Goal: Task Accomplishment & Management: Use online tool/utility

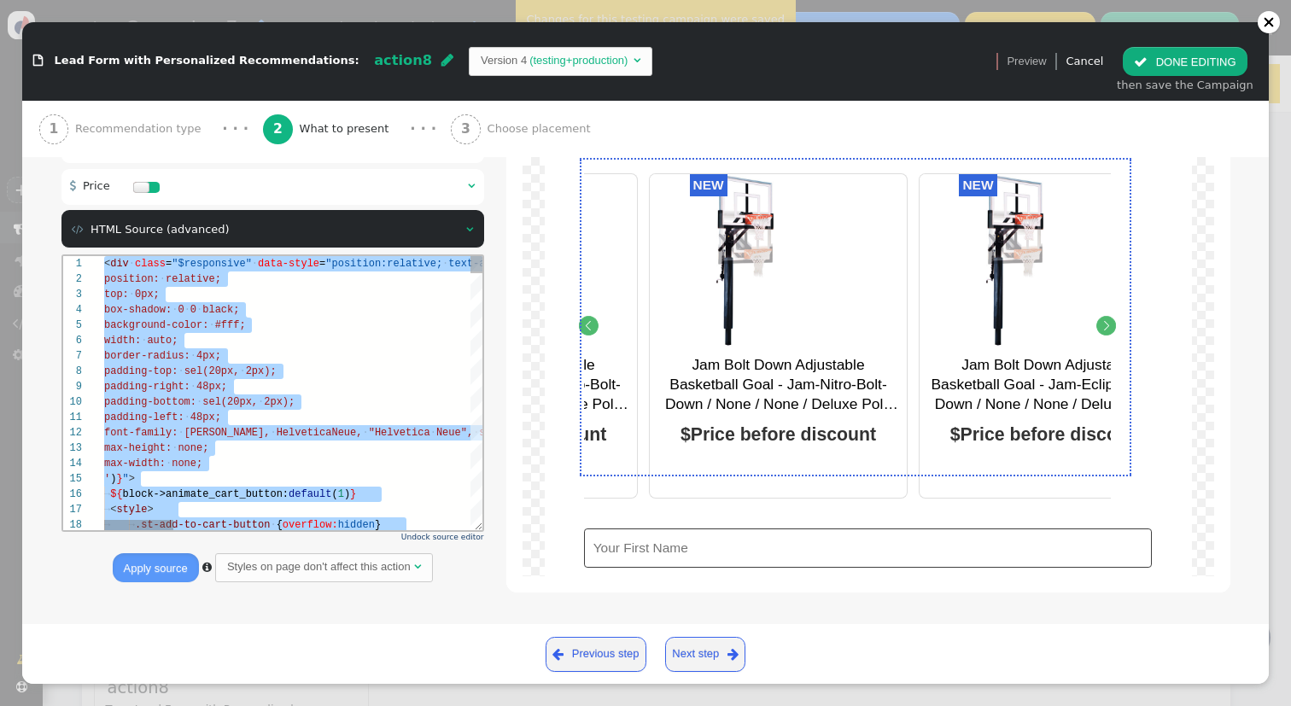
scroll to position [77, 272]
click at [1187, 78] on div "then save the Campaign" at bounding box center [1185, 85] width 137 height 17
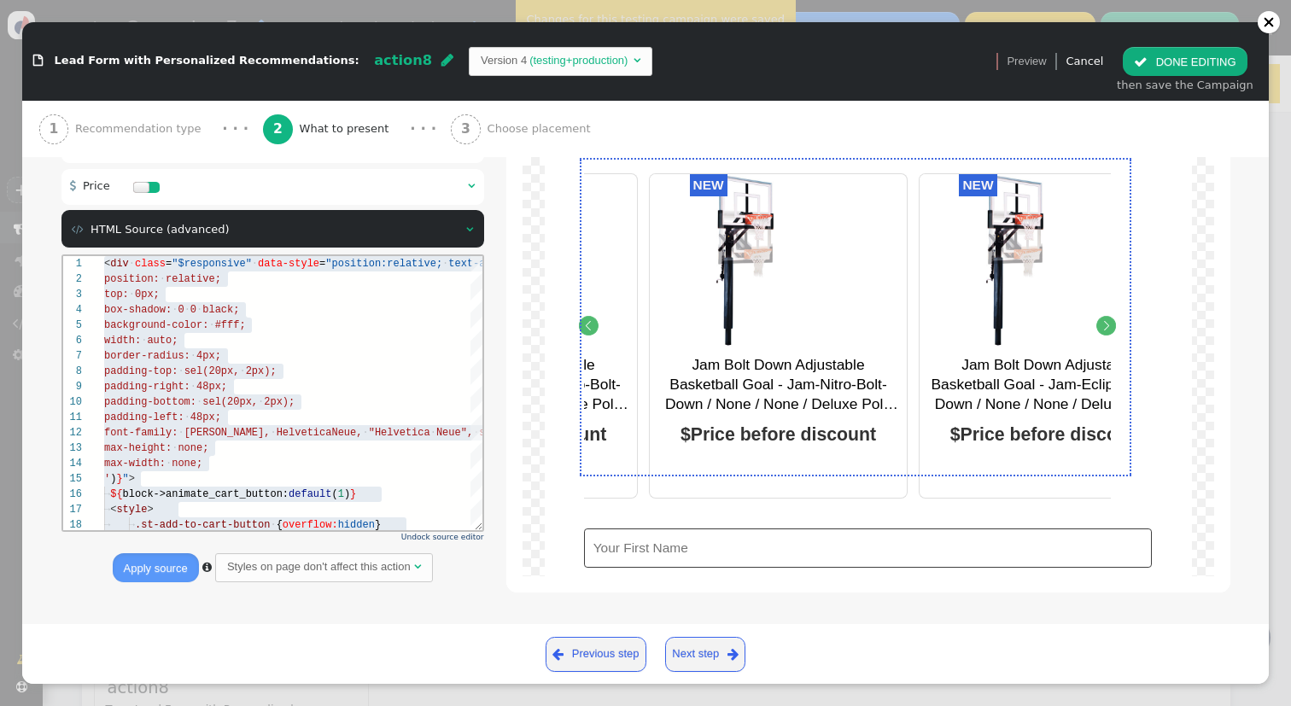
click at [1189, 72] on button " DONE EDITING" at bounding box center [1185, 61] width 124 height 29
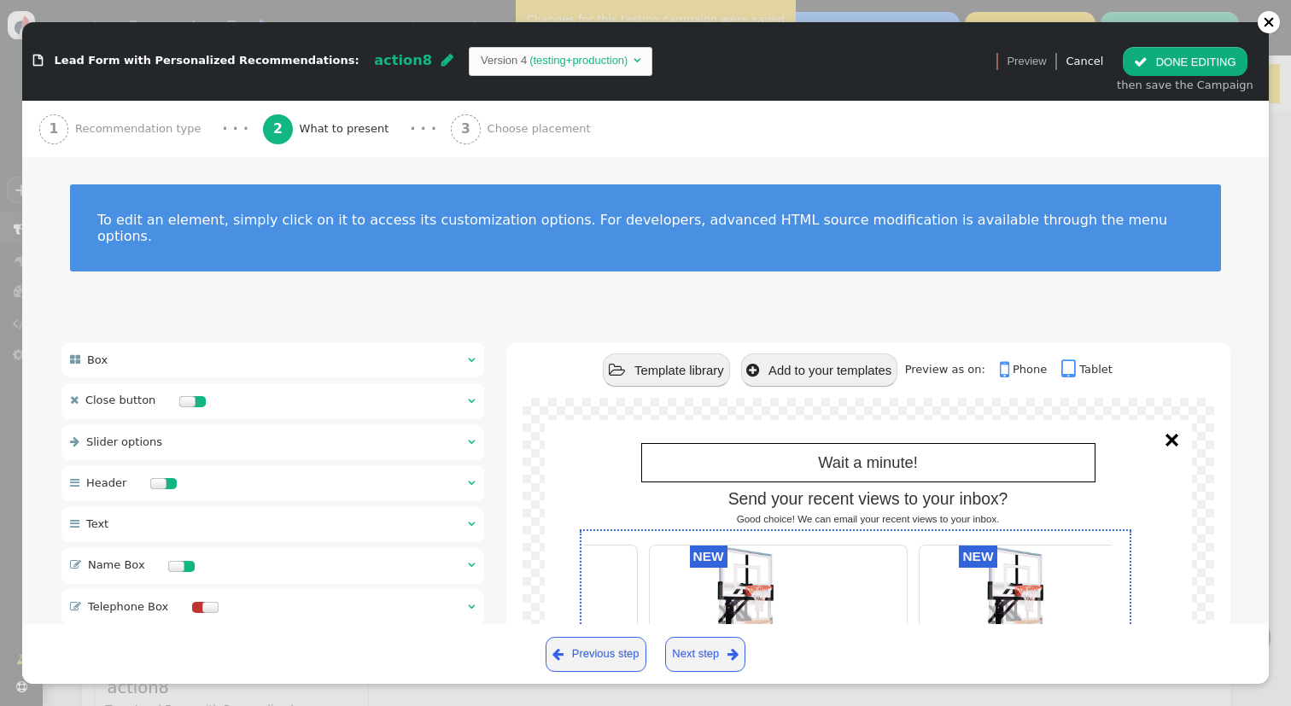
scroll to position [0, 0]
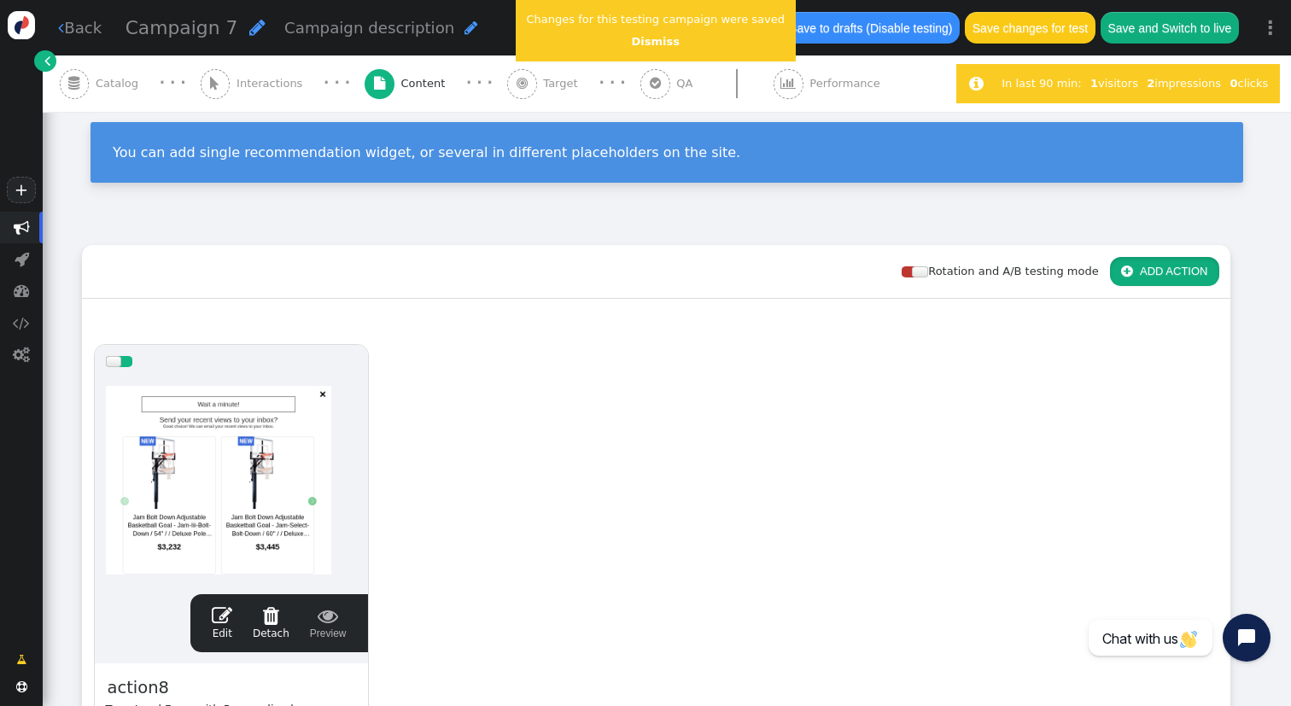
click at [1169, 267] on button " ADD ACTION" at bounding box center [1164, 271] width 109 height 29
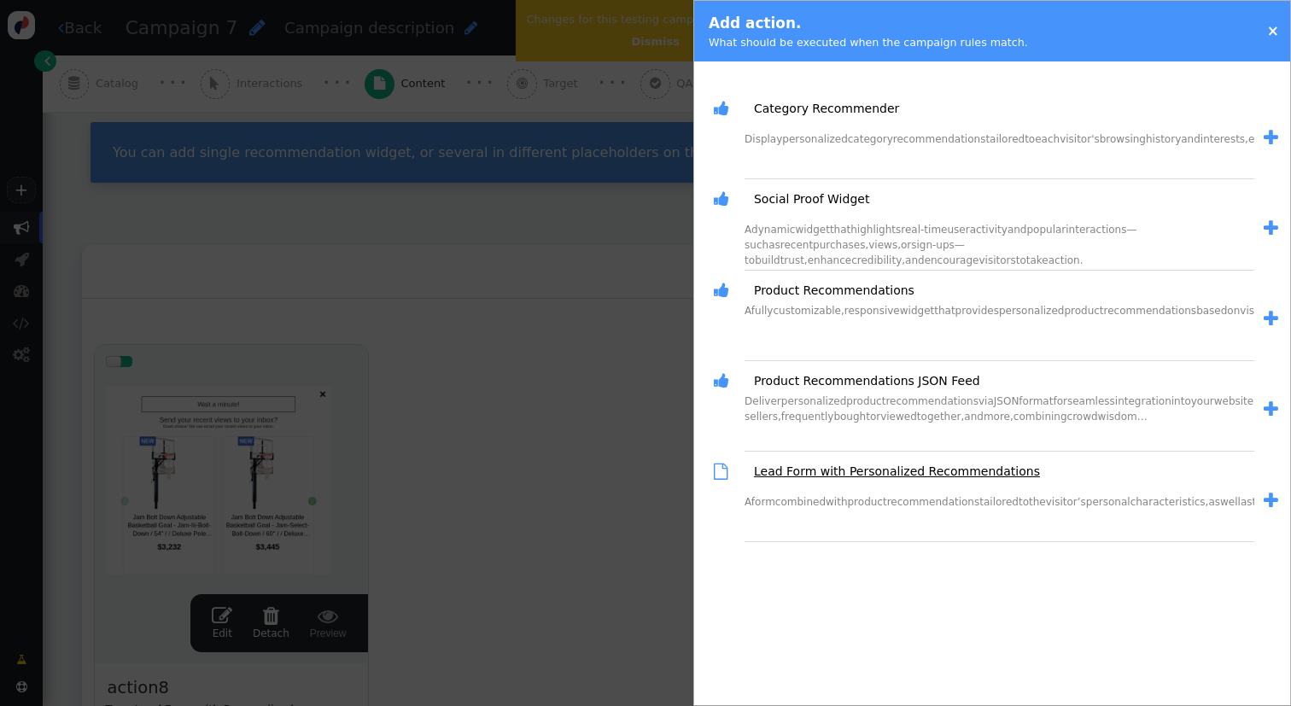
click at [894, 475] on link "Lead Form with Personalized Recommendations" at bounding box center [891, 472] width 298 height 18
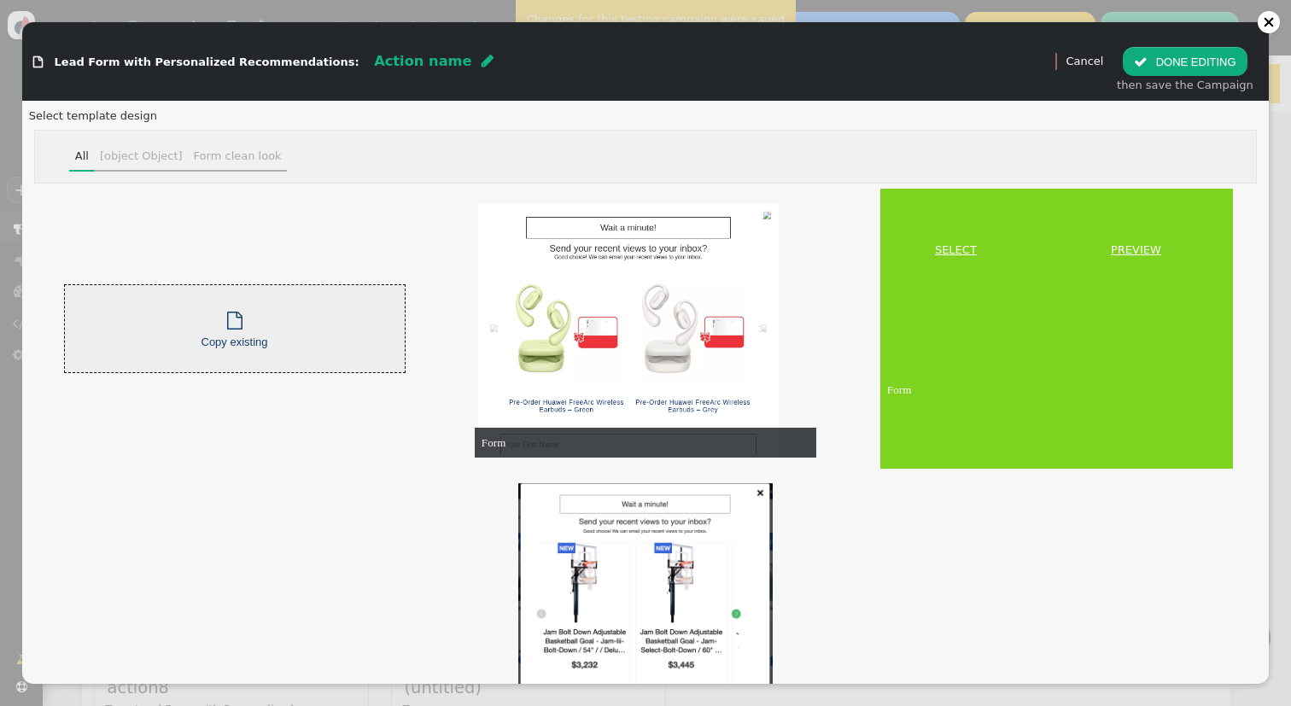
click at [968, 249] on link "SELECT" at bounding box center [956, 250] width 144 height 17
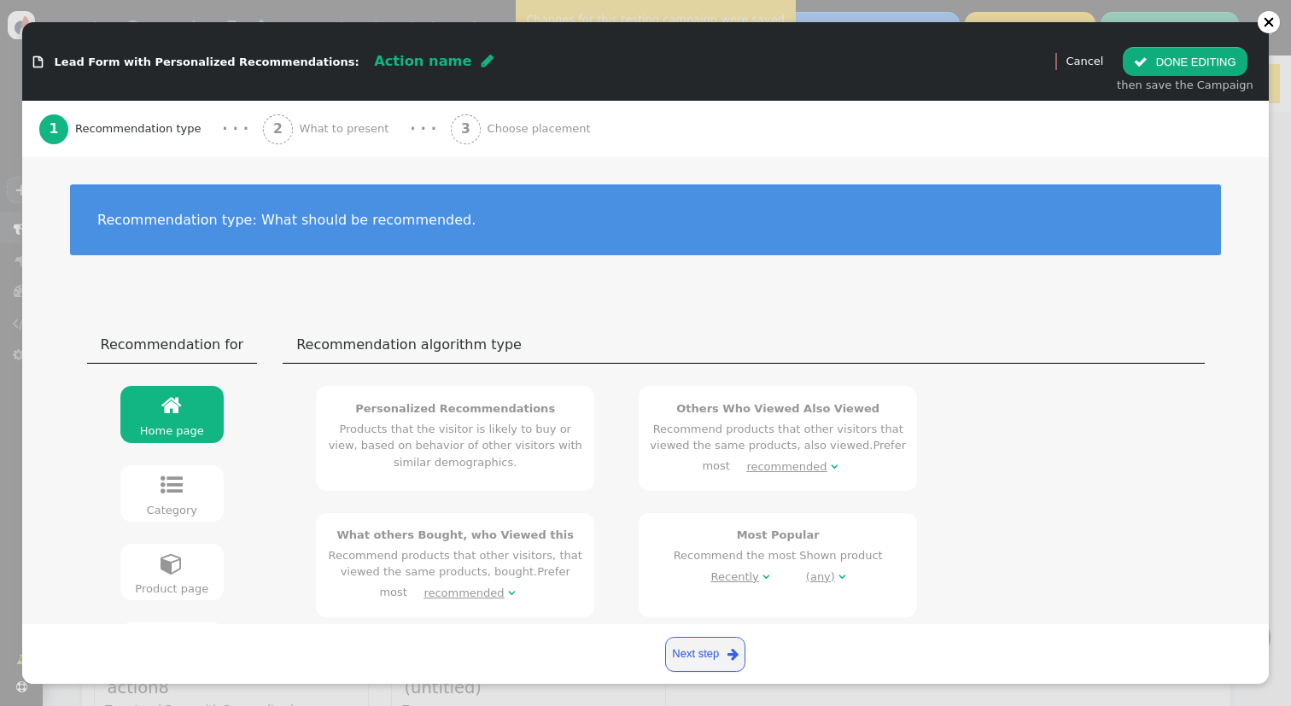
click at [353, 137] on div "2 What to present" at bounding box center [329, 129] width 132 height 56
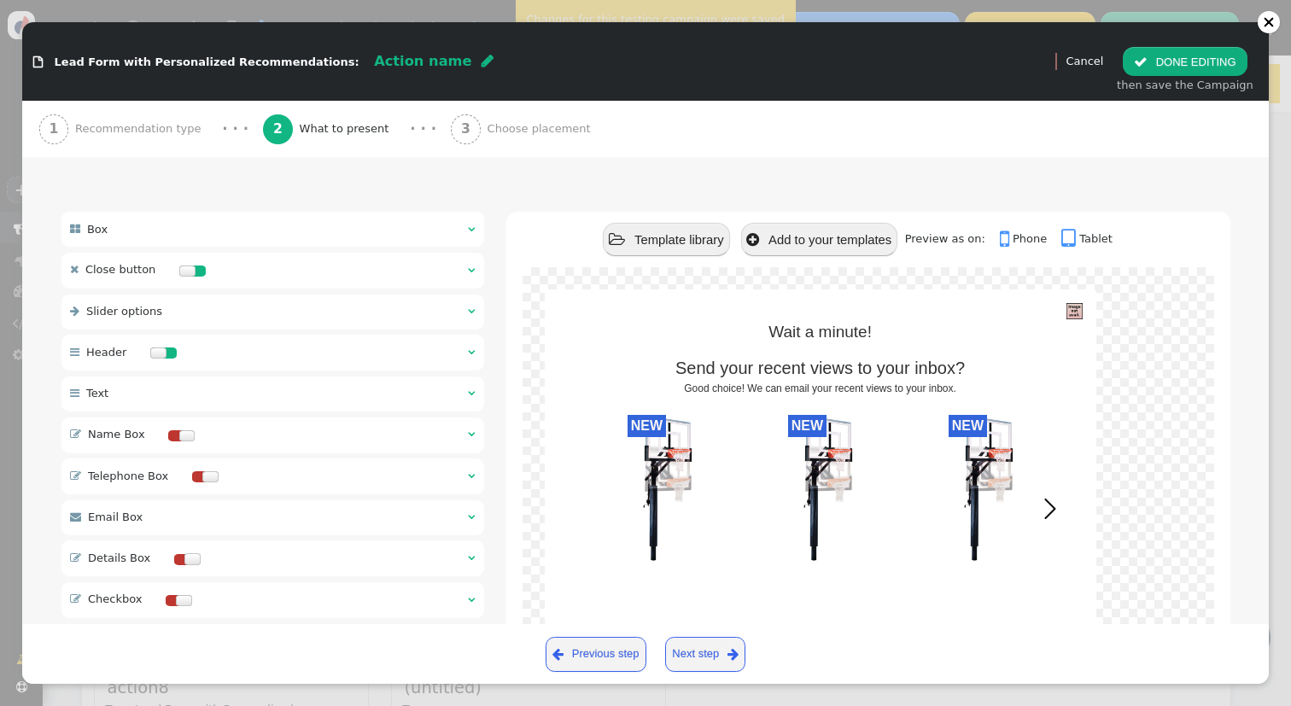
scroll to position [236, 0]
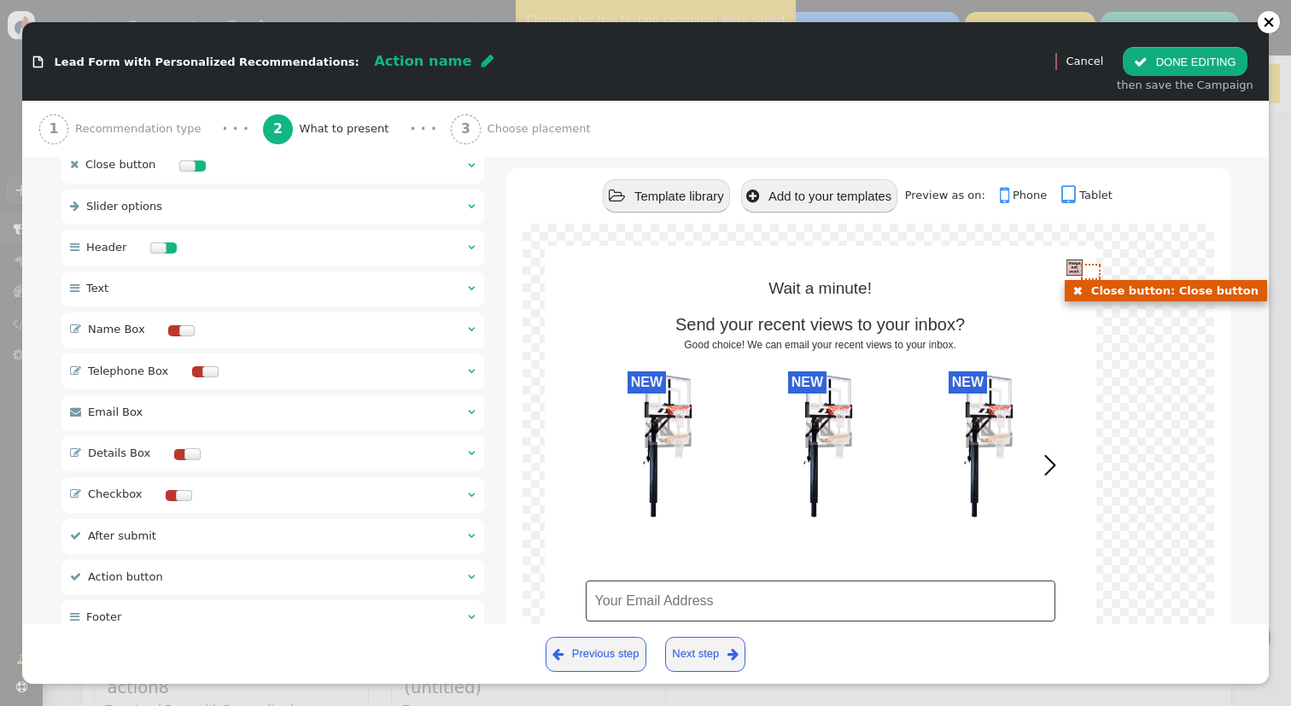
click at [1071, 264] on img at bounding box center [1075, 268] width 16 height 16
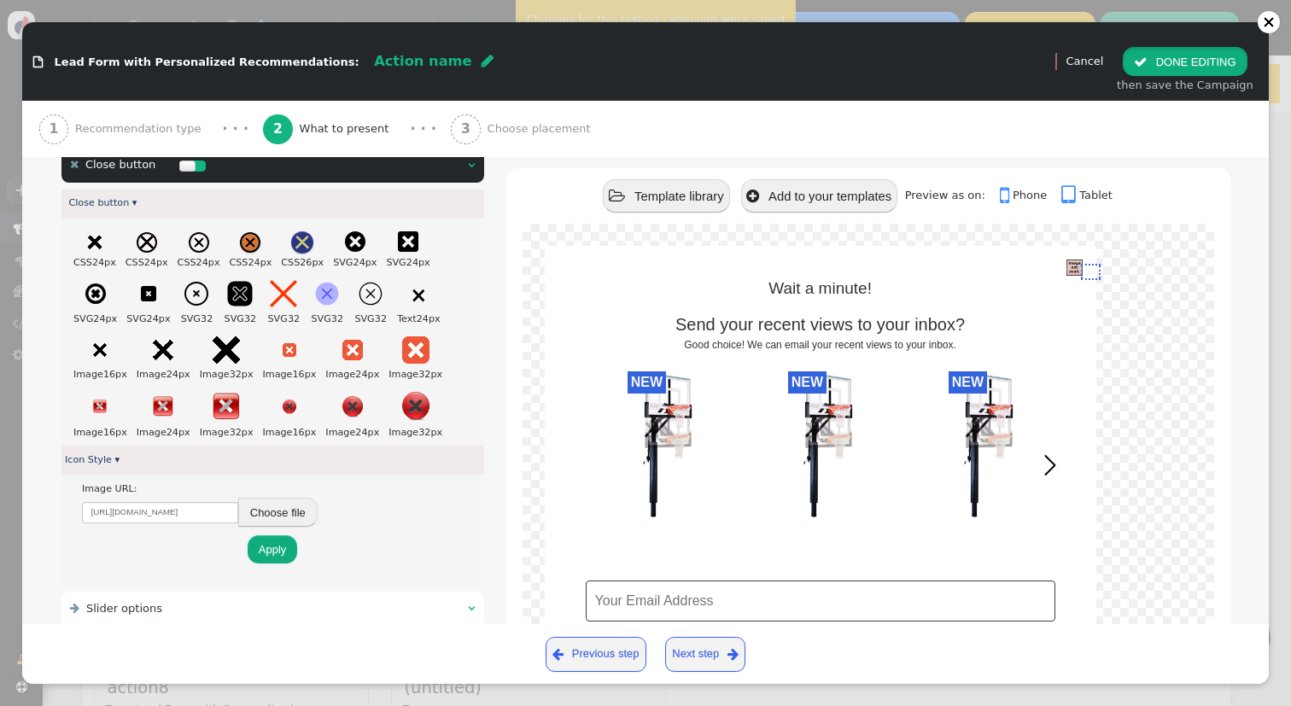
click at [1183, 49] on button " DONE EDITING" at bounding box center [1185, 61] width 124 height 29
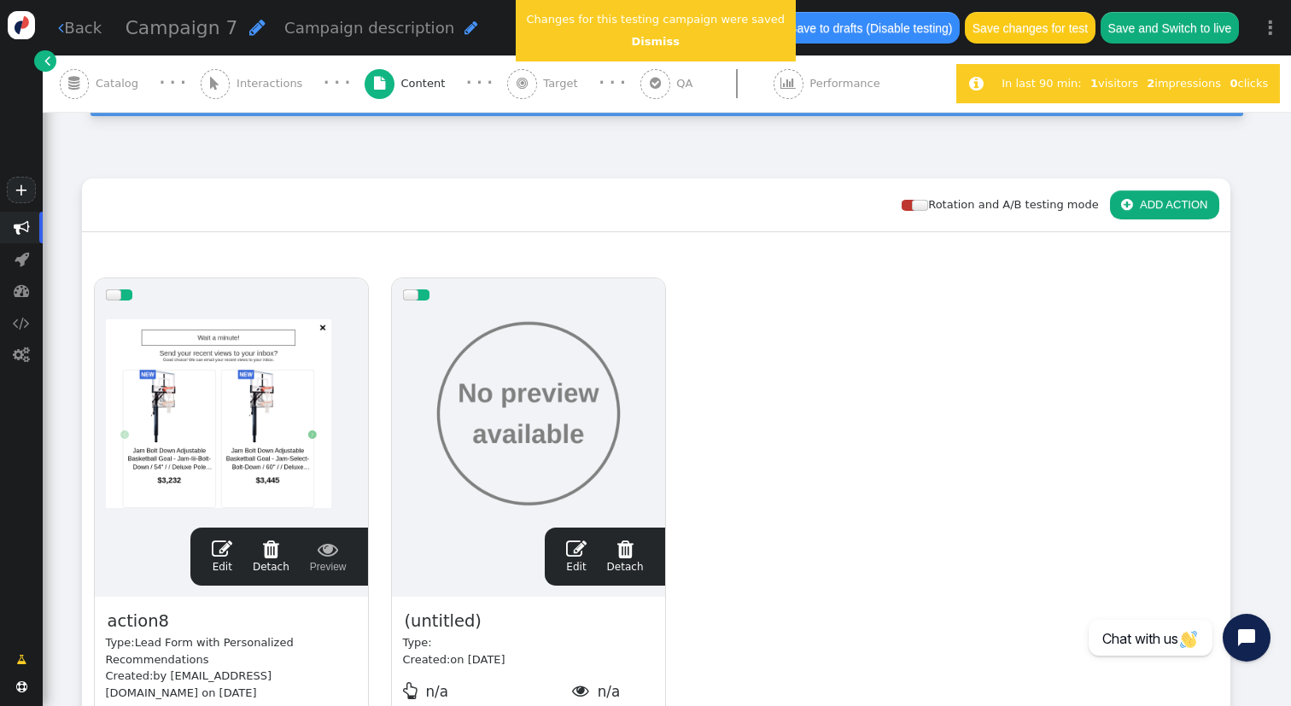
scroll to position [0, 0]
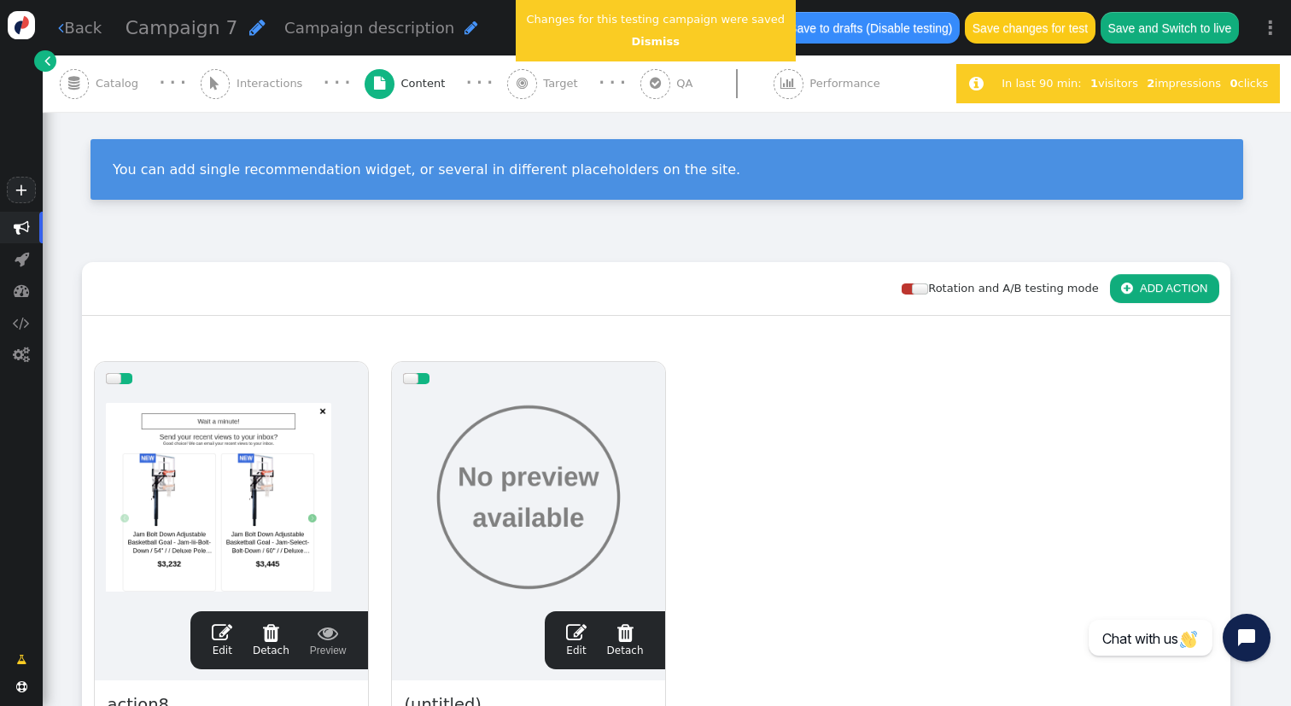
click at [1191, 280] on button " ADD ACTION" at bounding box center [1164, 288] width 109 height 29
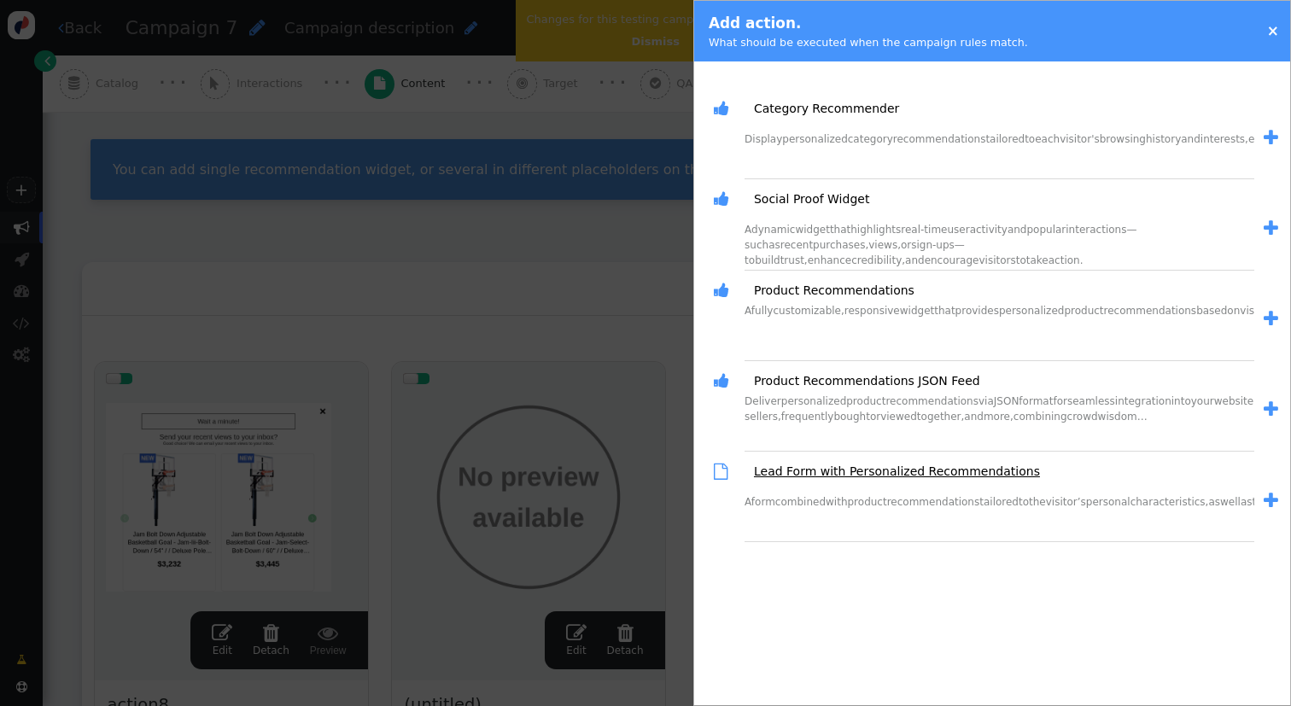
click at [838, 480] on link "Lead Form with Personalized Recommendations" at bounding box center [891, 472] width 298 height 18
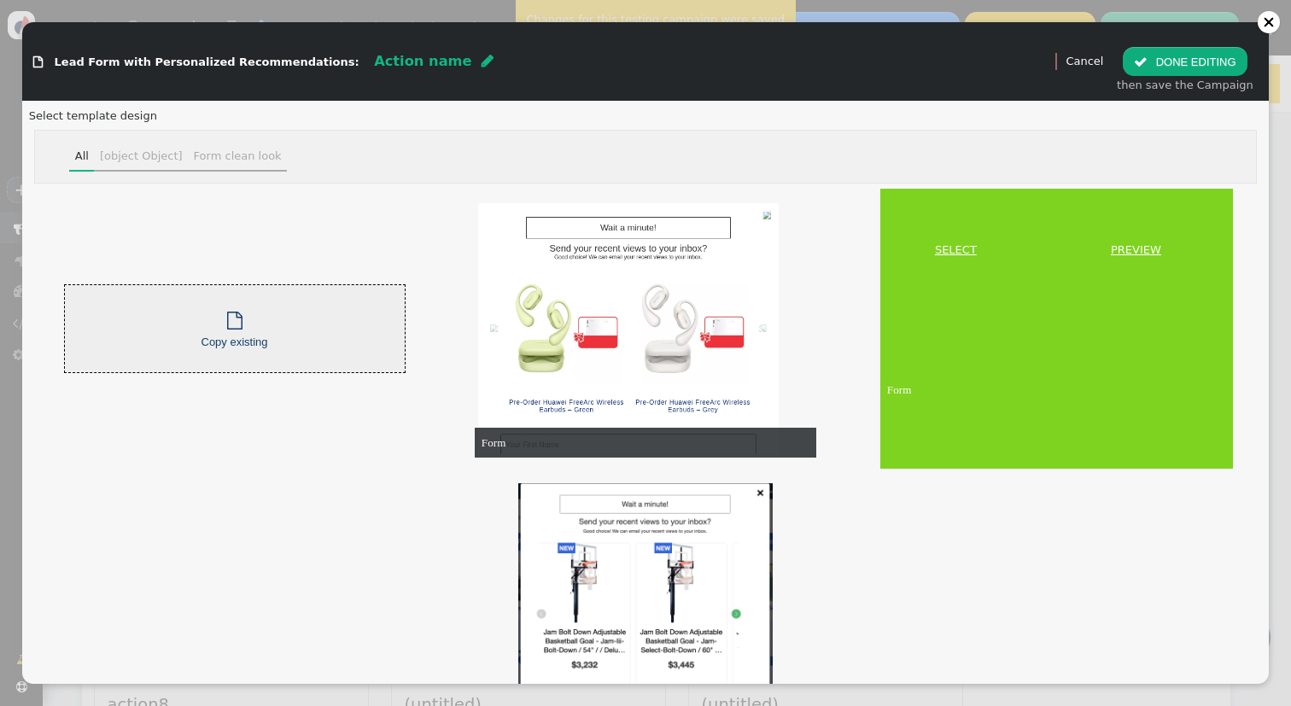
click at [951, 246] on link "SELECT" at bounding box center [956, 250] width 144 height 17
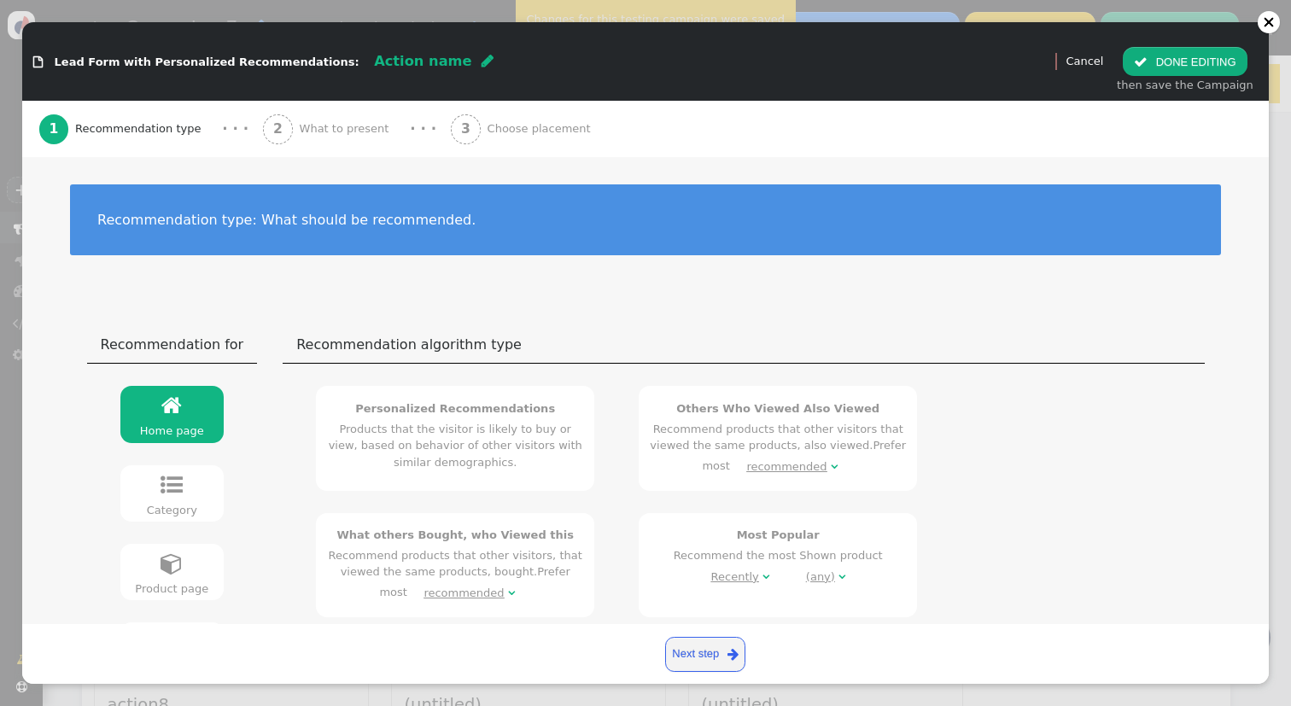
click at [354, 118] on div "2 What to present" at bounding box center [329, 129] width 132 height 56
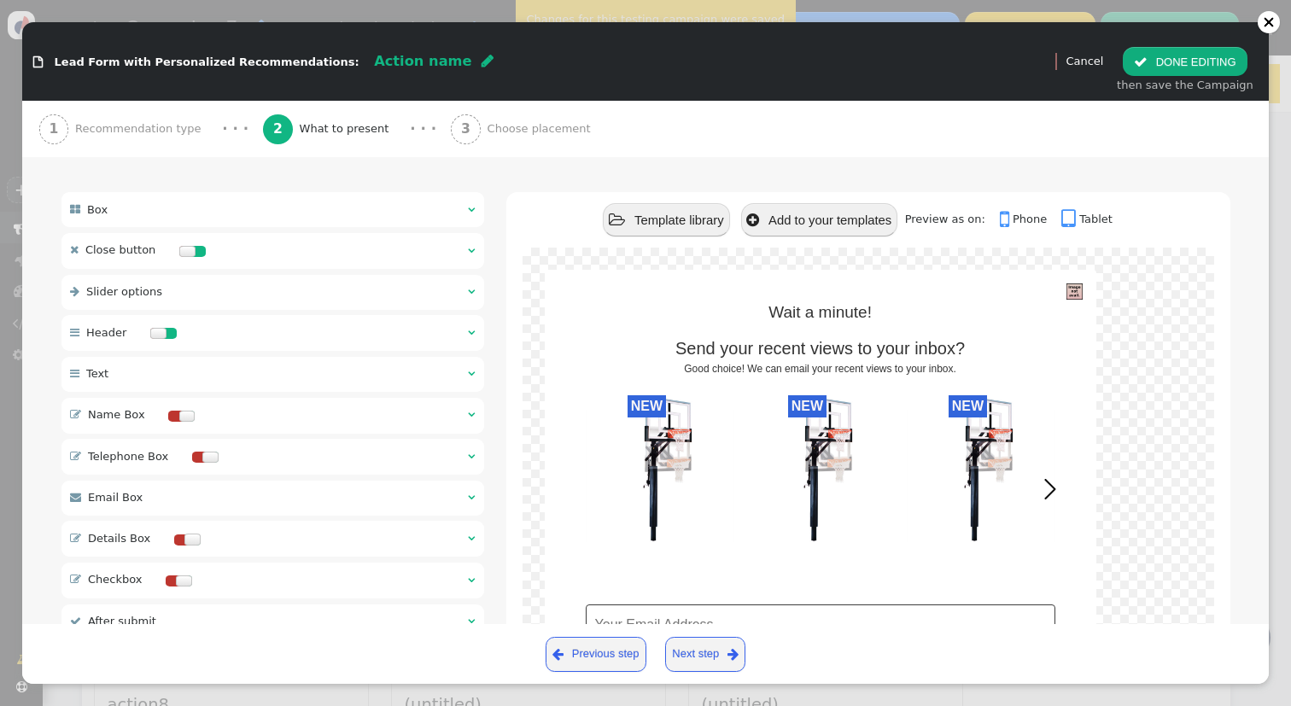
scroll to position [193, 0]
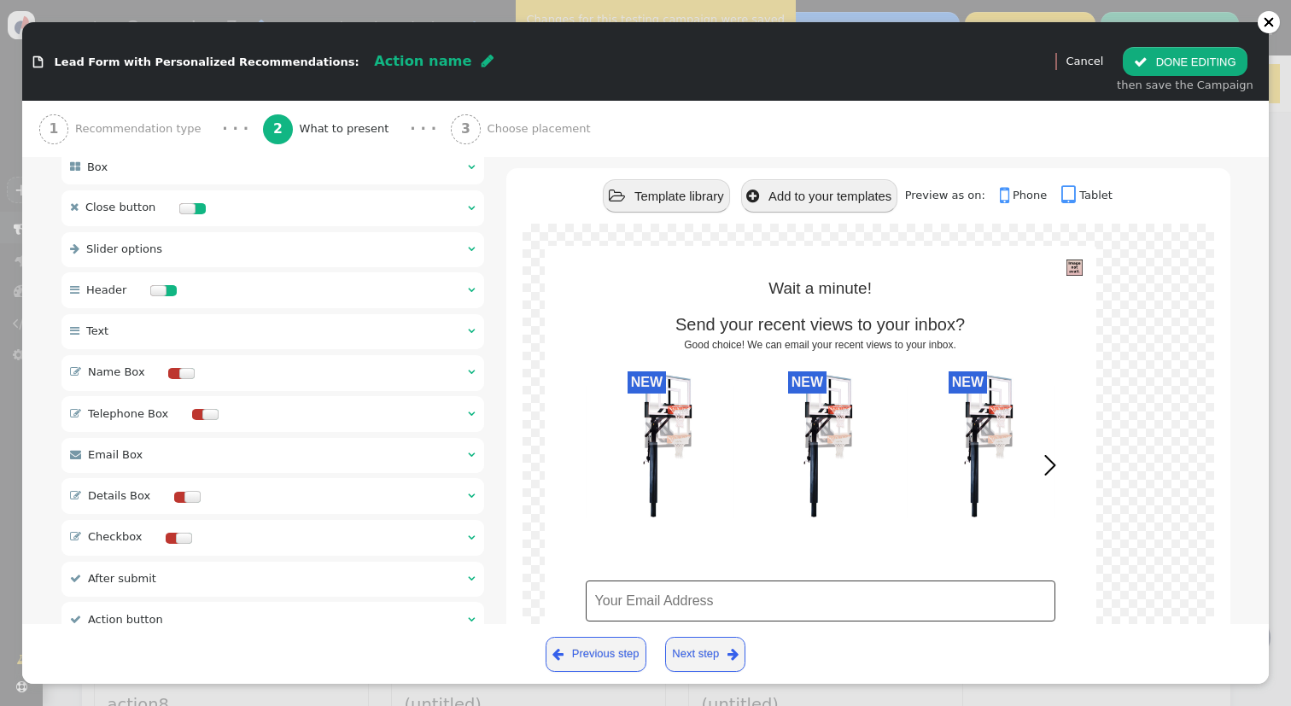
click at [179, 368] on div at bounding box center [187, 373] width 16 height 11
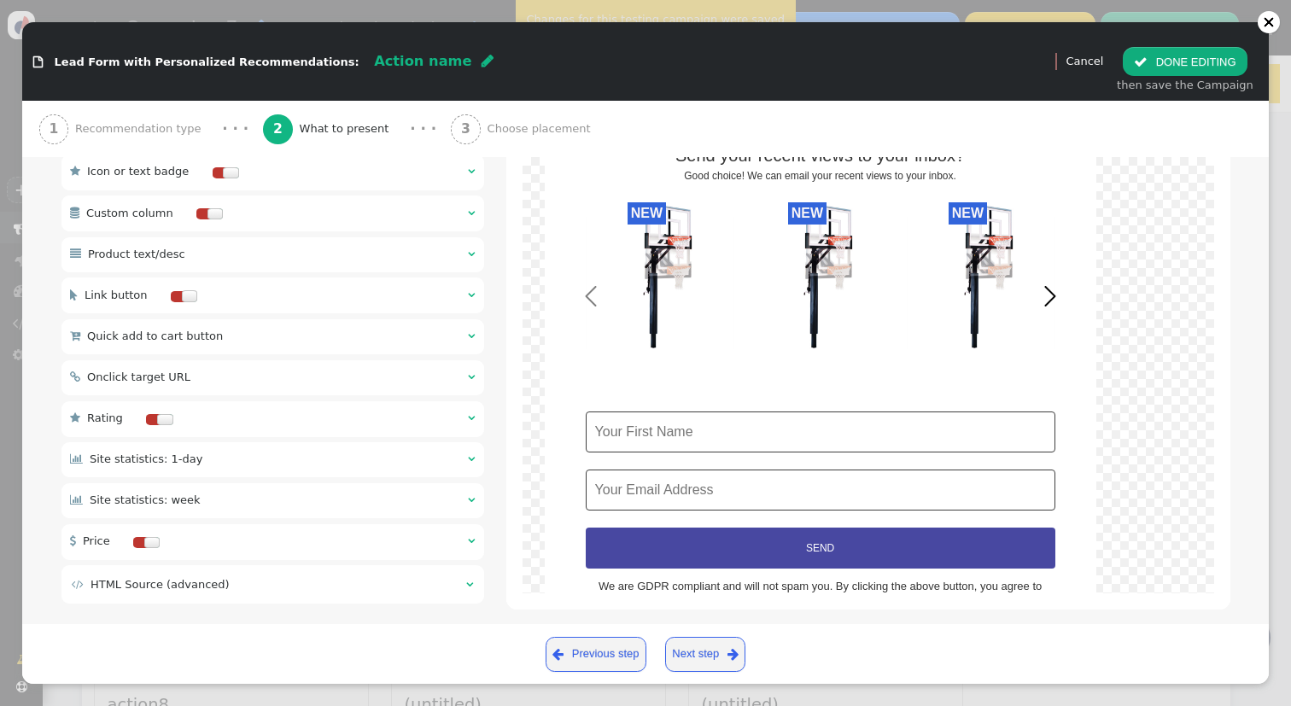
scroll to position [1053, 0]
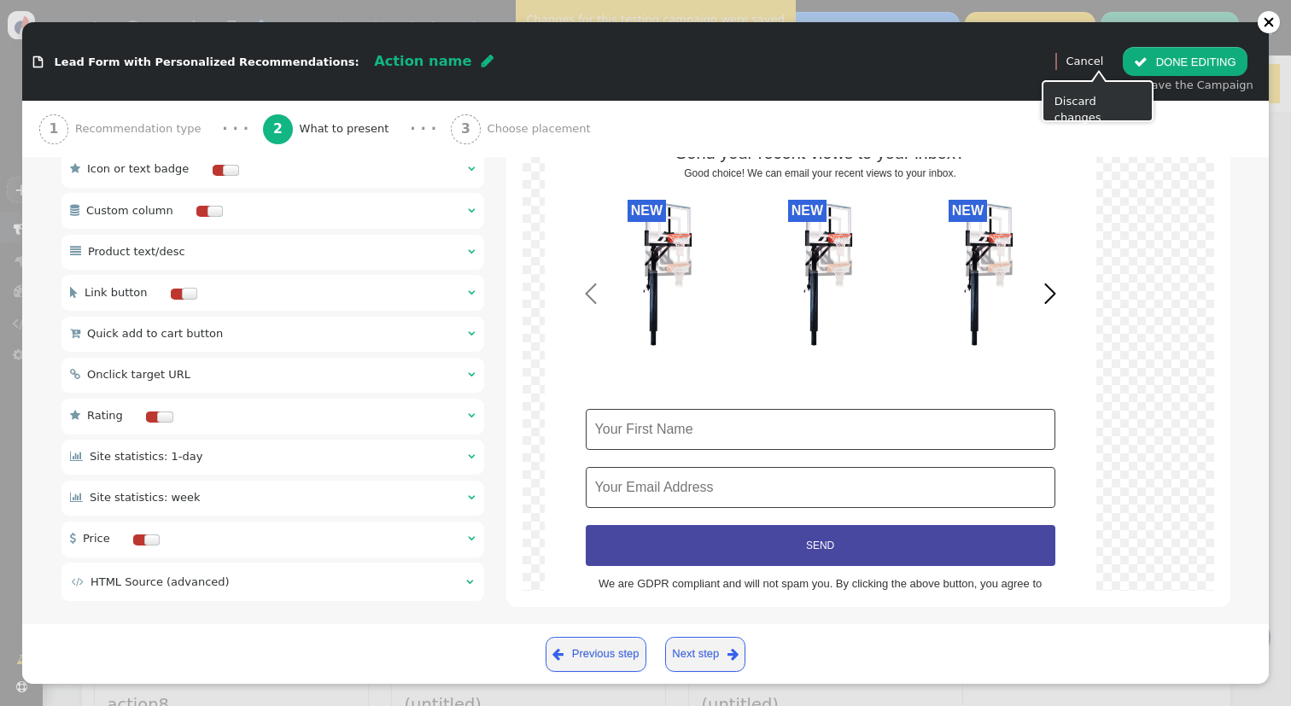
click at [1095, 64] on link "Cancel" at bounding box center [1085, 61] width 38 height 13
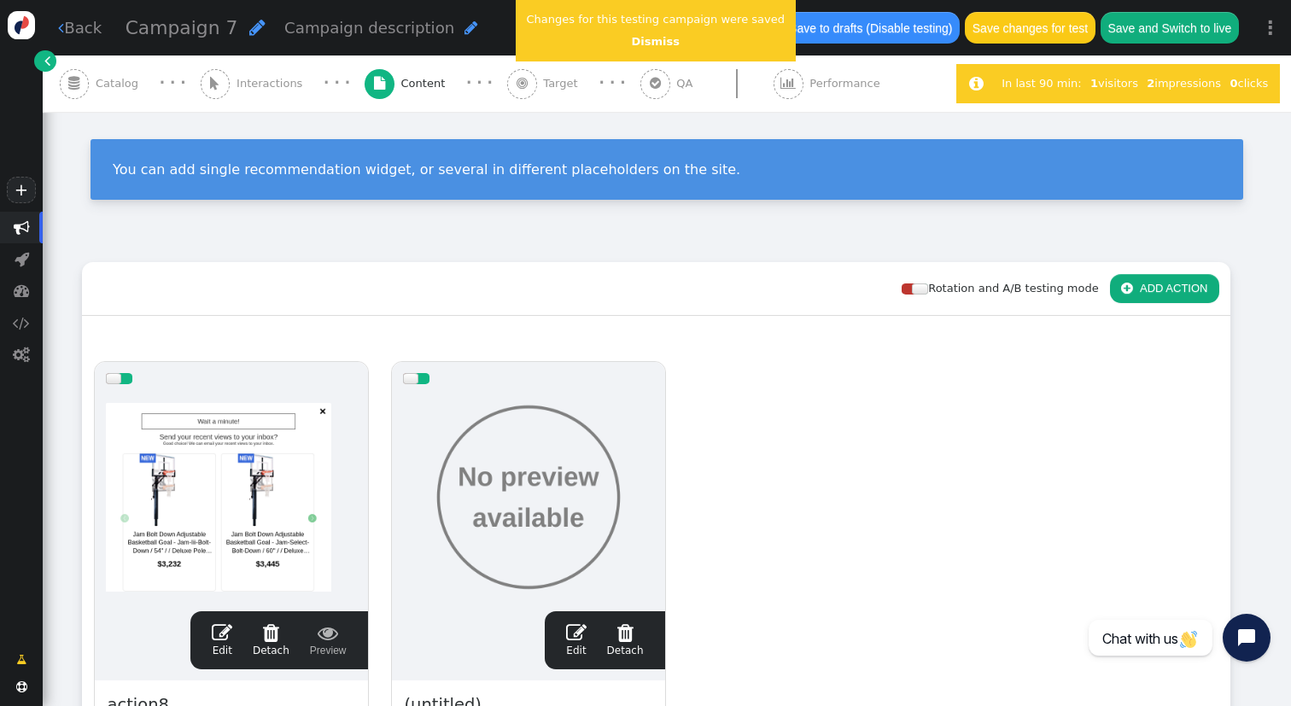
click at [475, 474] on div at bounding box center [528, 497] width 251 height 205
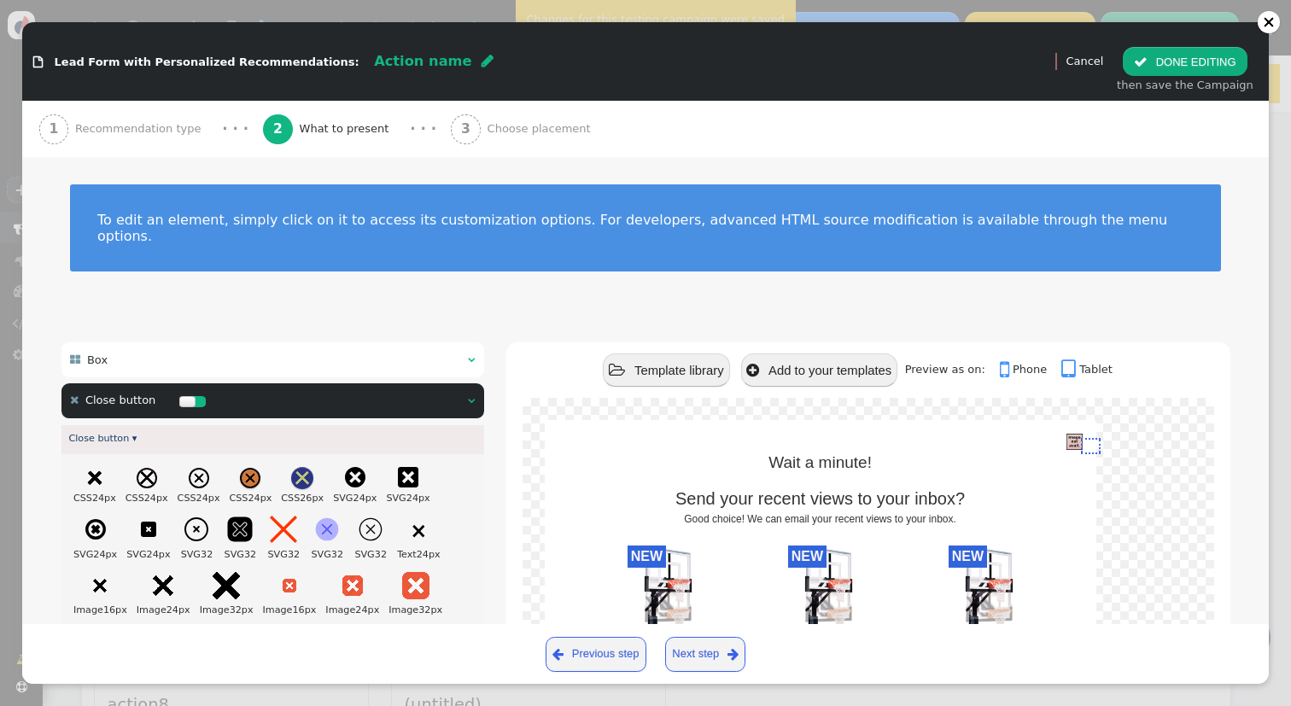
click at [433, 392] on div " Close button  " at bounding box center [272, 401] width 423 height 36
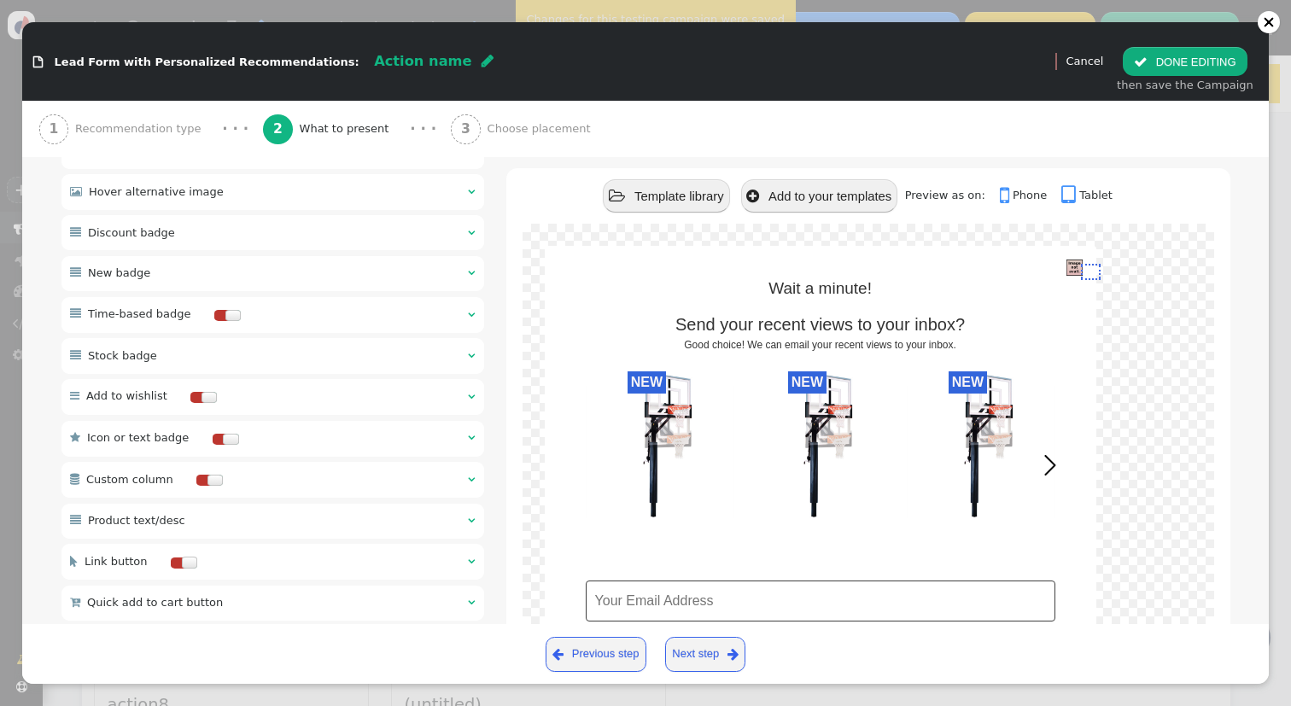
scroll to position [797, 0]
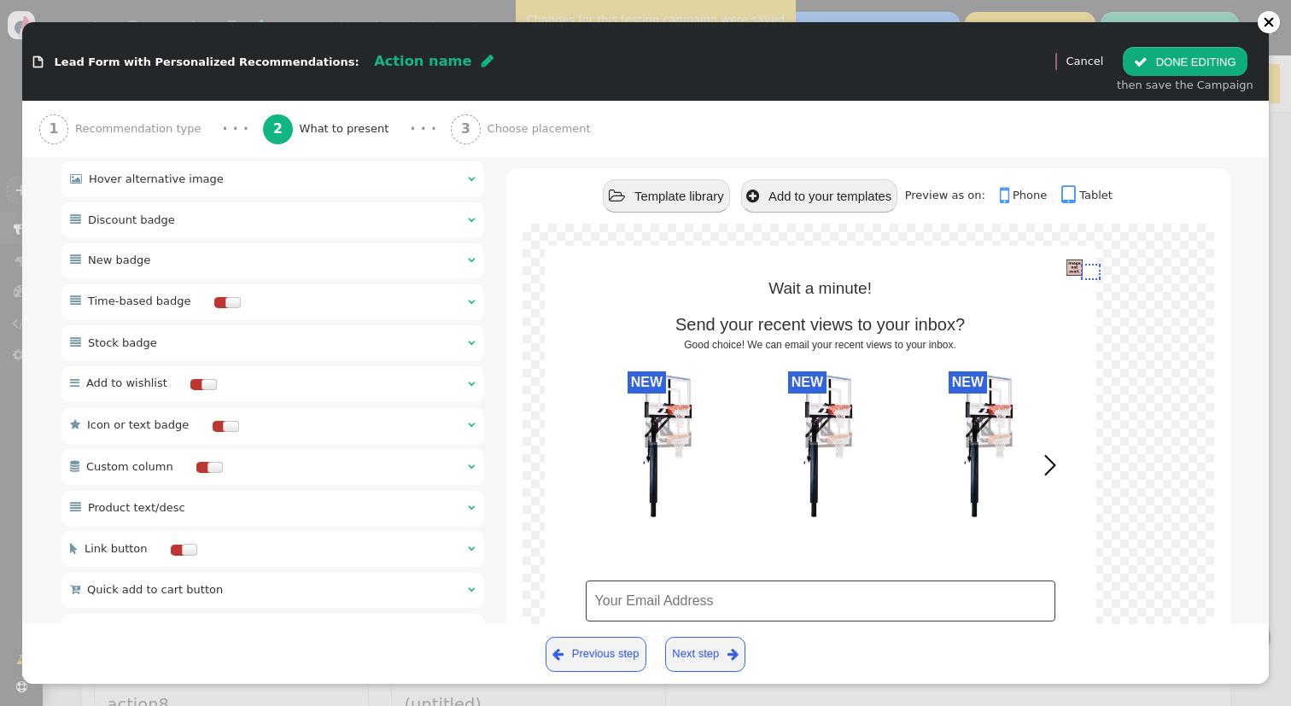
click at [291, 257] on div " New badge  " at bounding box center [272, 260] width 423 height 35
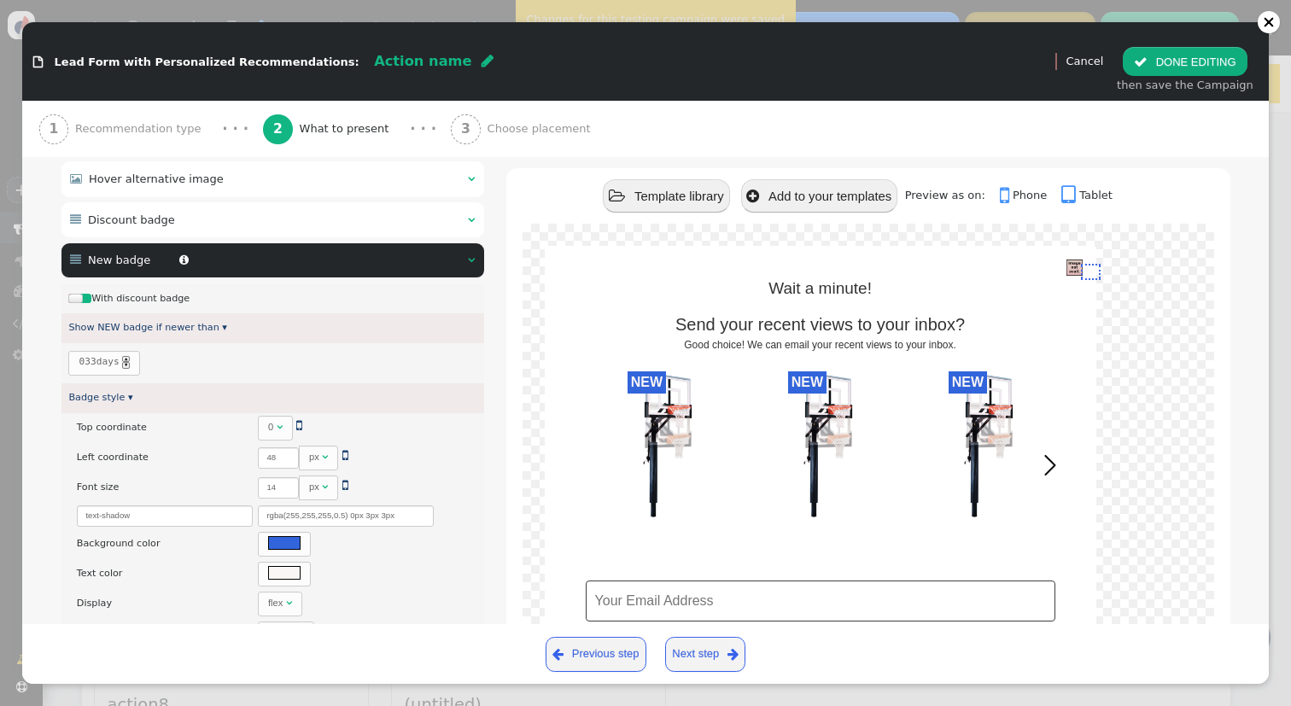
type input "NEW"
click at [130, 356] on div "▲" at bounding box center [126, 359] width 8 height 7
click at [337, 270] on div " New badge  " at bounding box center [272, 260] width 423 height 35
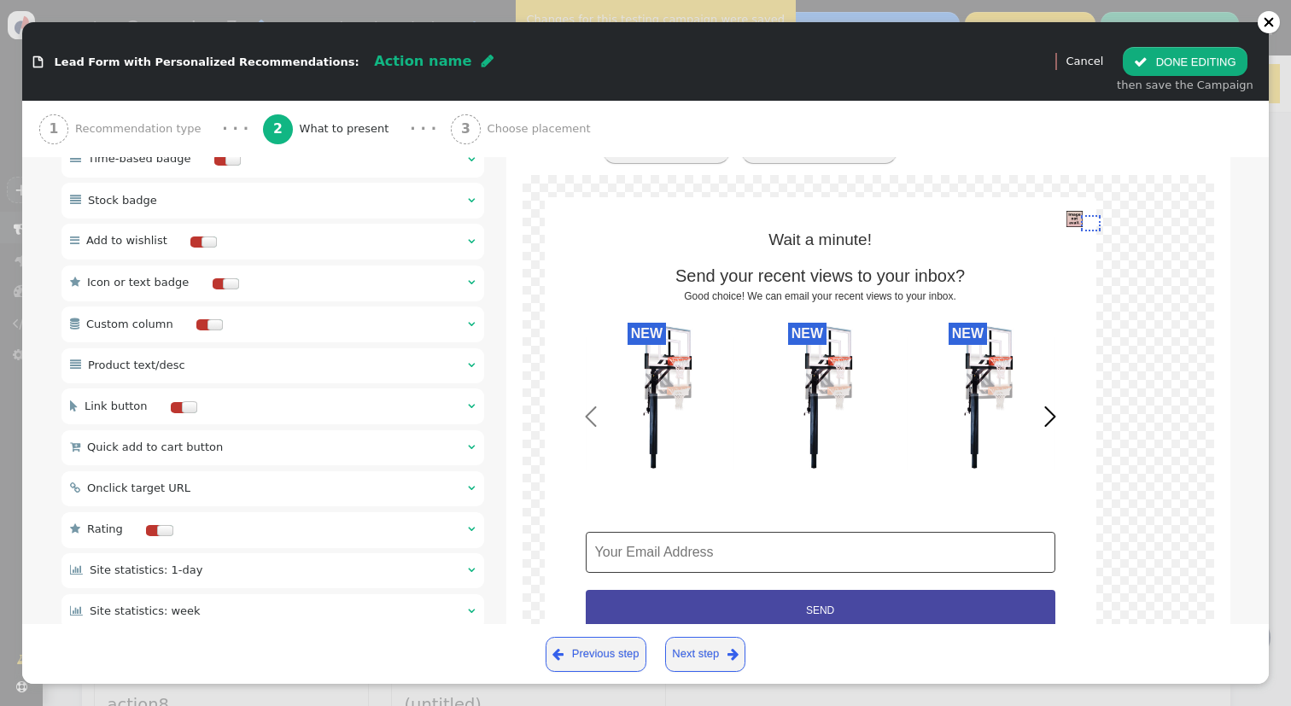
scroll to position [1068, 0]
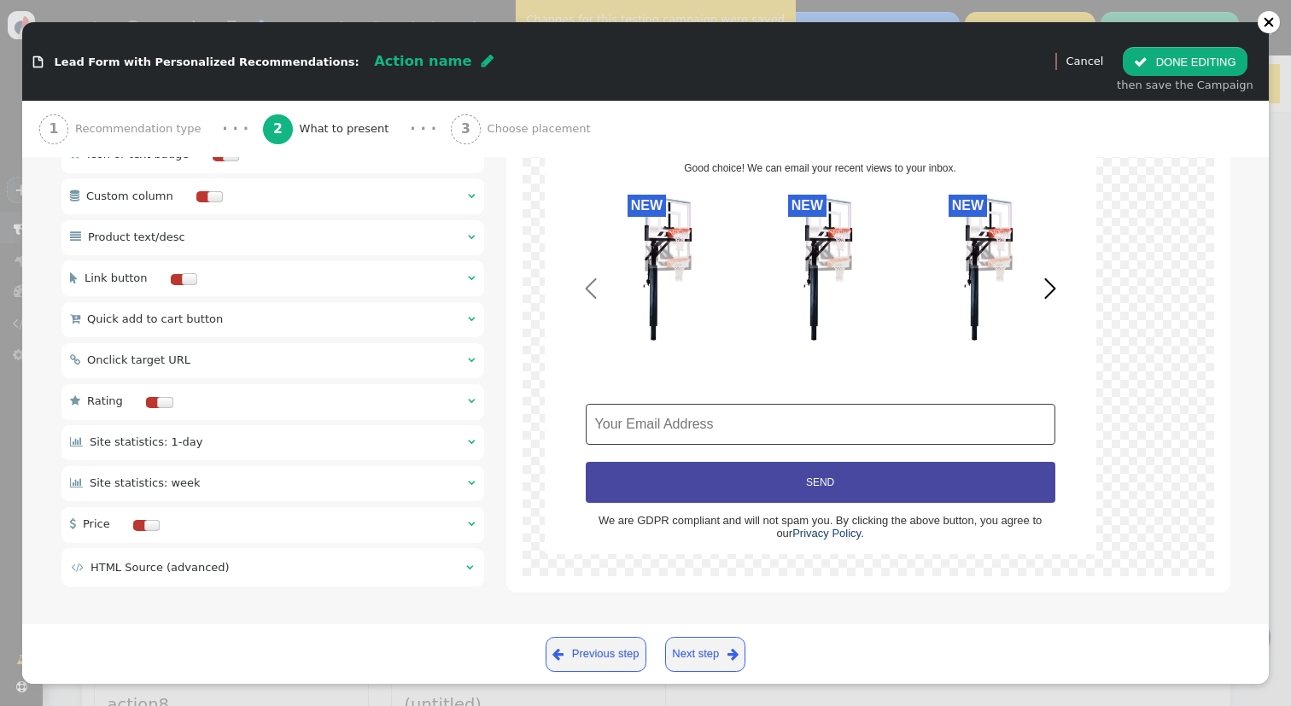
click at [1198, 55] on button " DONE EDITING" at bounding box center [1185, 61] width 124 height 29
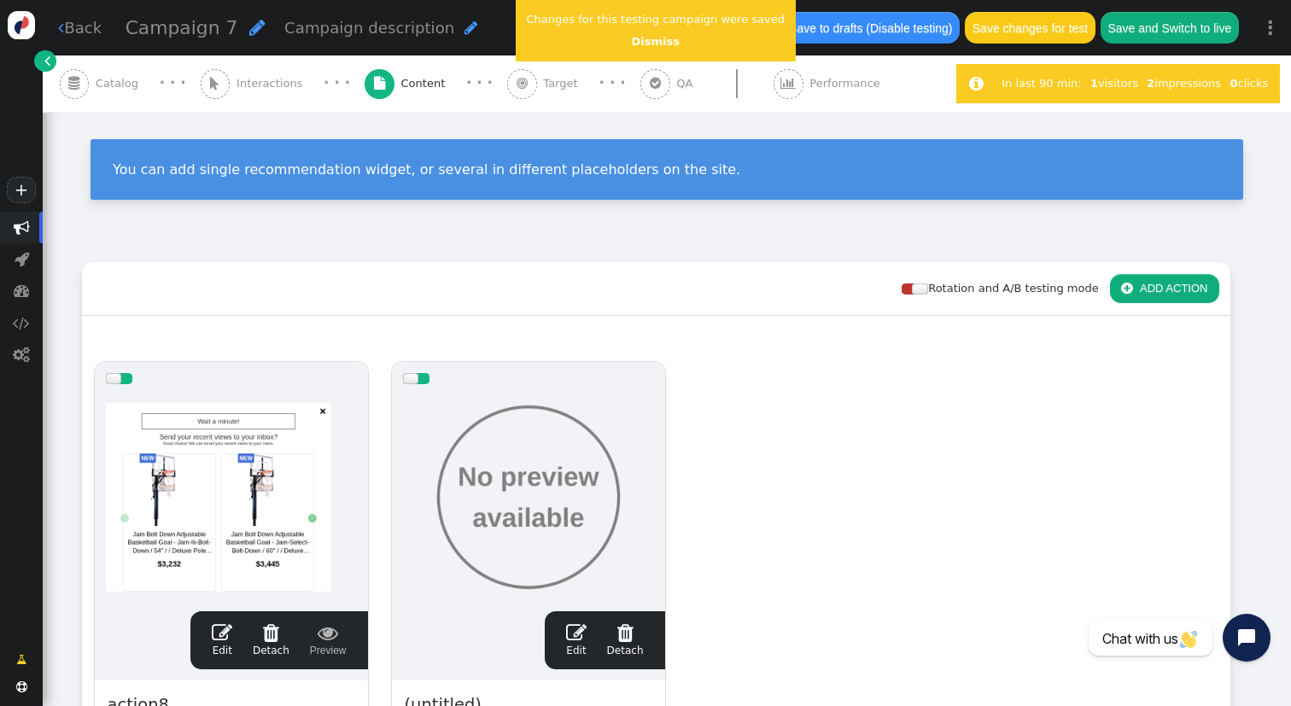
click at [1132, 289] on span "" at bounding box center [1126, 288] width 11 height 13
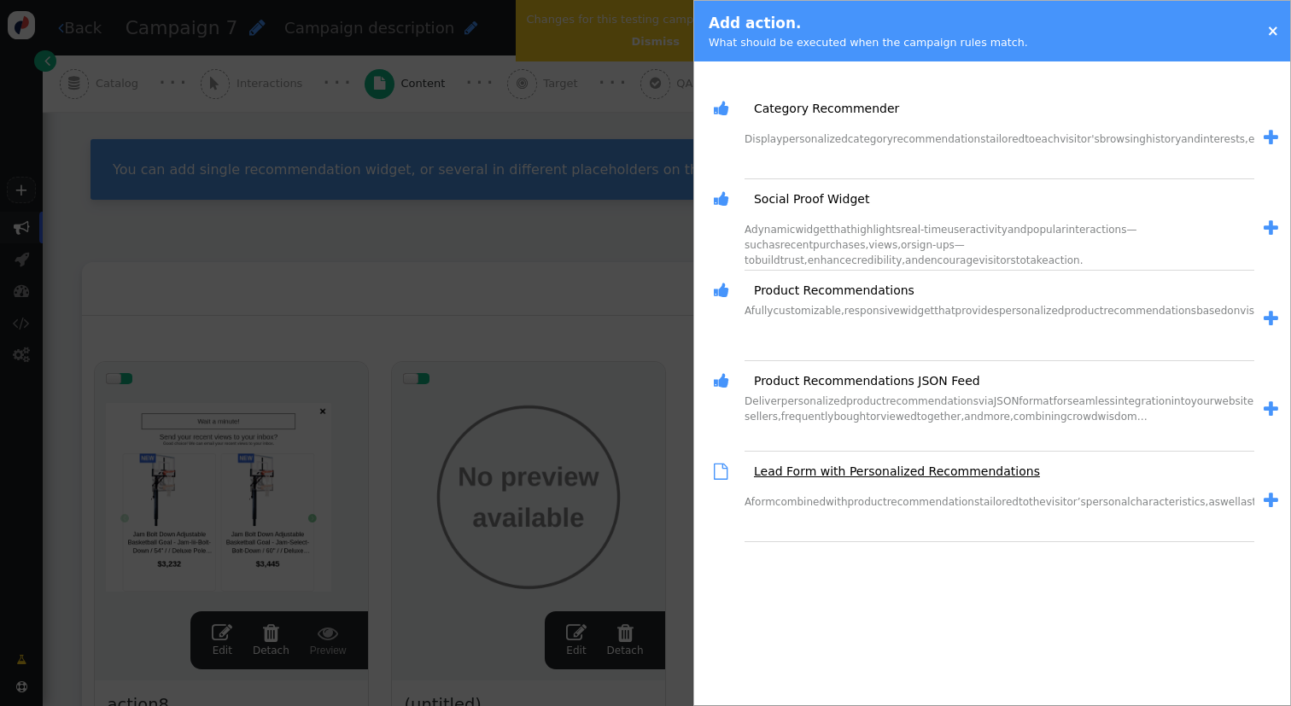
click at [838, 473] on link "Lead Form with Personalized Recommendations" at bounding box center [891, 472] width 298 height 18
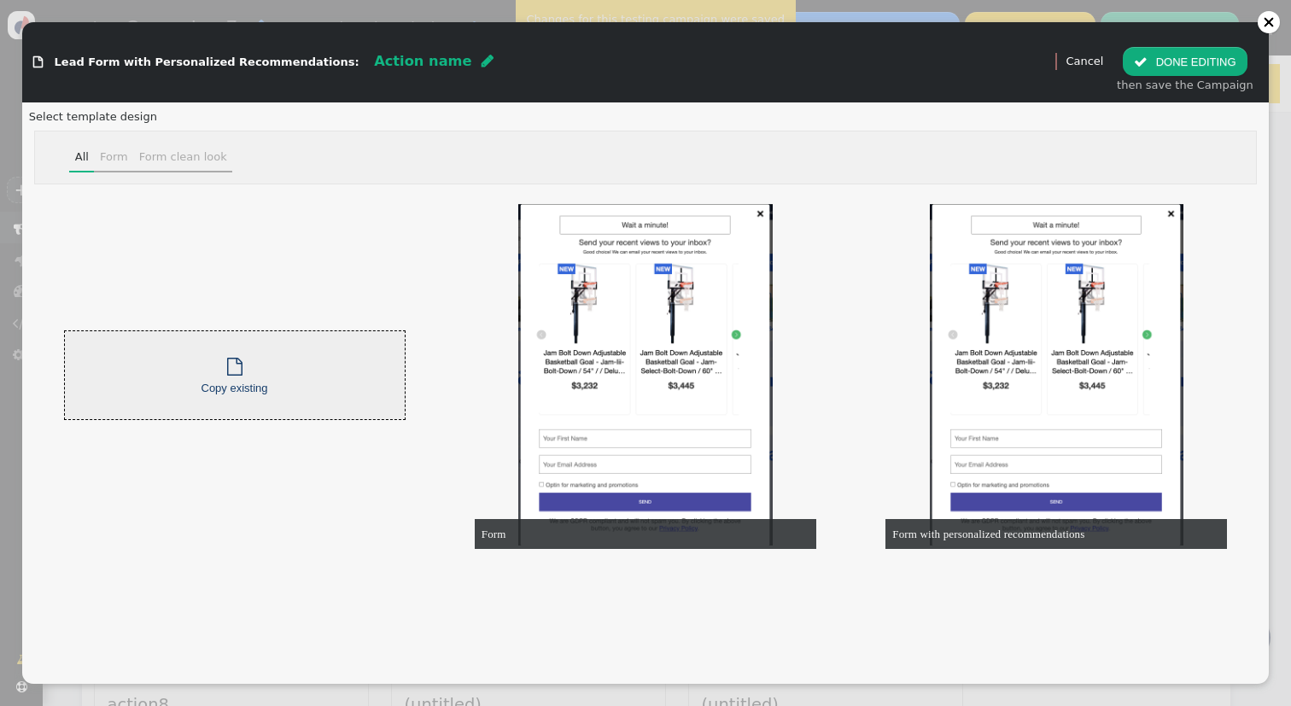
click at [167, 154] on div "Form clean look" at bounding box center [183, 157] width 88 height 17
click at [114, 156] on div "Form" at bounding box center [114, 157] width 28 height 17
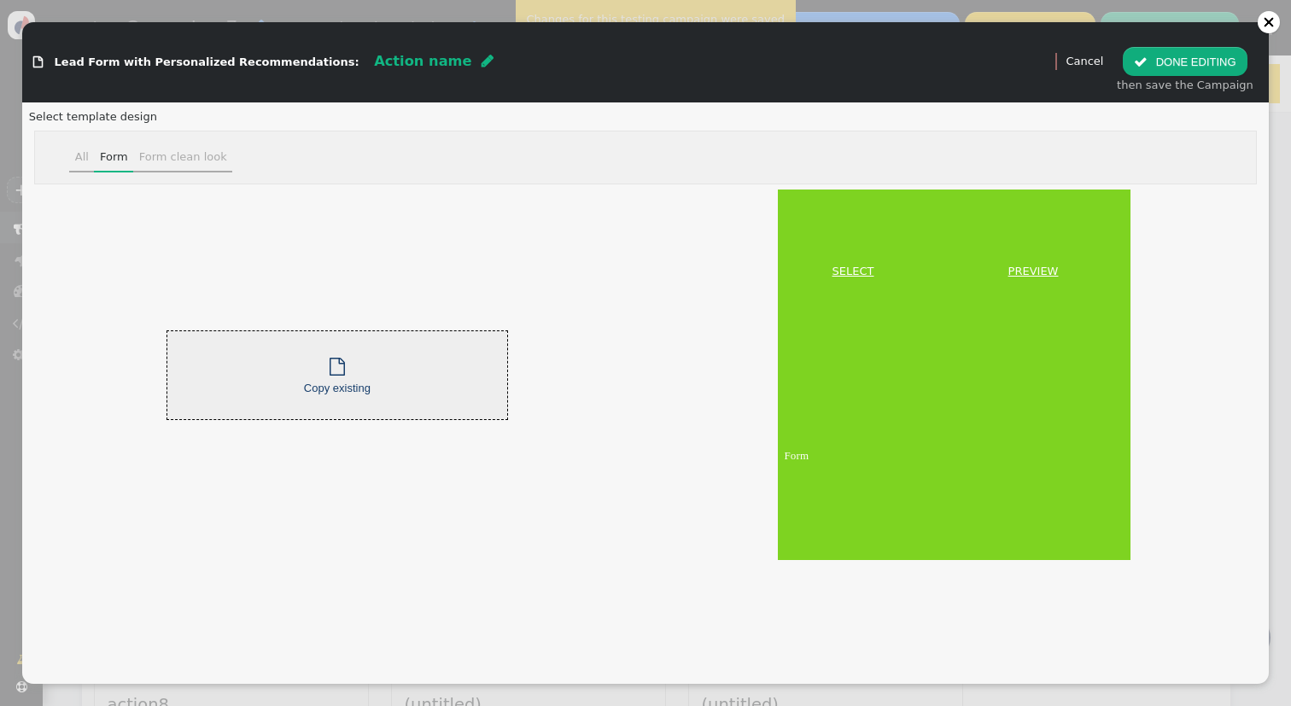
click at [853, 275] on link "SELECT" at bounding box center [853, 271] width 144 height 17
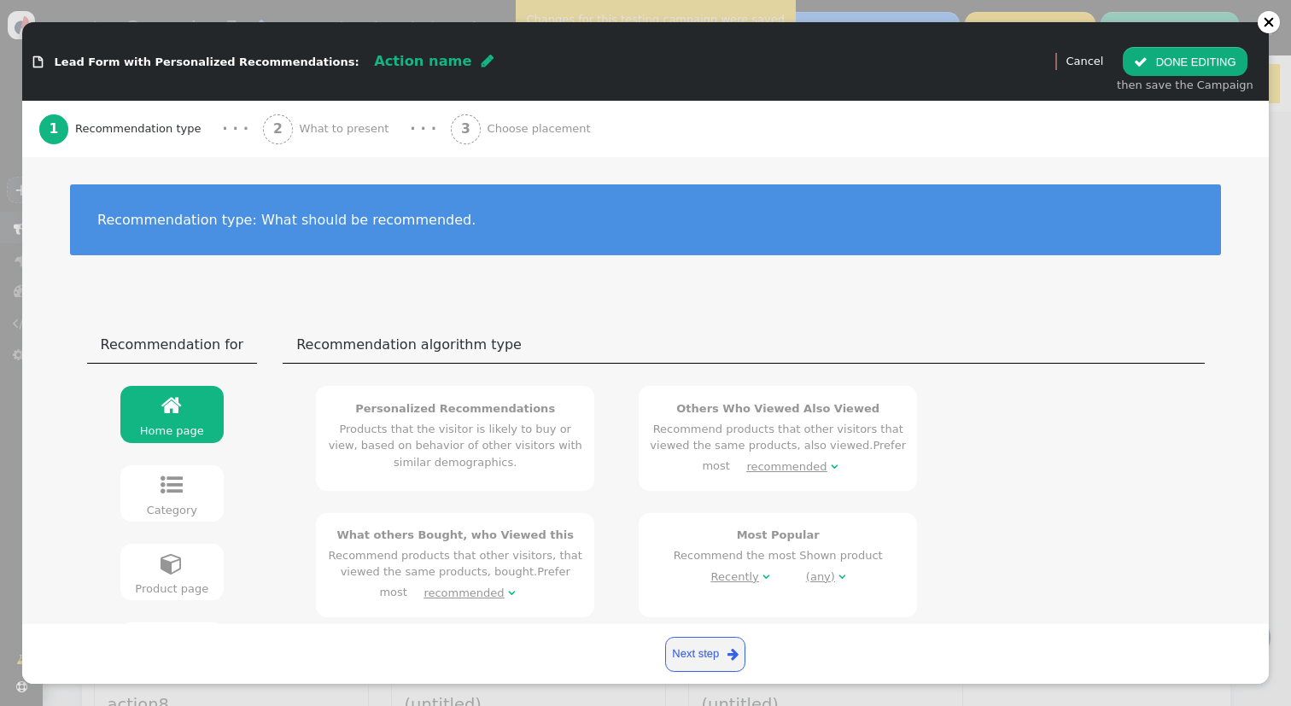
click at [366, 133] on span "What to present" at bounding box center [348, 128] width 97 height 17
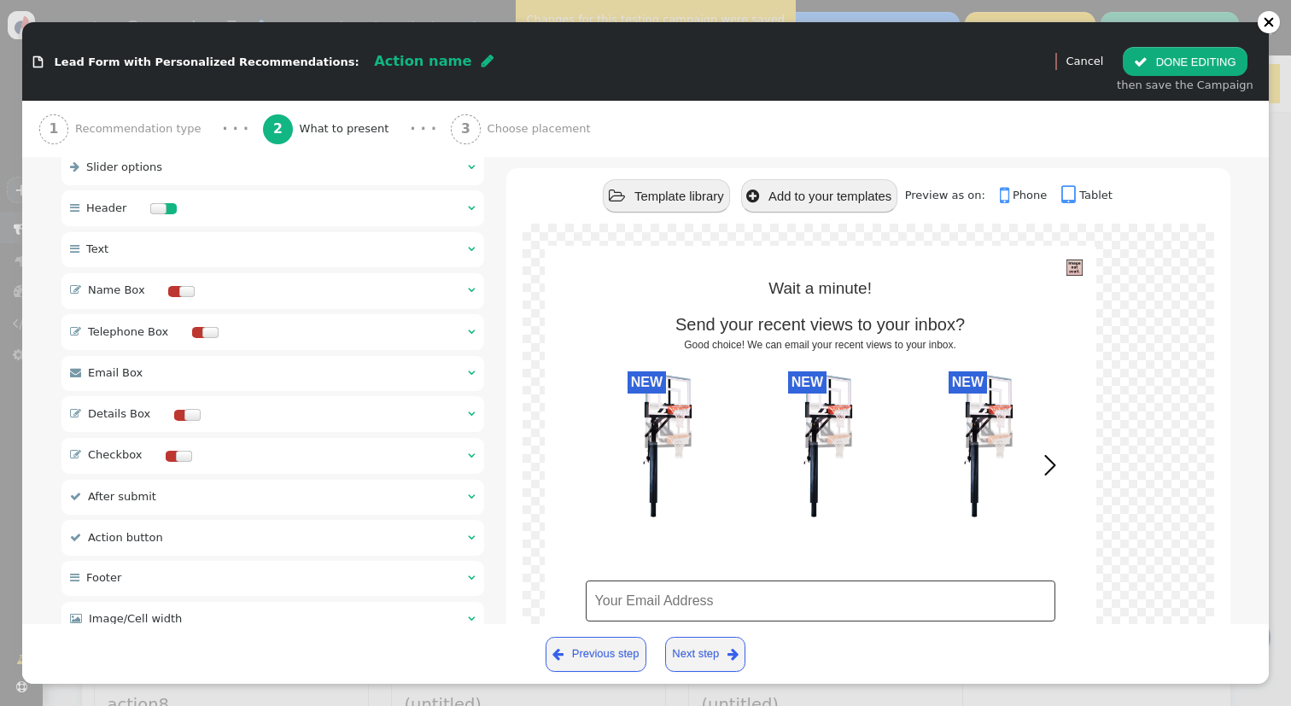
scroll to position [248, 0]
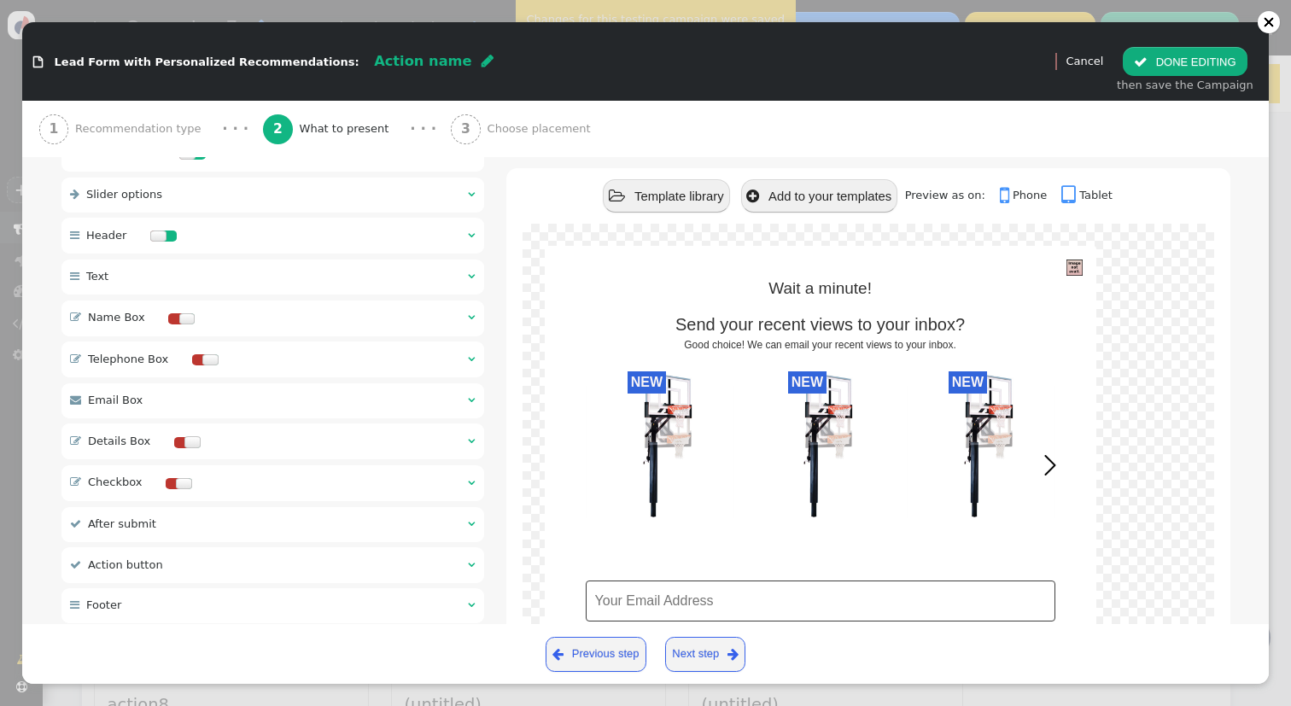
click at [192, 354] on div at bounding box center [199, 359] width 14 height 11
click at [179, 313] on div at bounding box center [187, 318] width 16 height 11
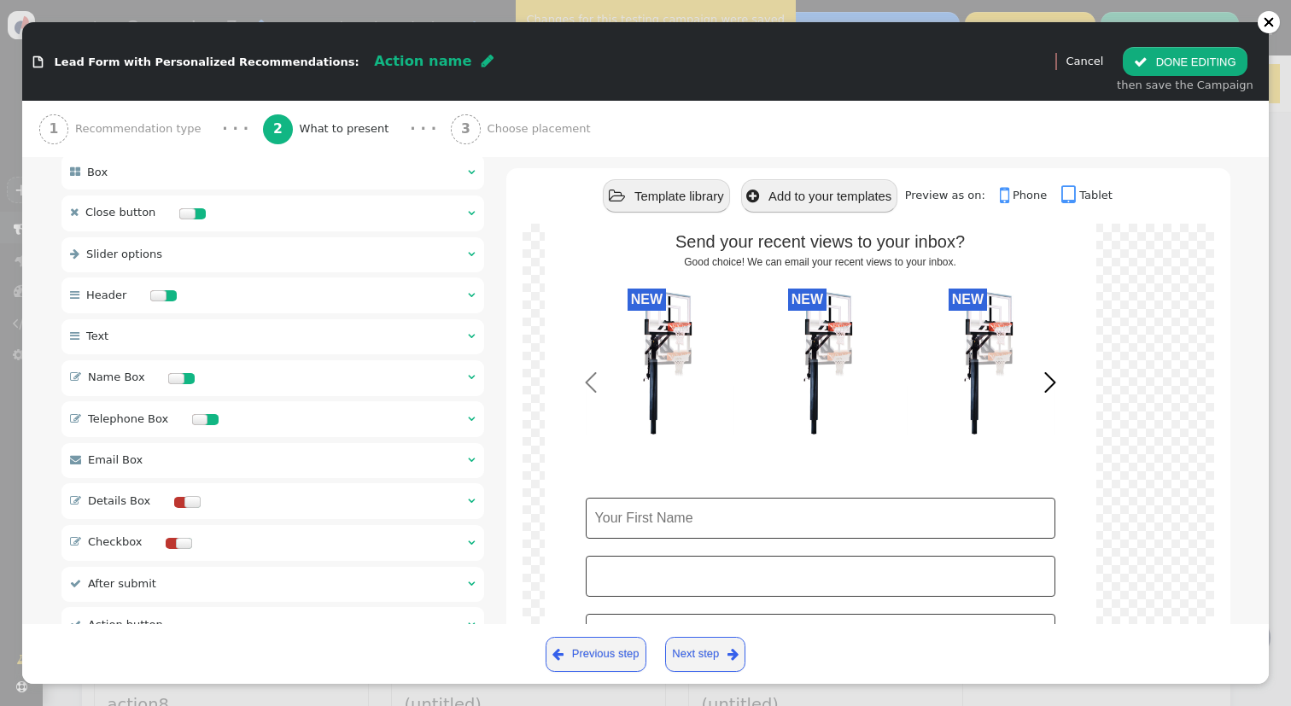
scroll to position [157, 0]
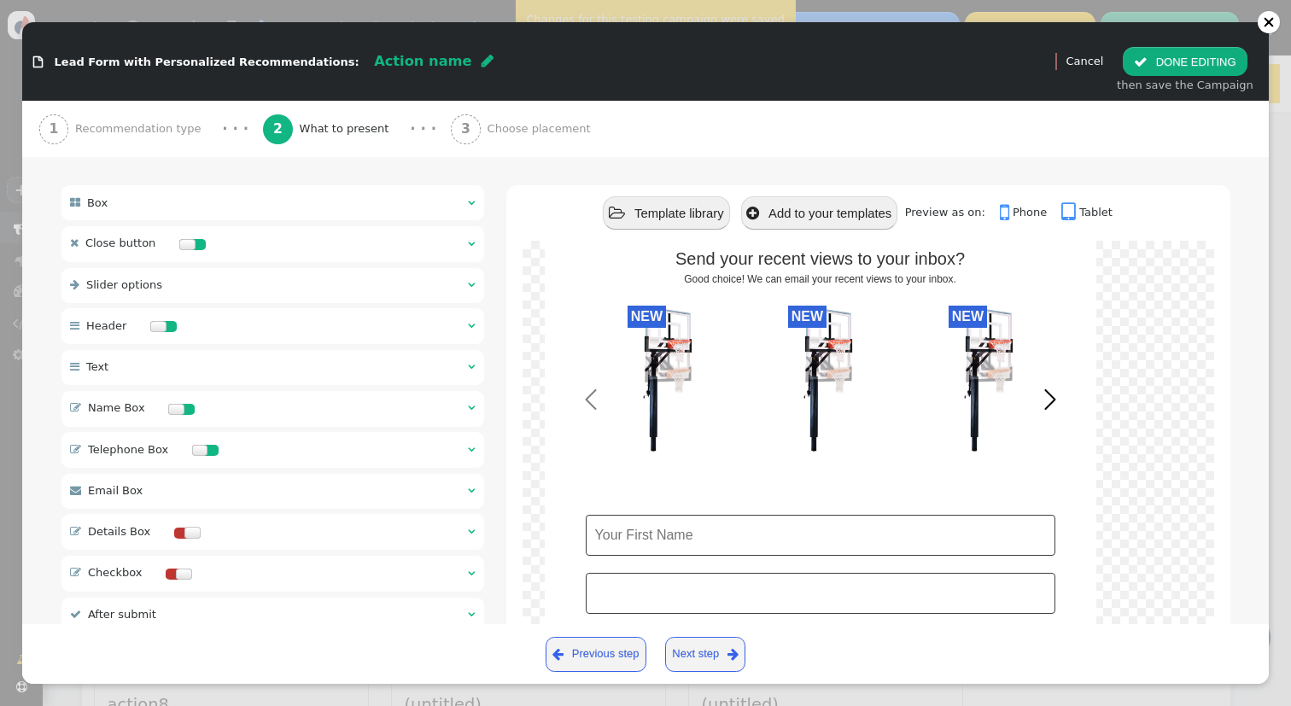
click at [245, 444] on div " Telephone Box  " at bounding box center [272, 450] width 423 height 36
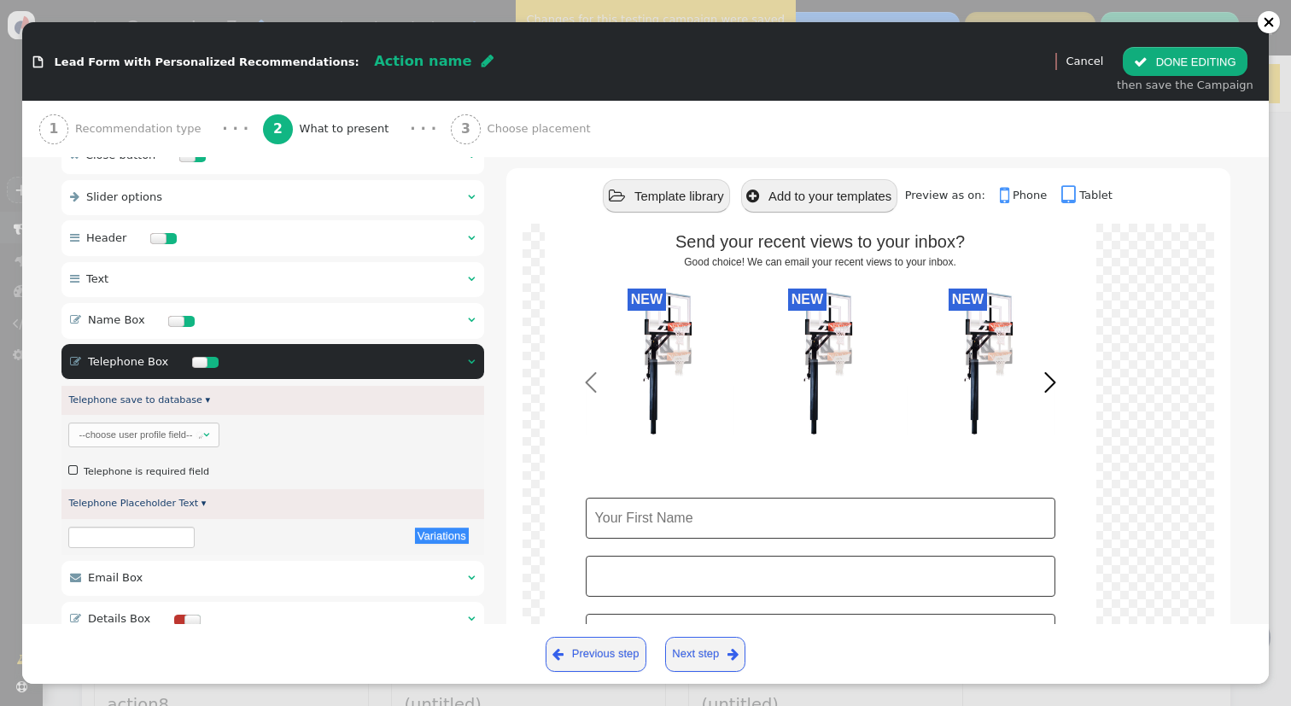
scroll to position [248, 0]
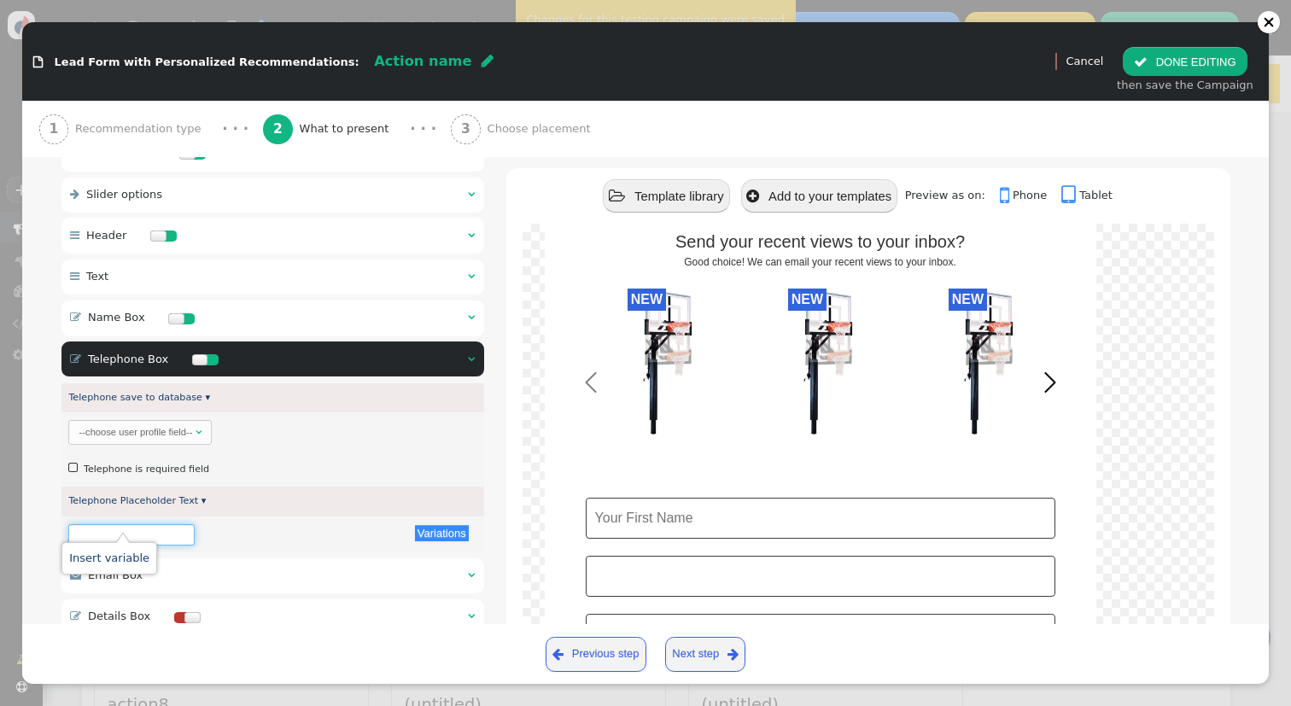
click at [99, 528] on input "text" at bounding box center [131, 534] width 126 height 21
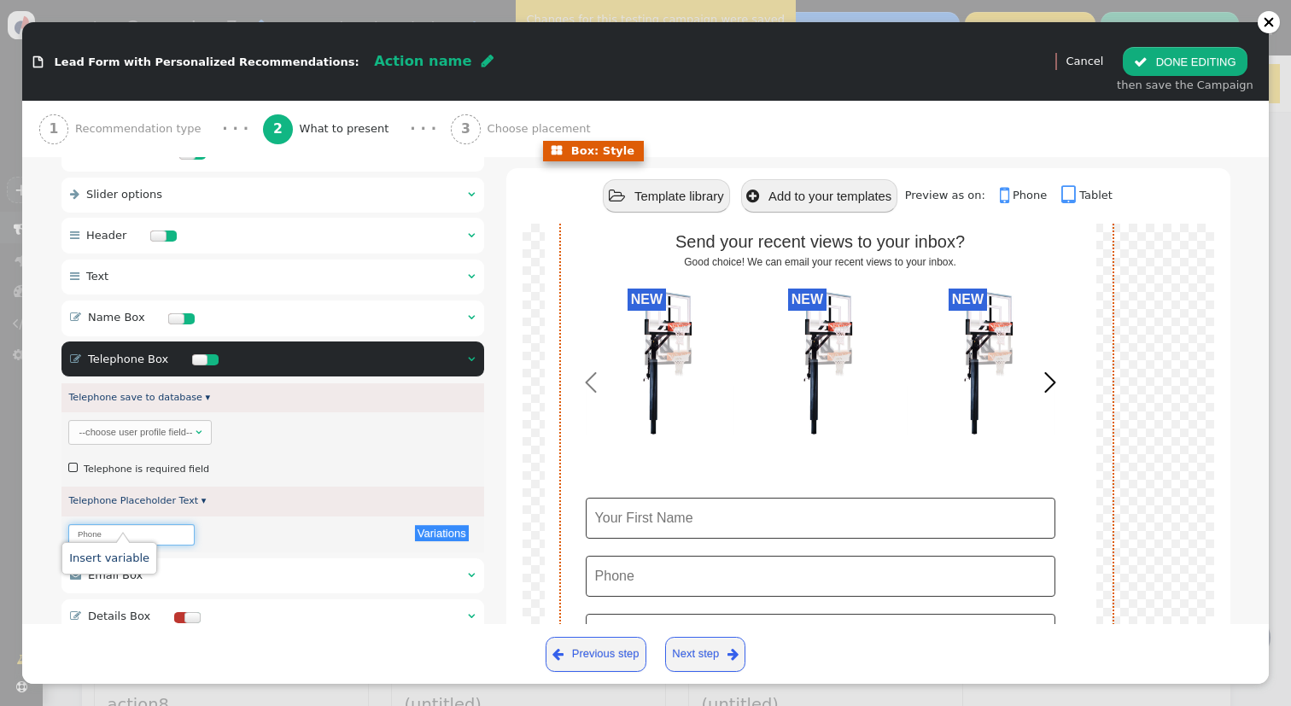
scroll to position [109, 0]
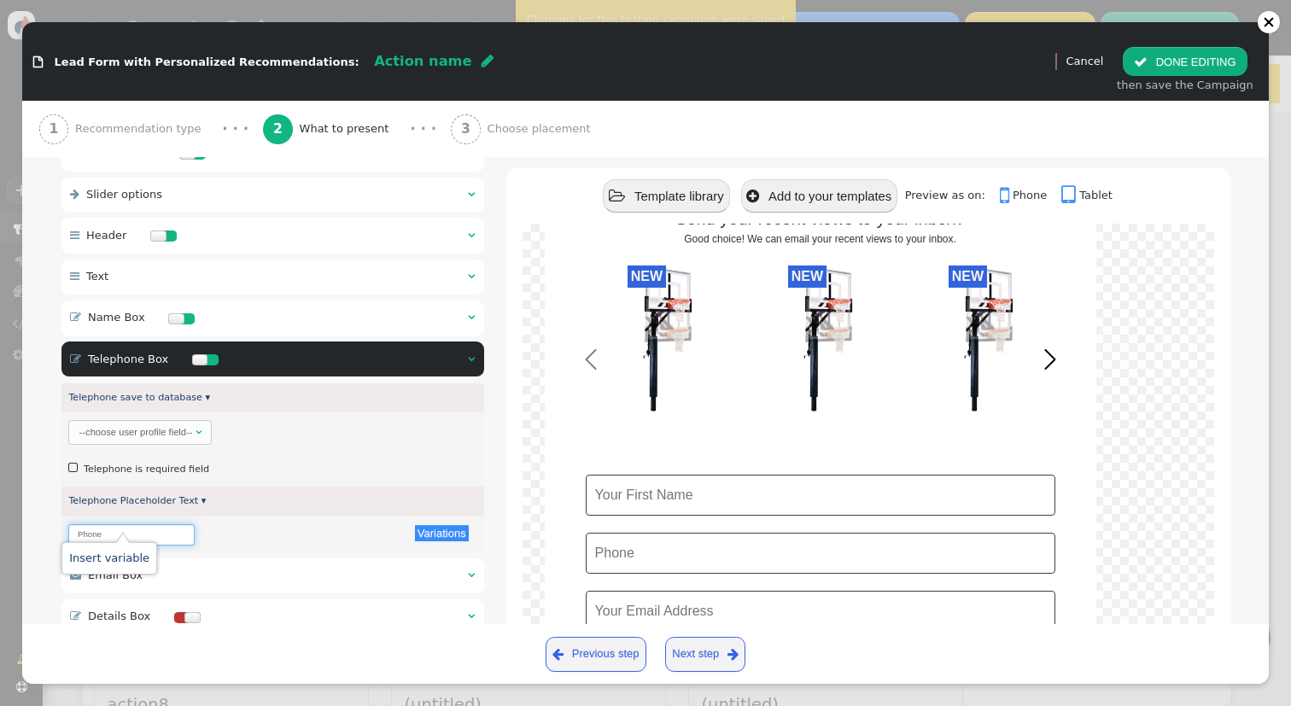
type input "Phone"
click at [442, 359] on div " Telephone Box  " at bounding box center [272, 360] width 423 height 36
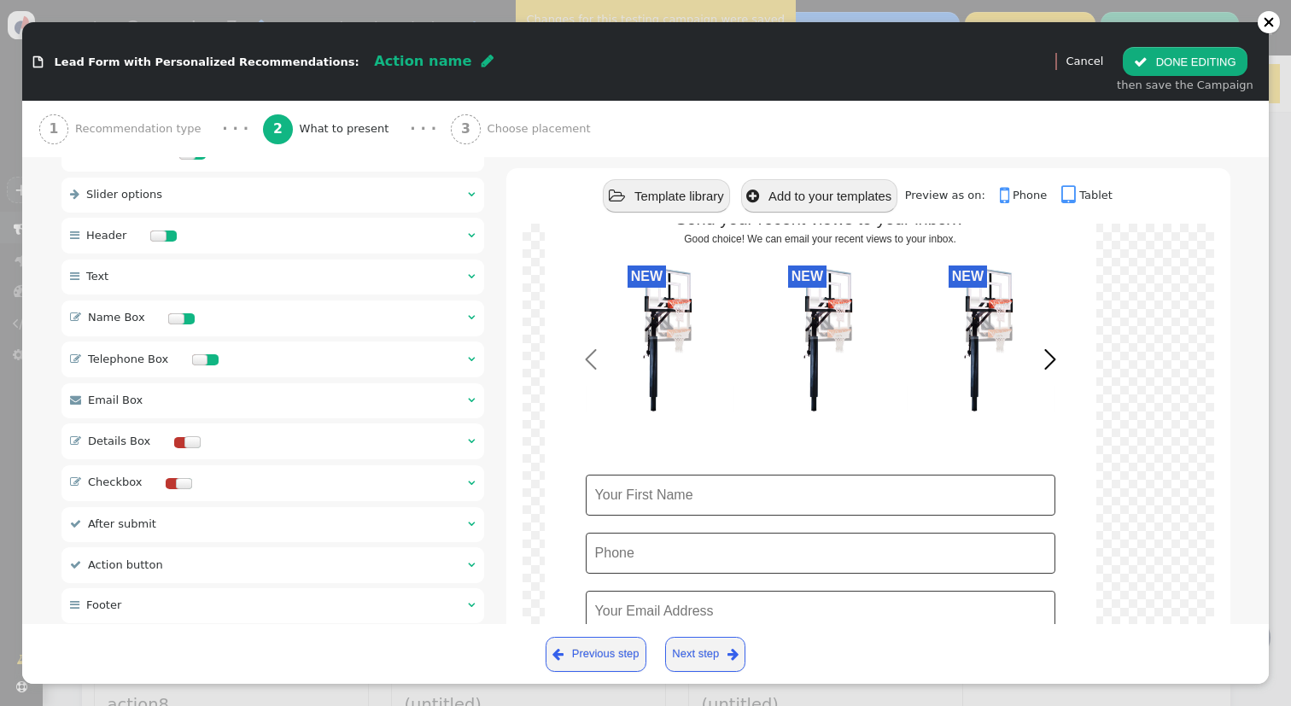
scroll to position [0, 0]
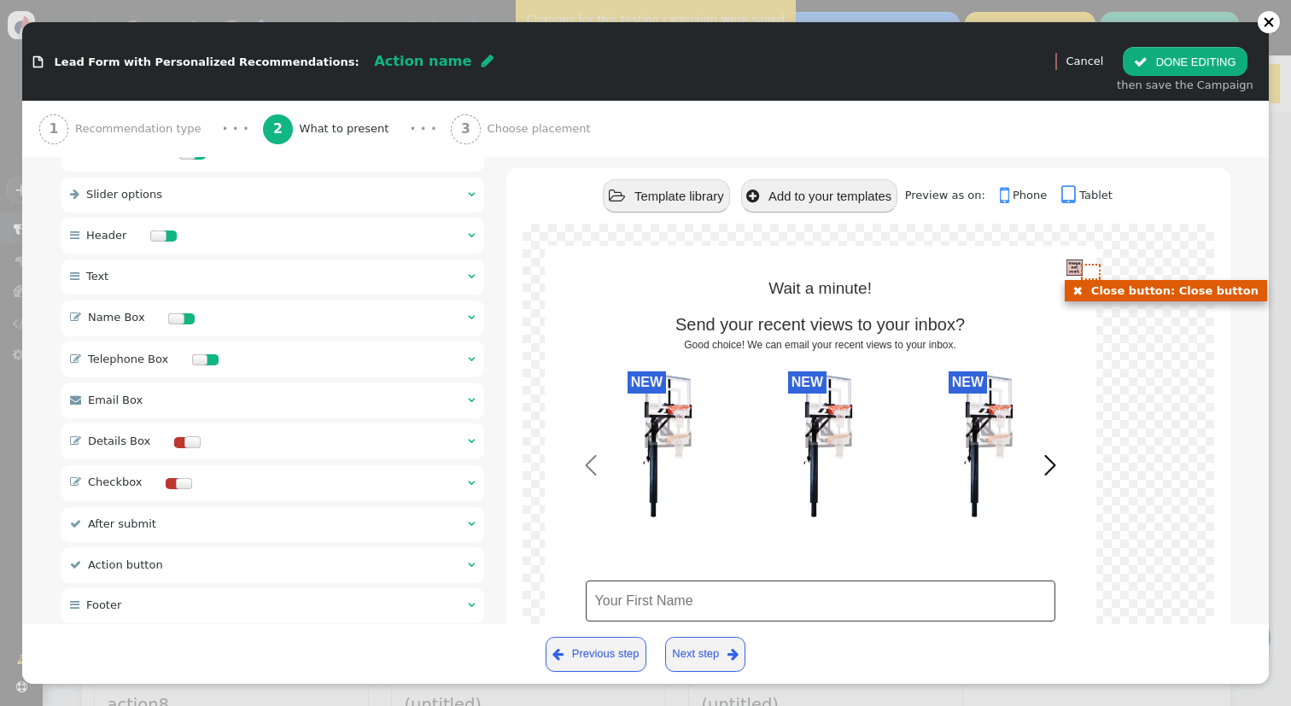
click at [1074, 269] on img at bounding box center [1075, 268] width 16 height 16
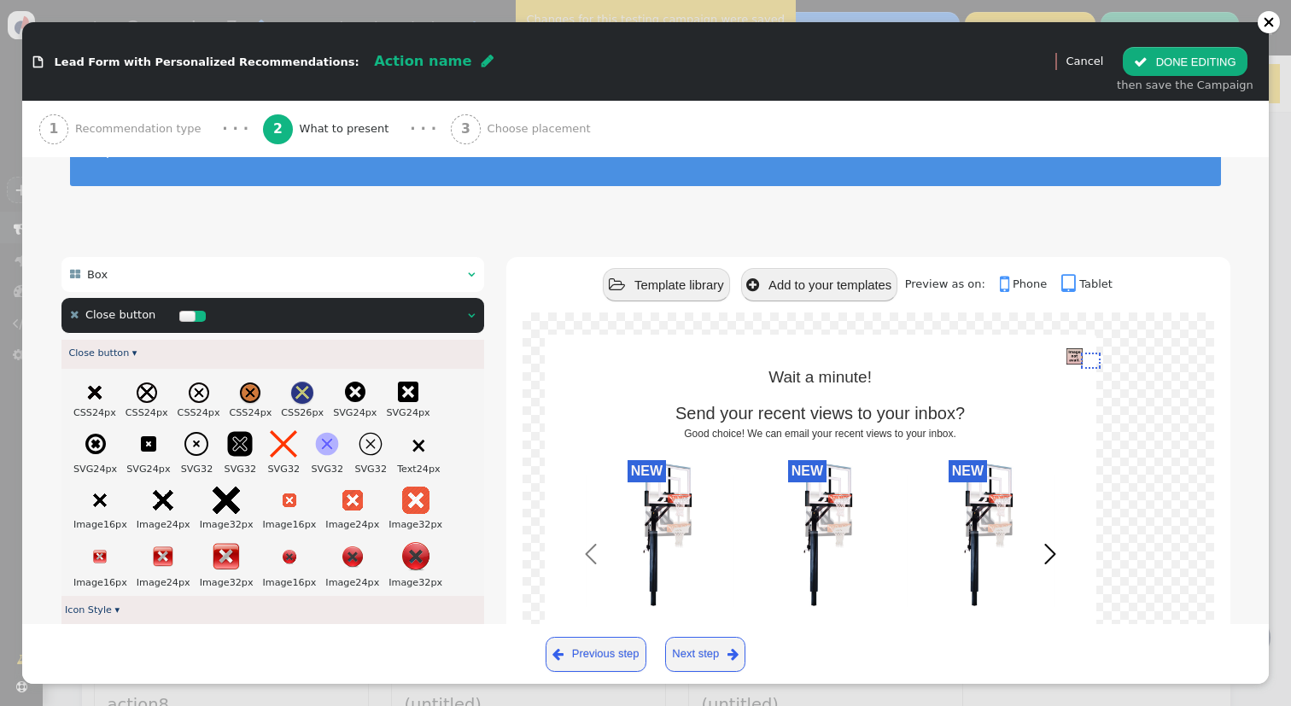
scroll to position [50, 0]
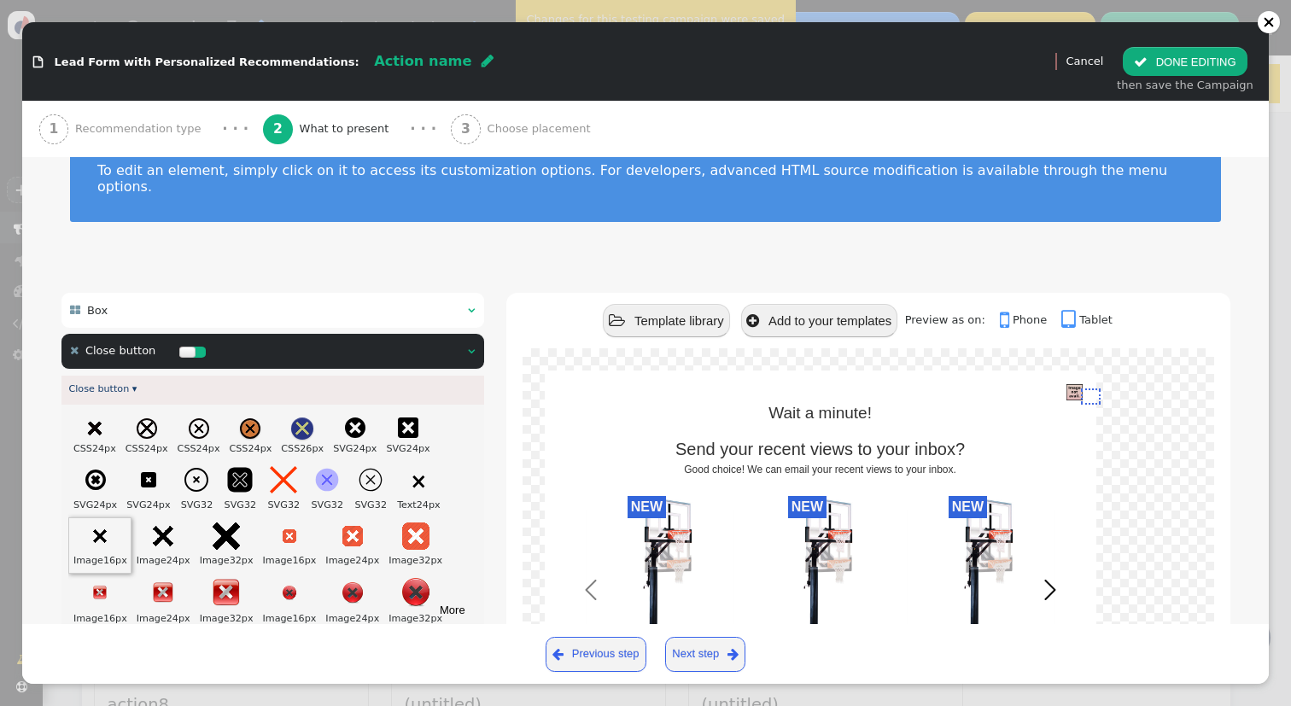
click at [103, 529] on img at bounding box center [100, 536] width 14 height 14
type input "[URL][DOMAIN_NAME]"
click at [458, 334] on div " Close button  " at bounding box center [272, 352] width 423 height 36
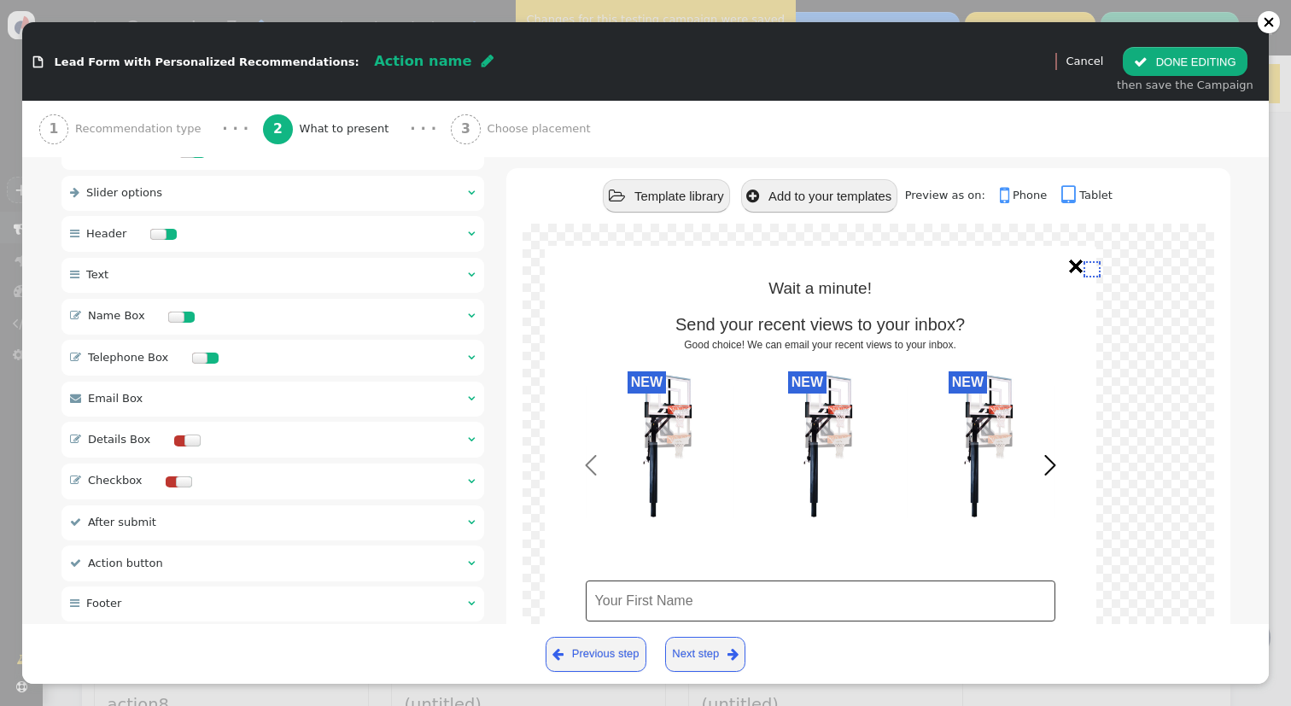
scroll to position [0, 0]
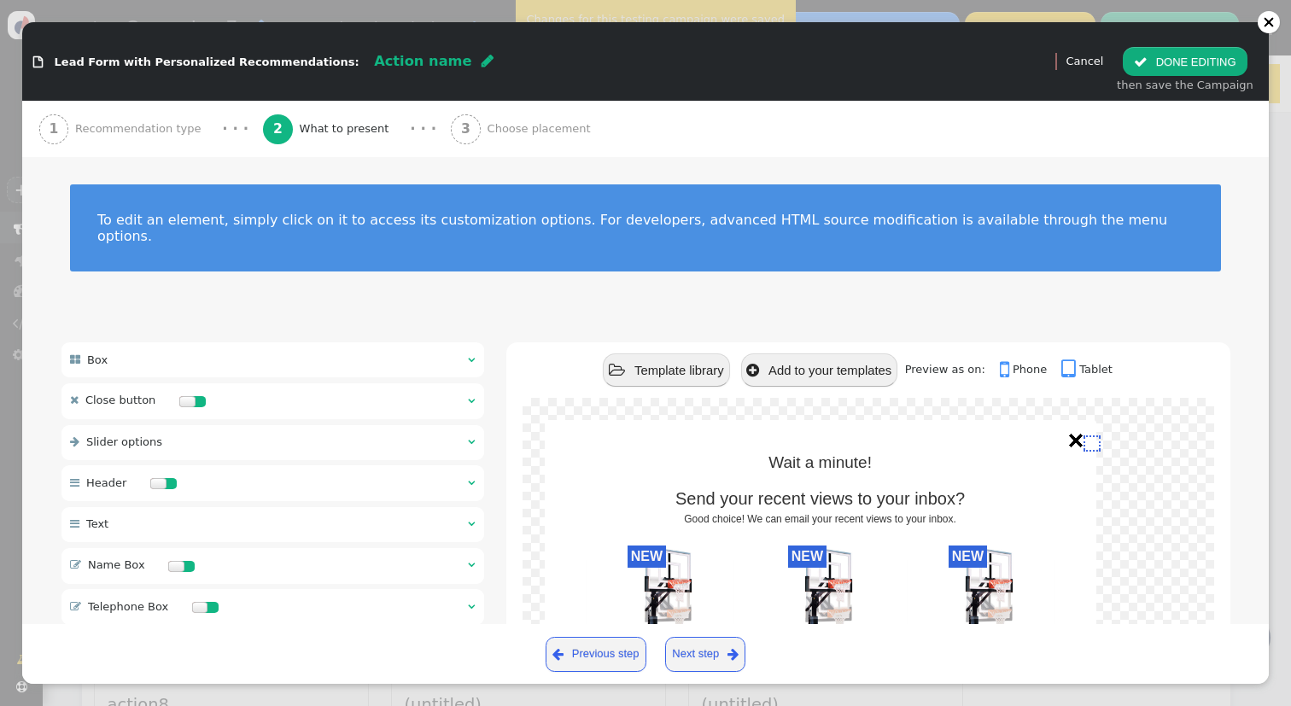
click at [330, 342] on div " Box  " at bounding box center [272, 359] width 423 height 35
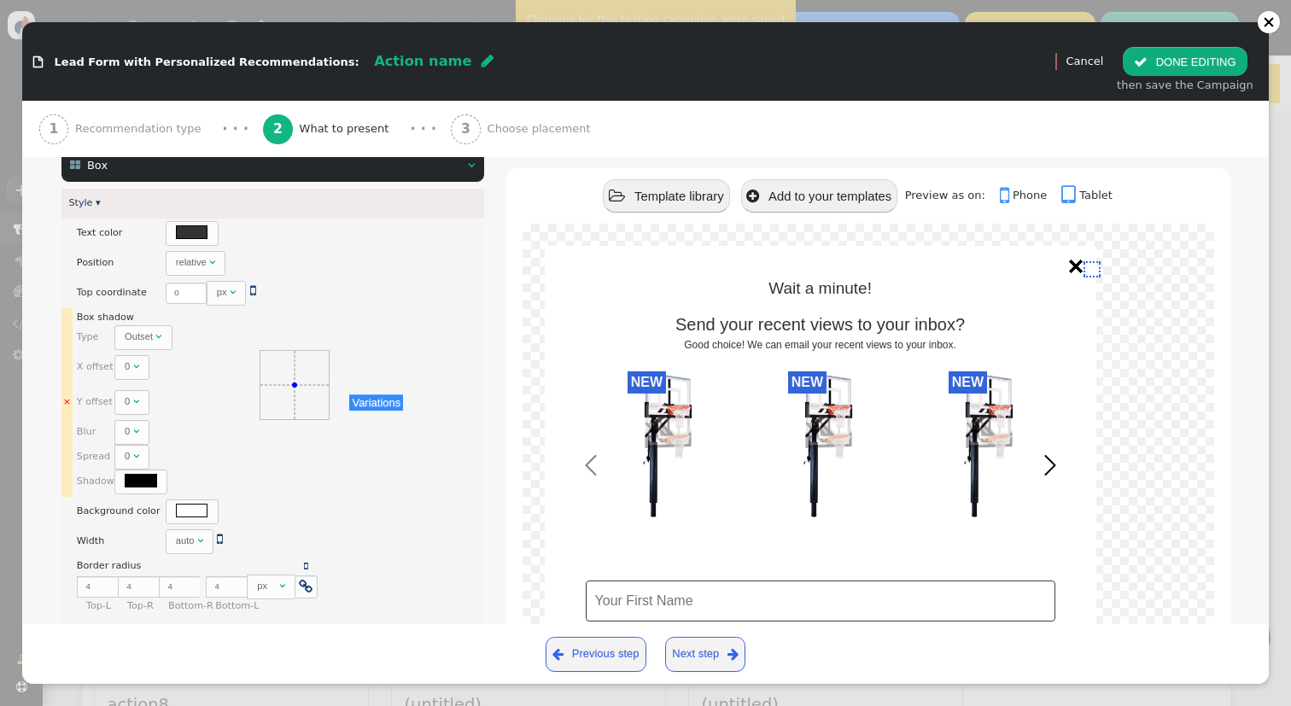
scroll to position [191, 0]
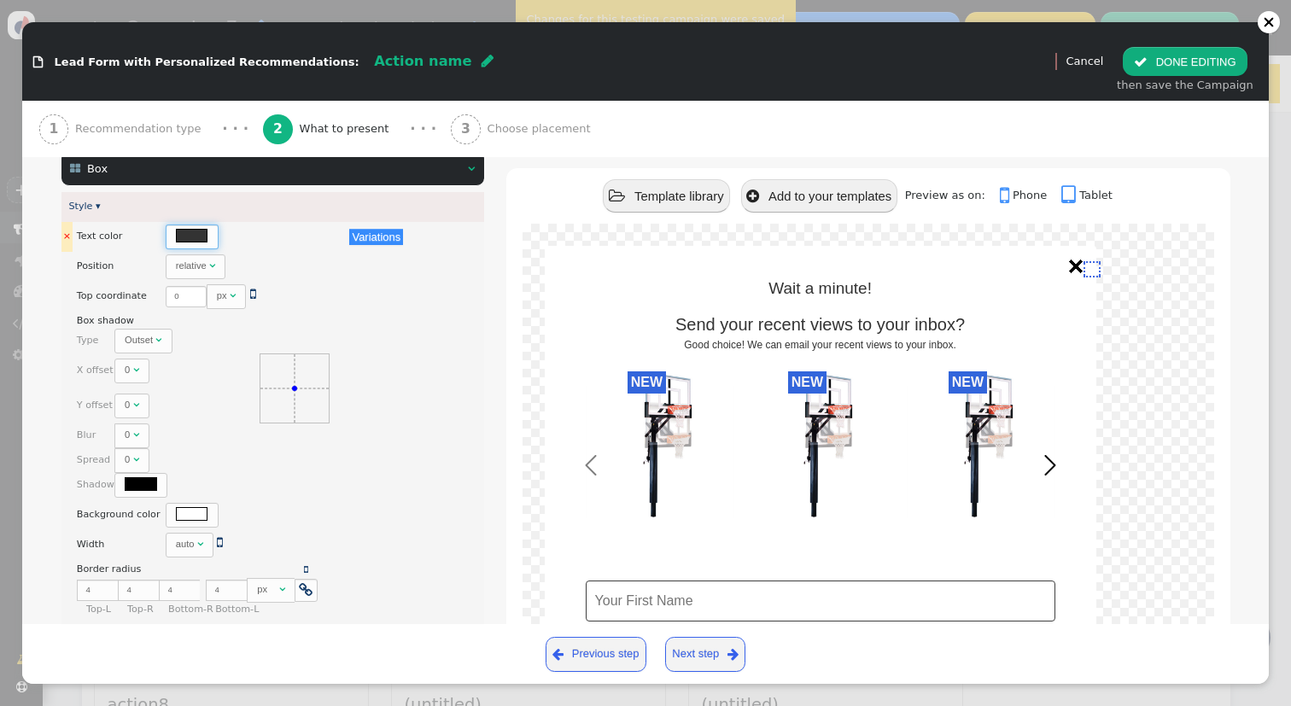
click at [178, 229] on div at bounding box center [192, 235] width 32 height 13
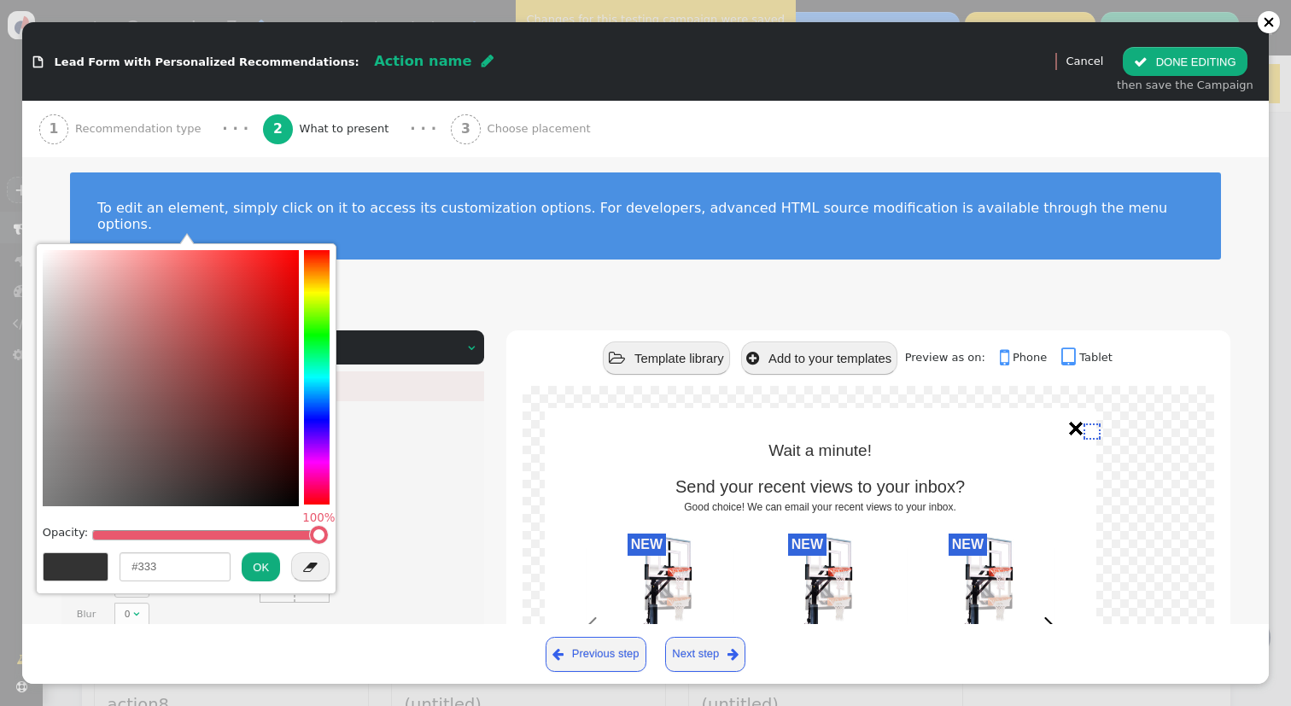
scroll to position [0, 0]
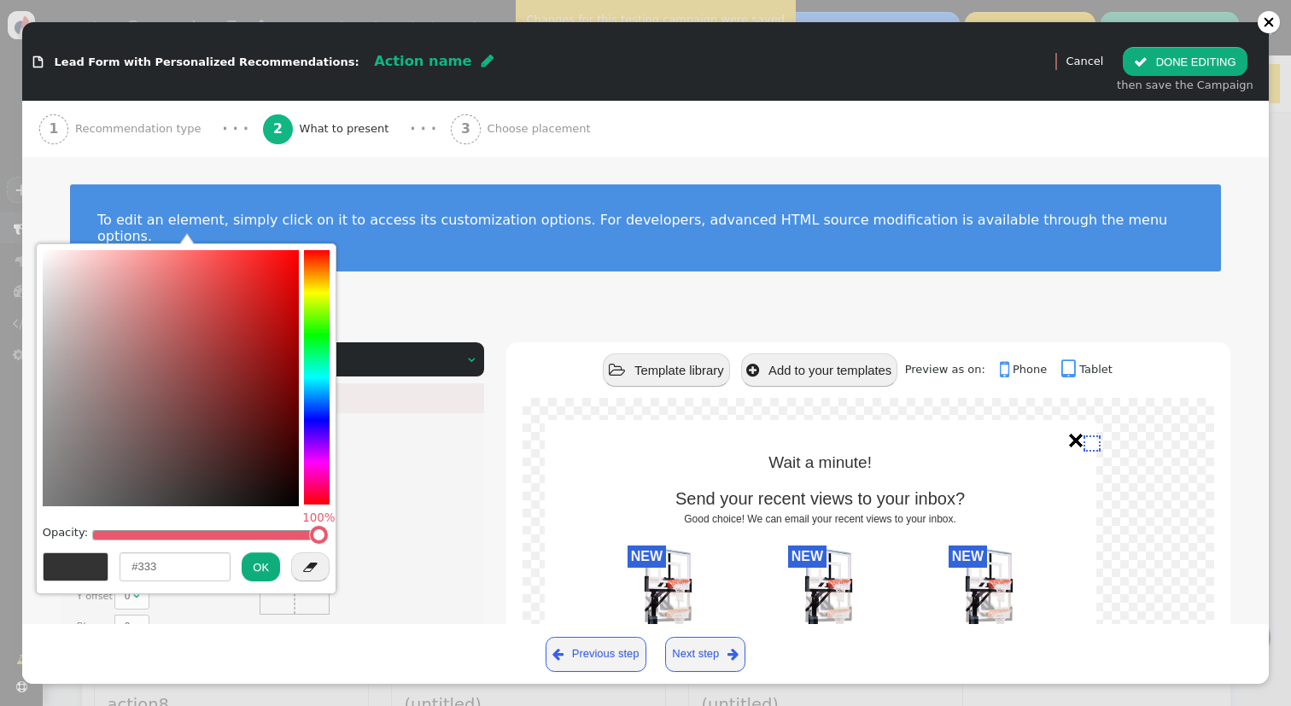
click at [442, 342] on div " Box  " at bounding box center [272, 359] width 423 height 35
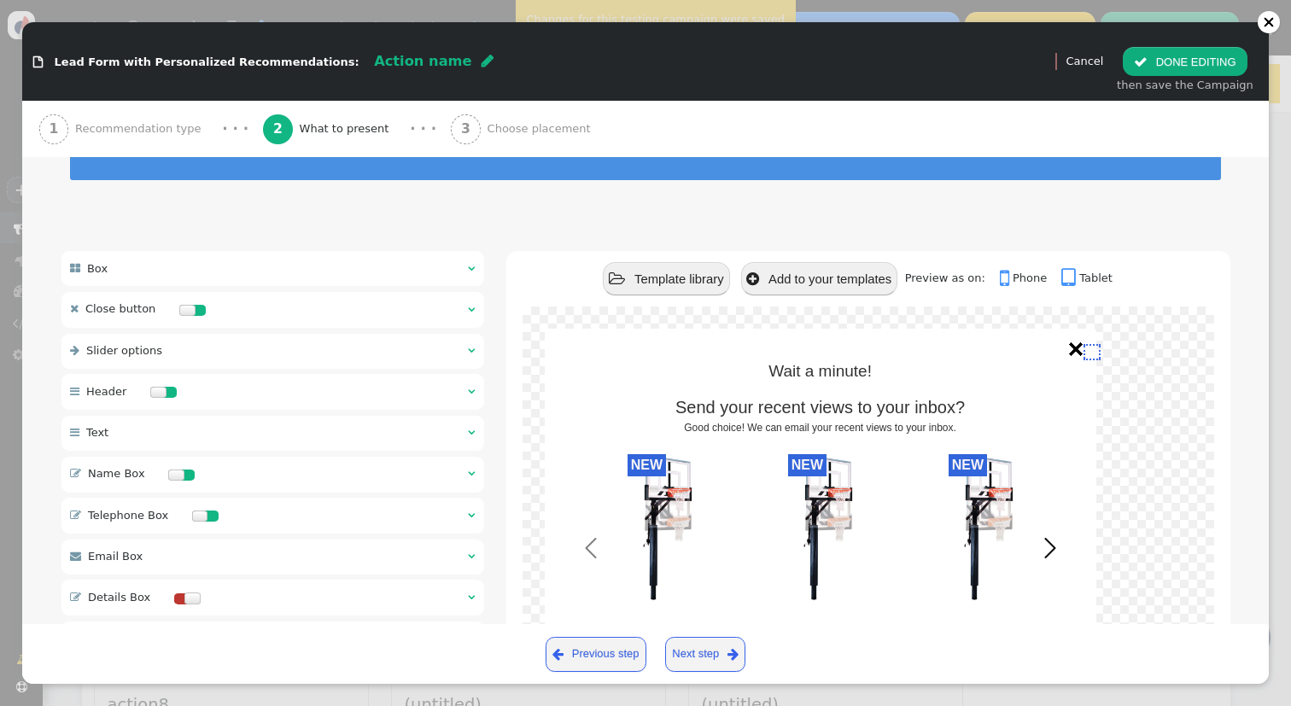
scroll to position [92, 0]
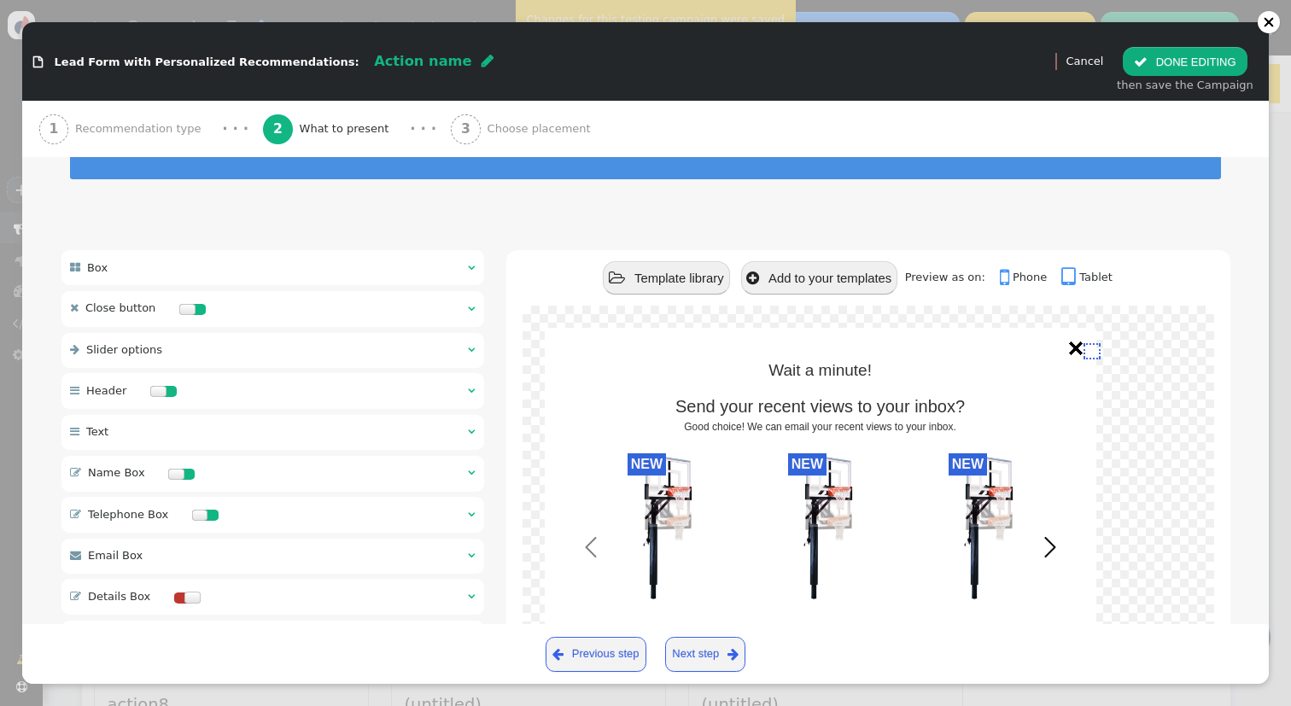
click at [159, 386] on div at bounding box center [158, 391] width 16 height 11
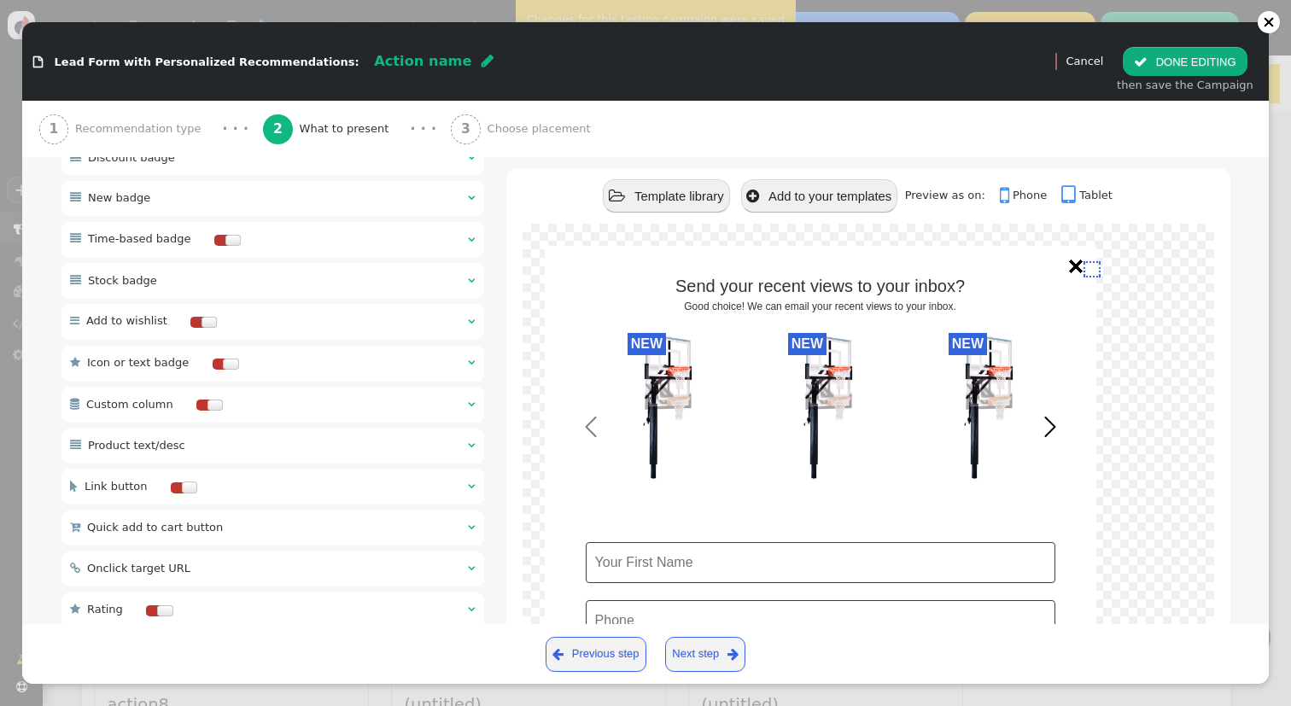
scroll to position [861, 0]
click at [293, 438] on div " Product text/desc  " at bounding box center [272, 444] width 423 height 35
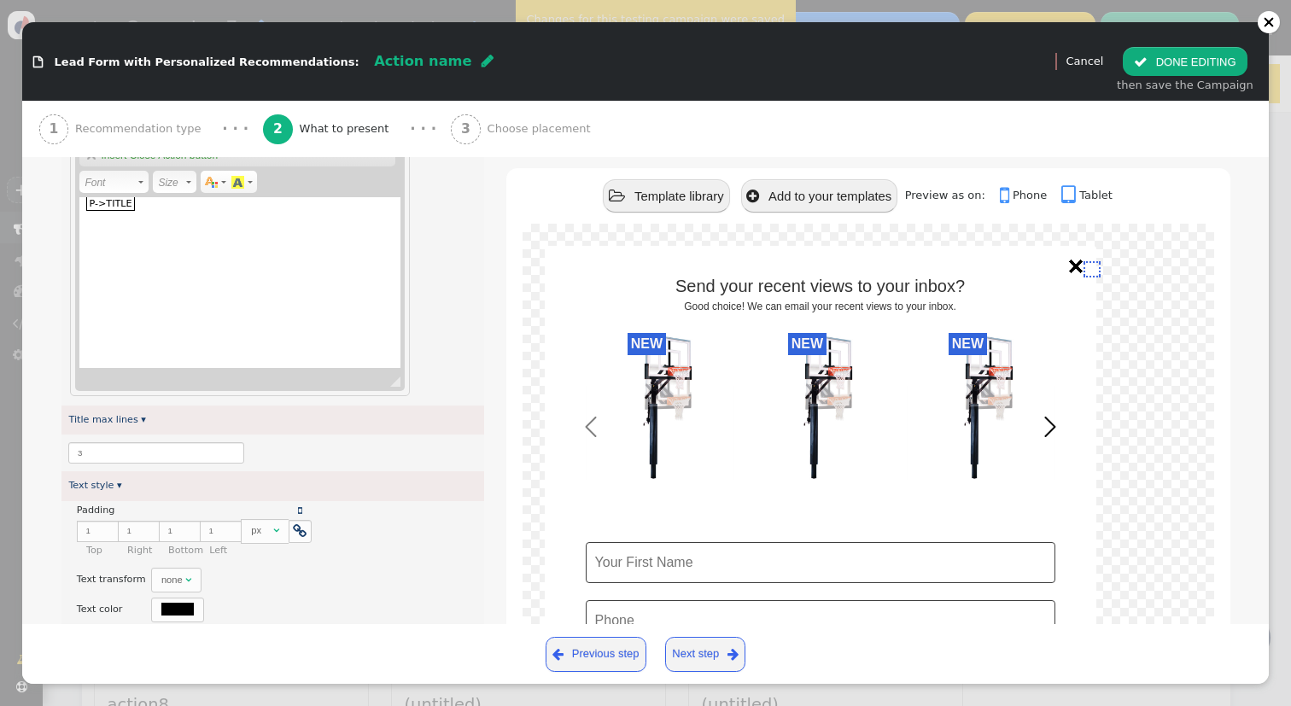
scroll to position [988, 0]
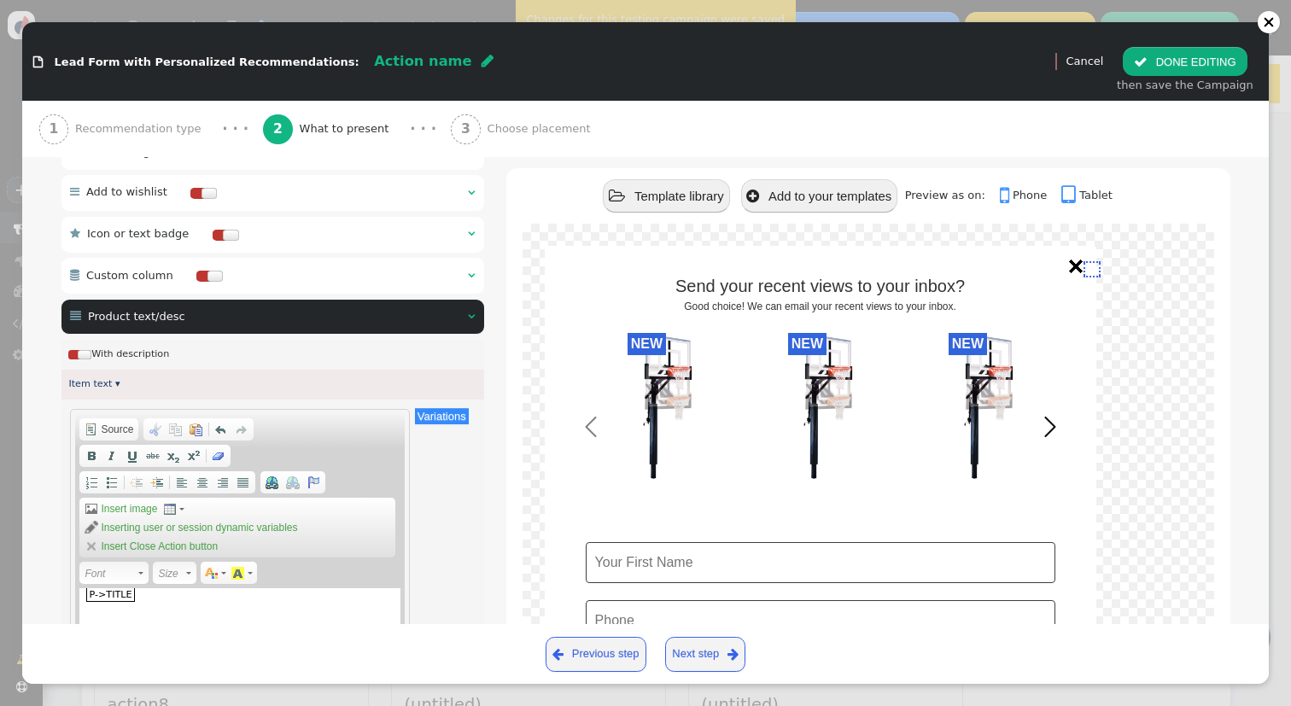
click at [81, 351] on div at bounding box center [85, 354] width 14 height 9
click at [464, 308] on div " Product text/desc  " at bounding box center [272, 317] width 423 height 35
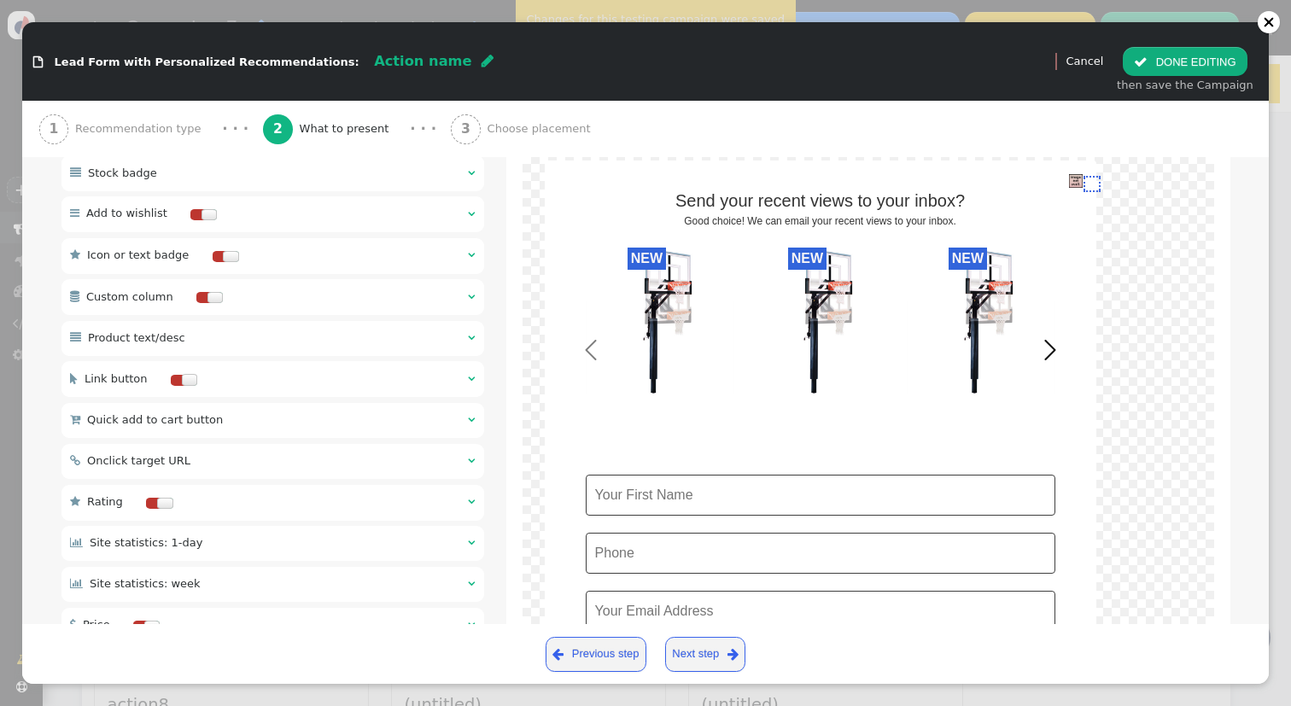
scroll to position [962, 0]
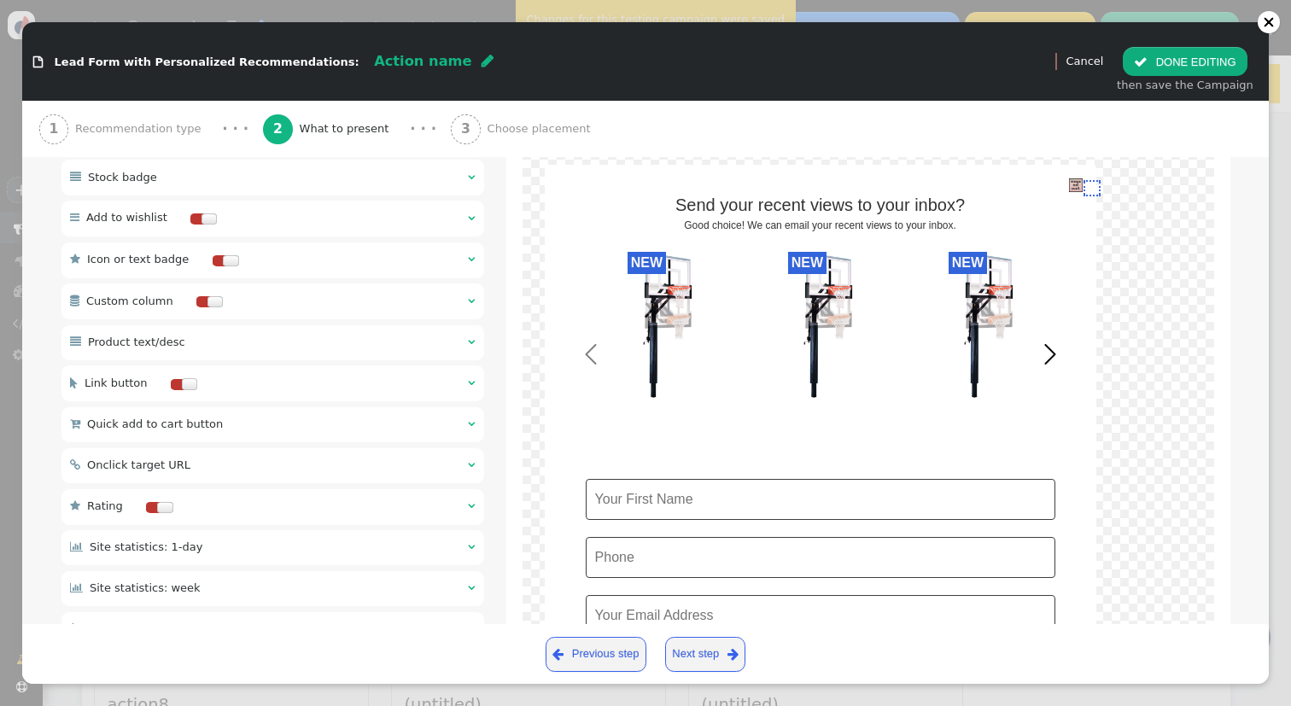
click at [171, 379] on div at bounding box center [178, 384] width 14 height 11
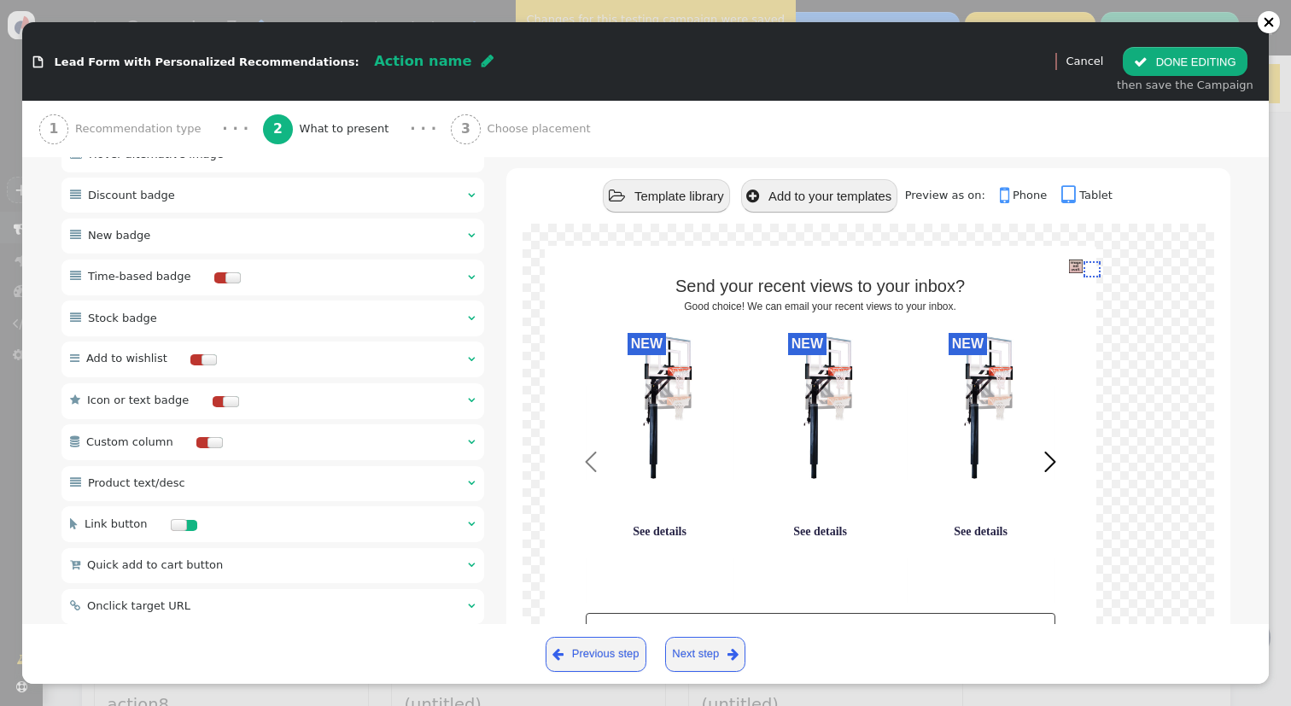
scroll to position [812, 0]
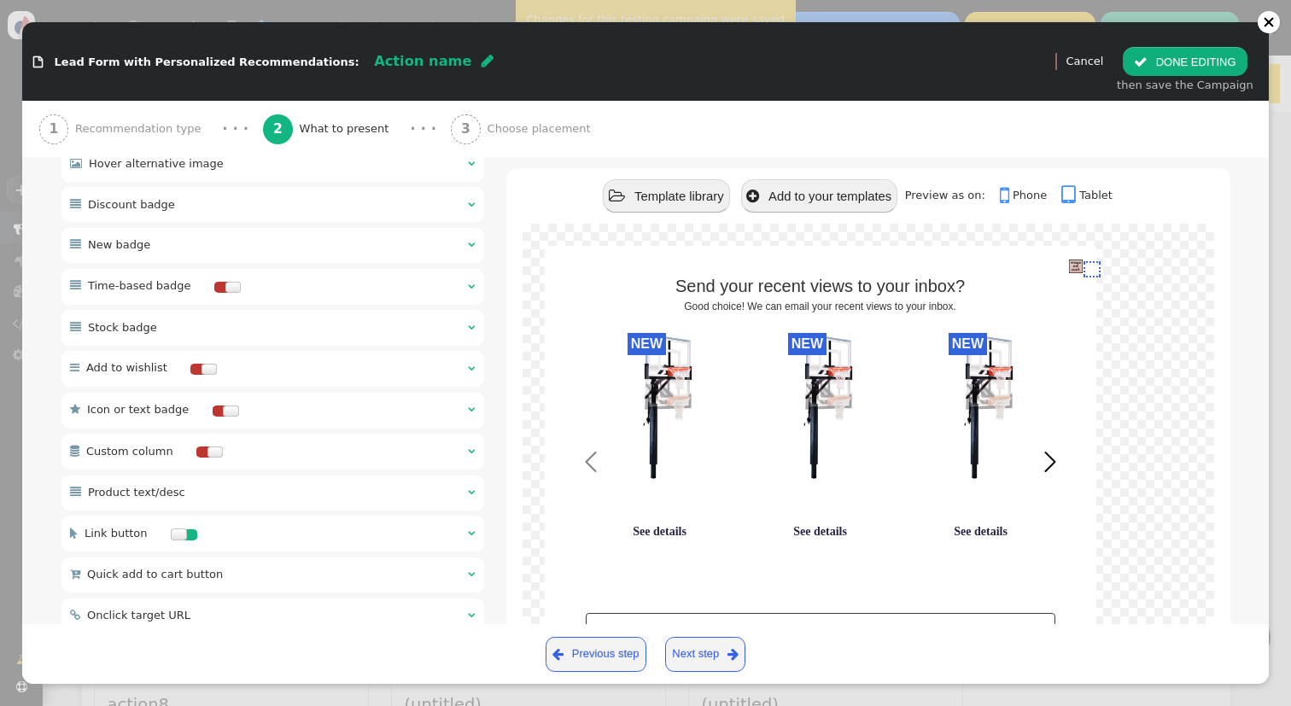
click at [249, 477] on div " Product text/desc  " at bounding box center [272, 493] width 423 height 35
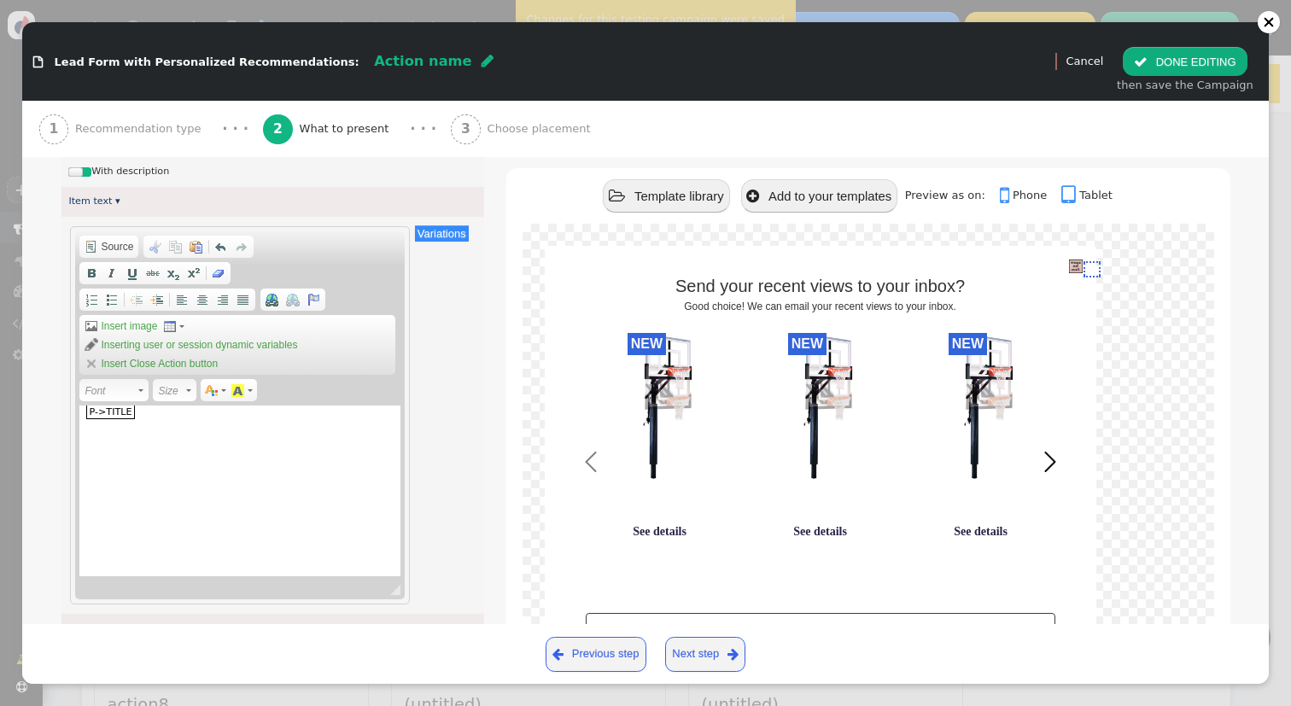
scroll to position [1186, 0]
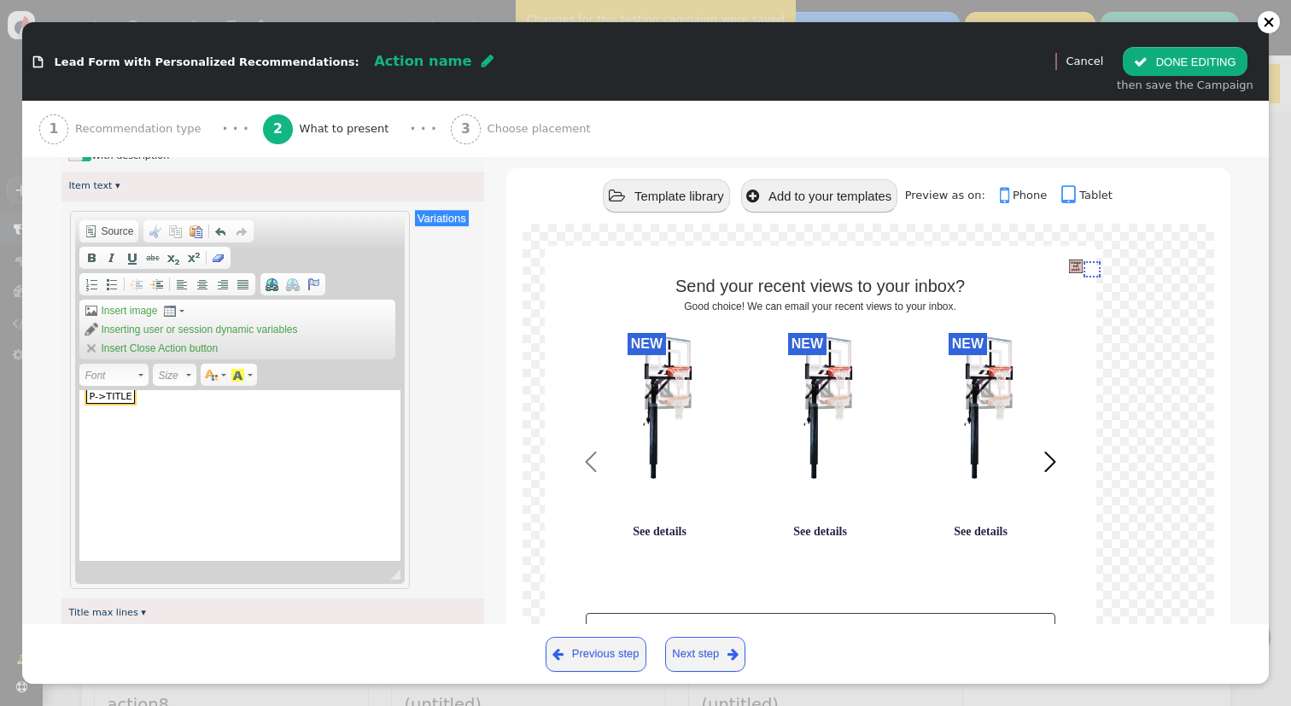
click at [112, 389] on span "p->title" at bounding box center [110, 396] width 48 height 15
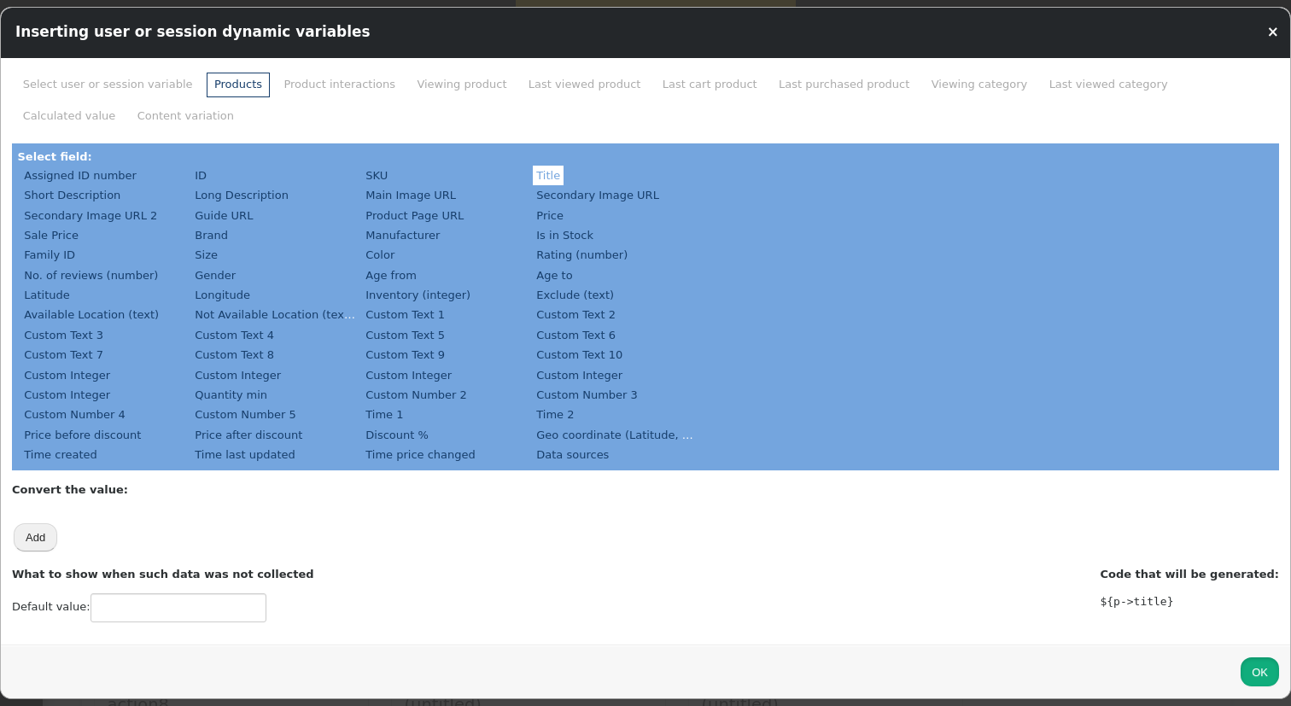
click at [1267, 679] on button "OK" at bounding box center [1260, 672] width 38 height 29
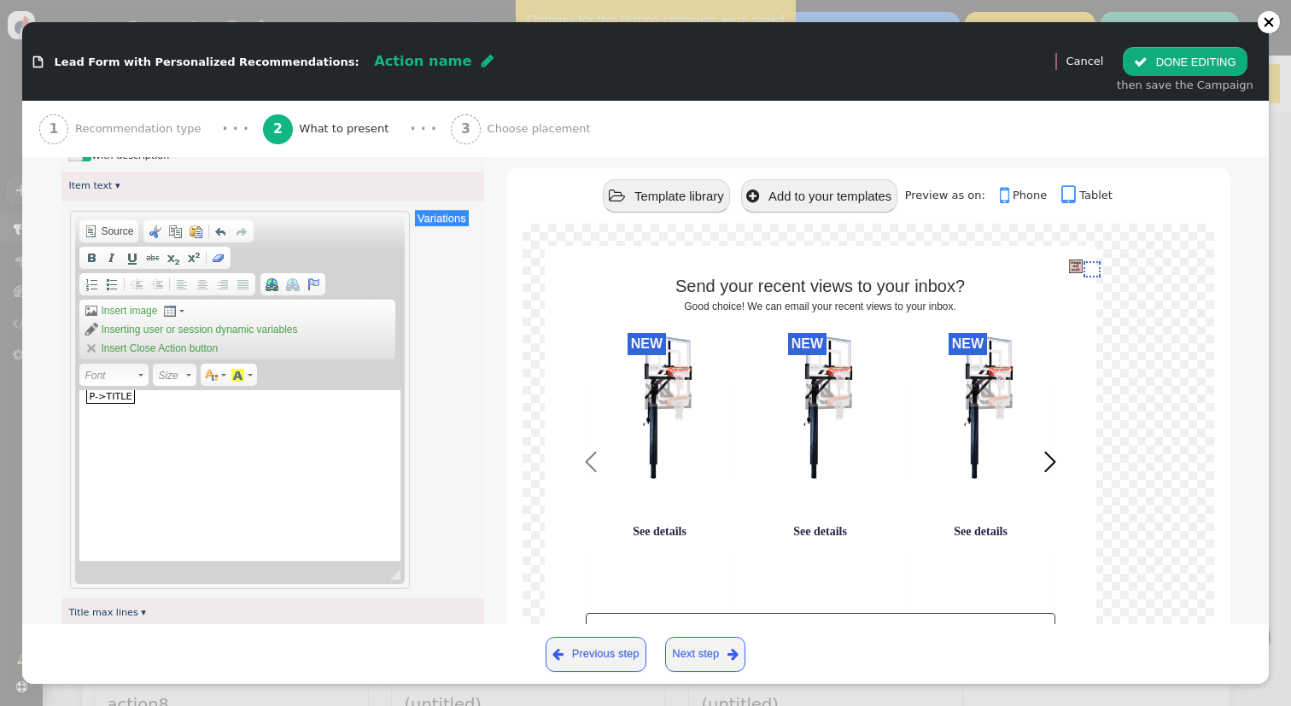
click at [114, 124] on span "Recommendation type" at bounding box center [141, 128] width 132 height 17
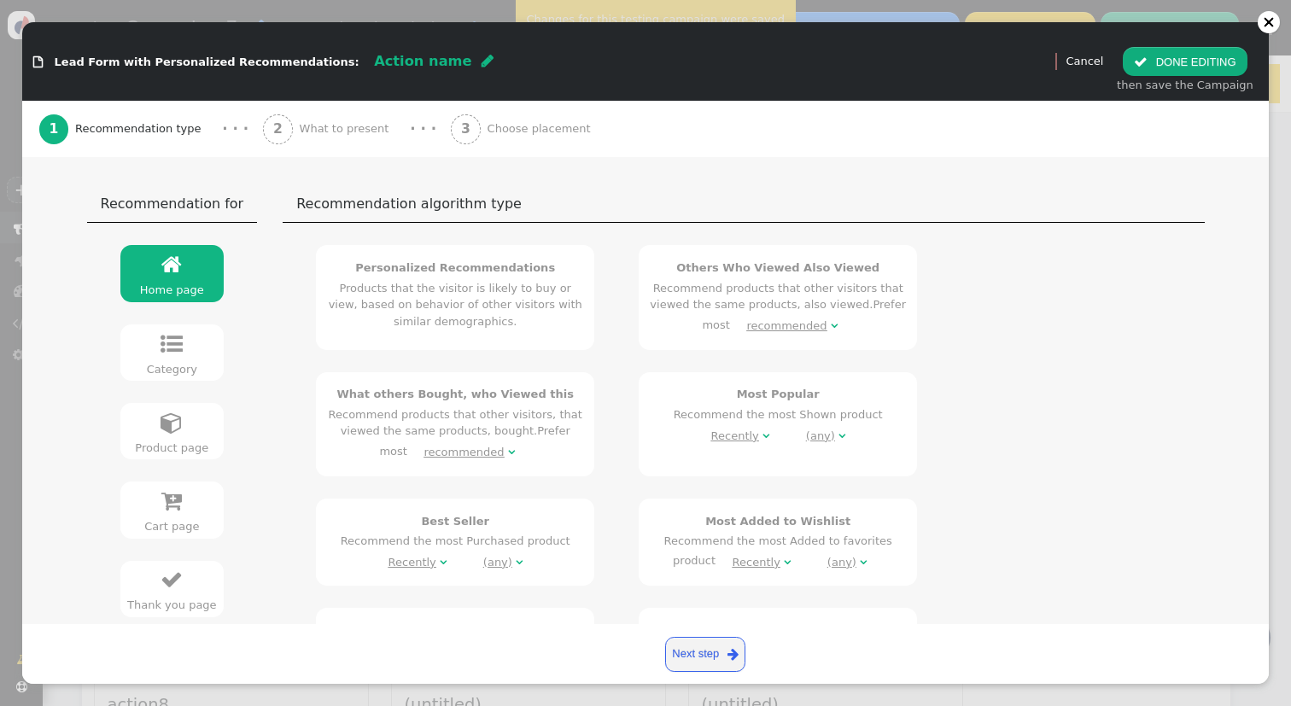
scroll to position [0, 0]
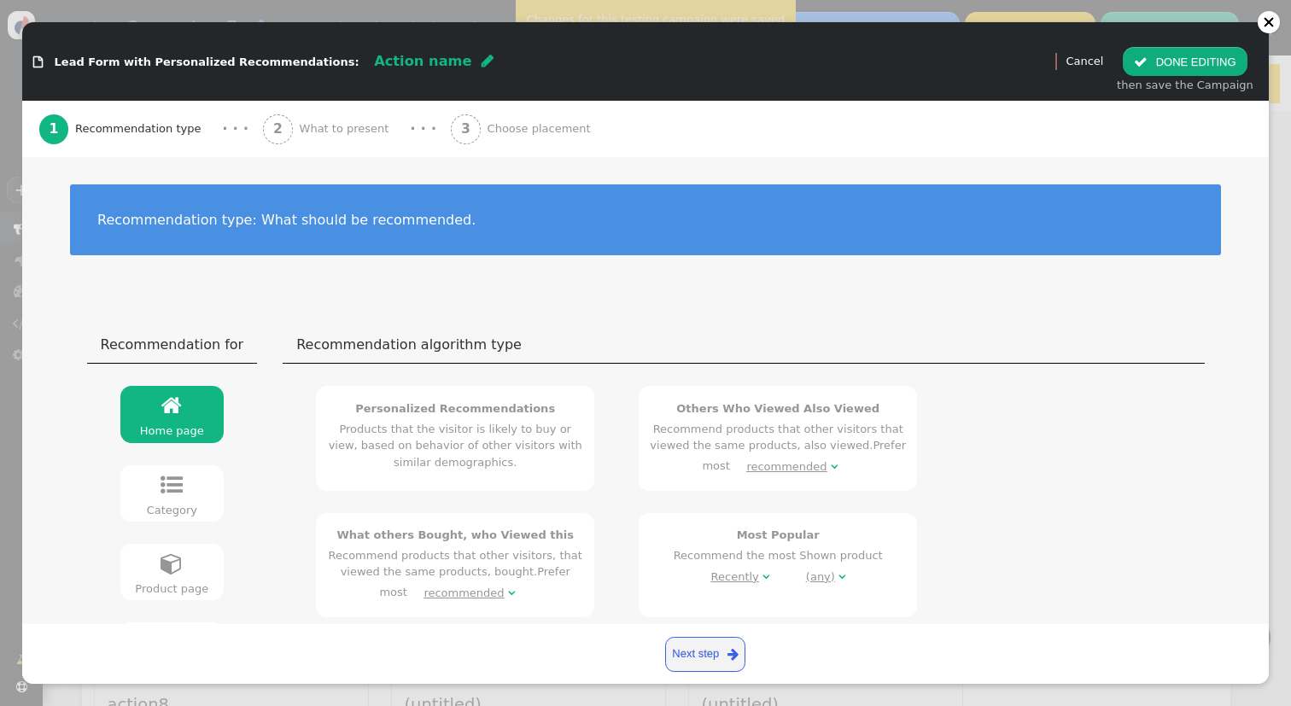
click at [176, 557] on link " Product page" at bounding box center [172, 572] width 104 height 56
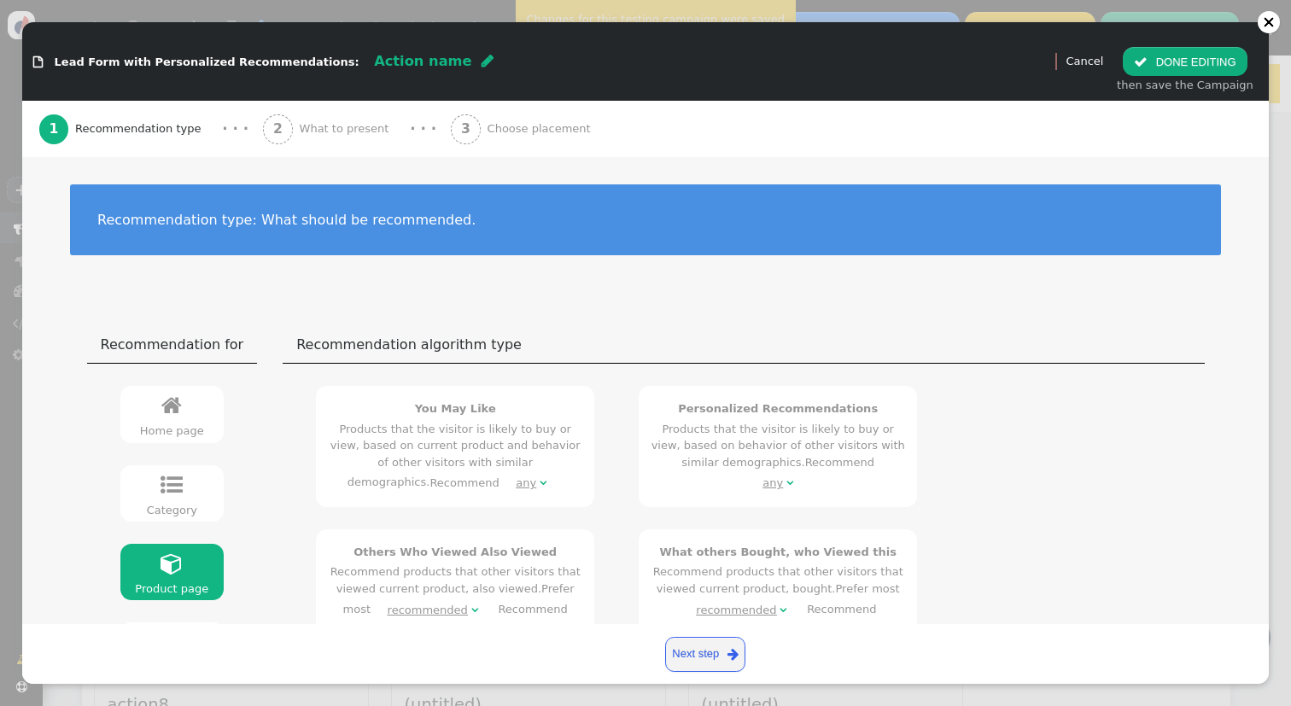
click at [170, 417] on span "" at bounding box center [171, 406] width 20 height 22
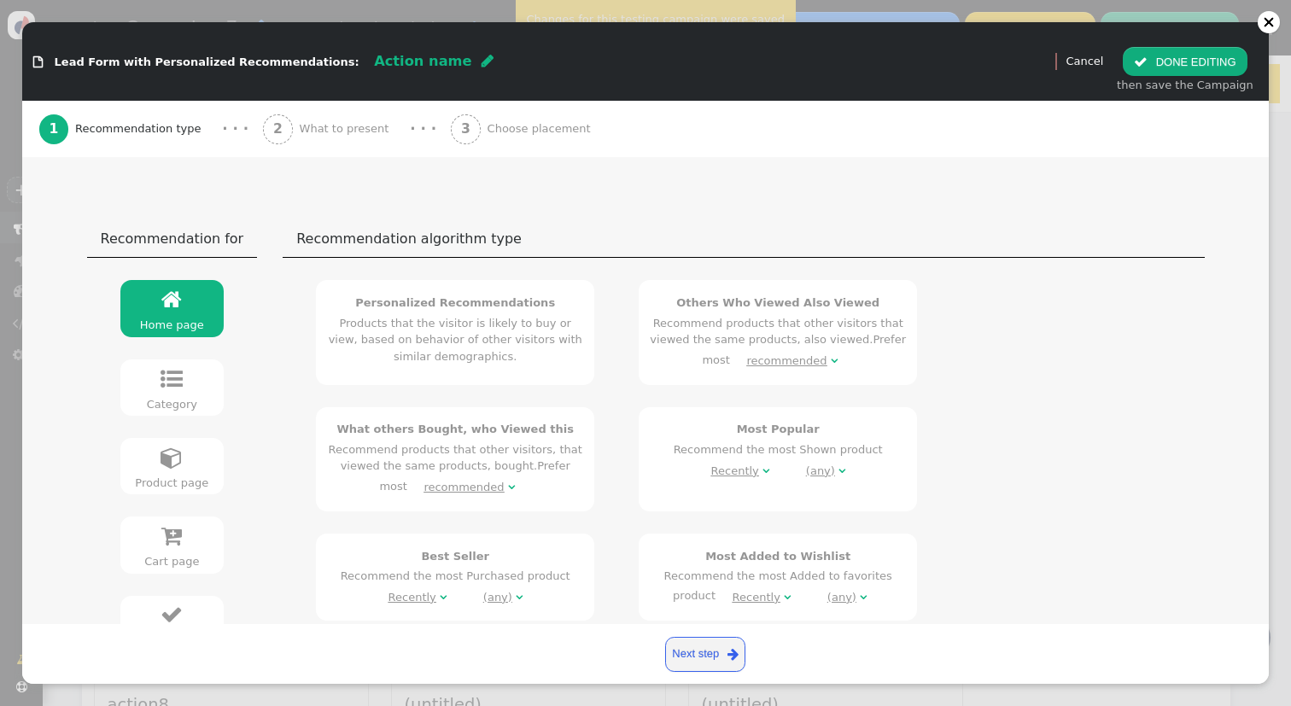
scroll to position [169, 0]
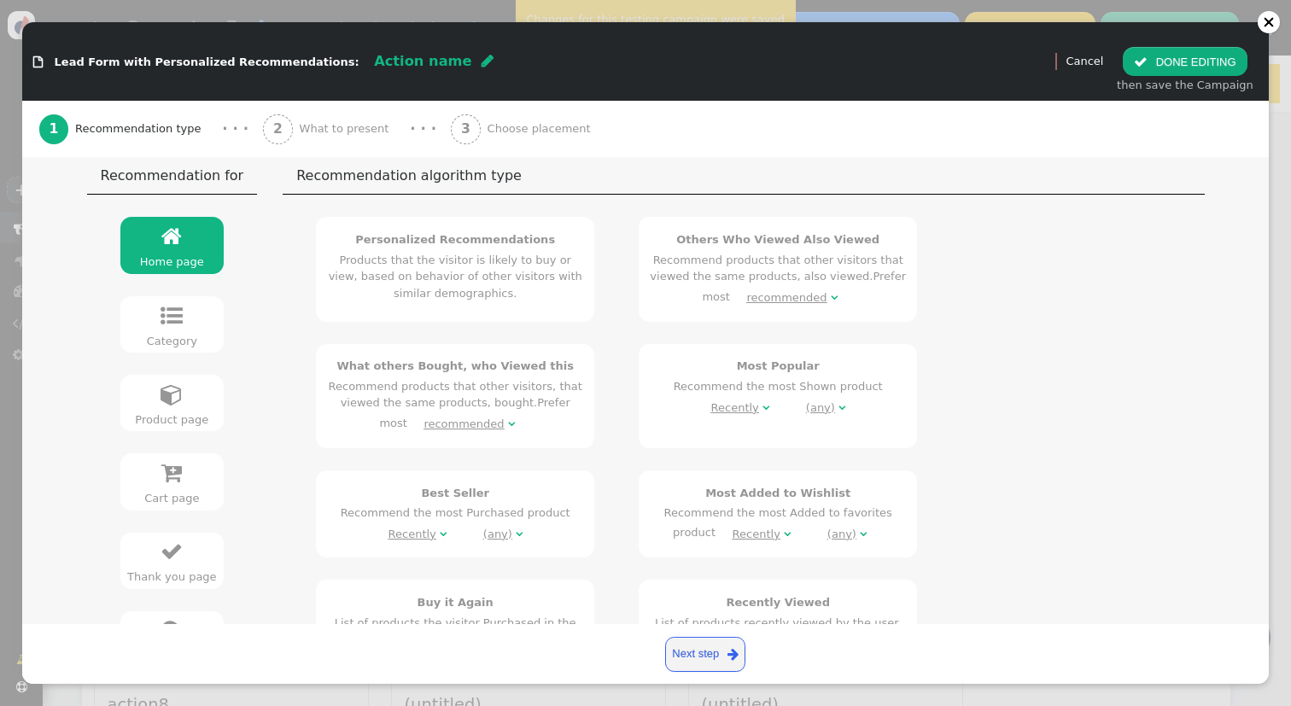
click at [690, 375] on div "Most Popular Recommend the most Shown product Recently  (any) " at bounding box center [778, 389] width 256 height 62
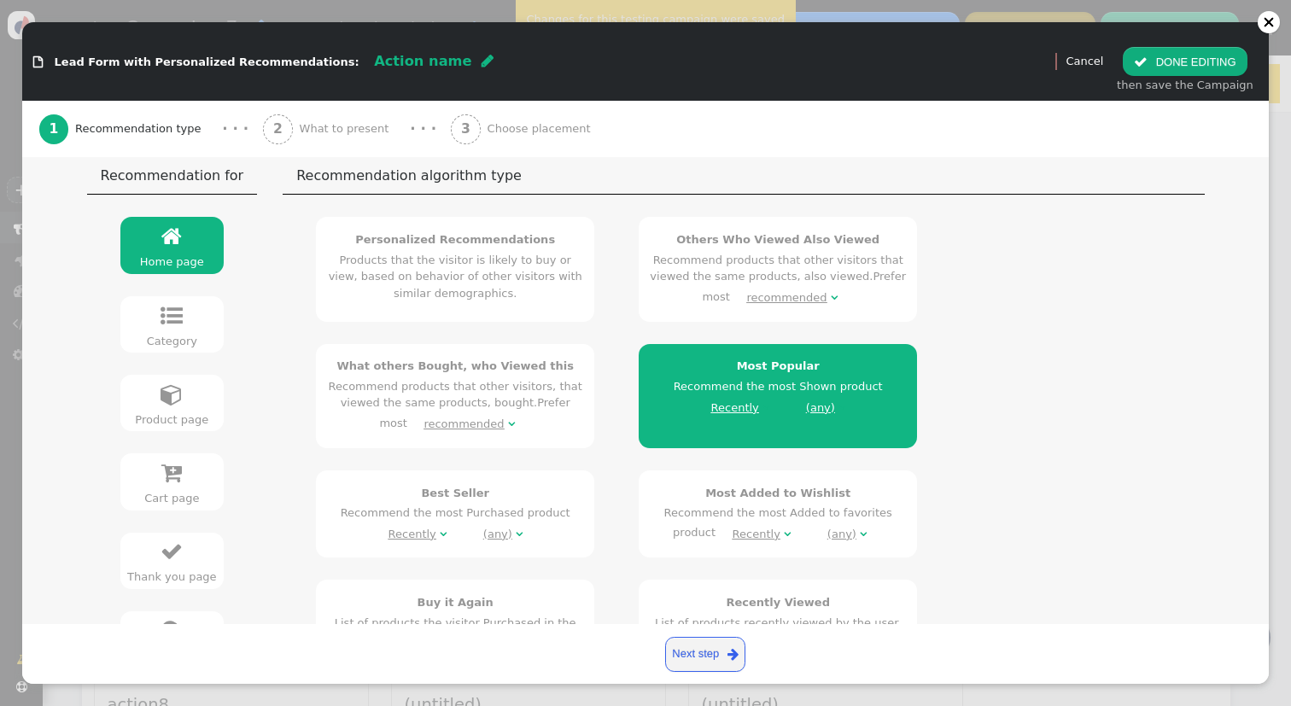
click at [349, 138] on div "2 What to present" at bounding box center [329, 129] width 132 height 56
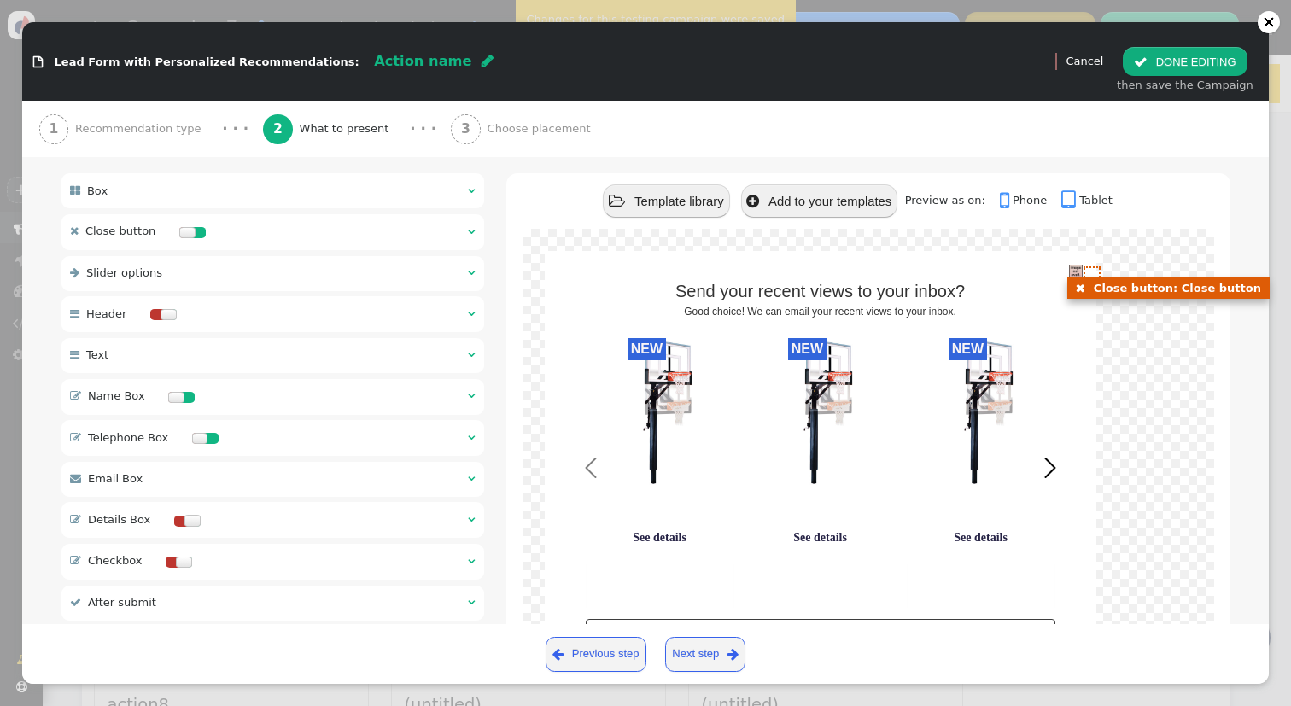
click at [1077, 265] on img at bounding box center [1076, 272] width 14 height 14
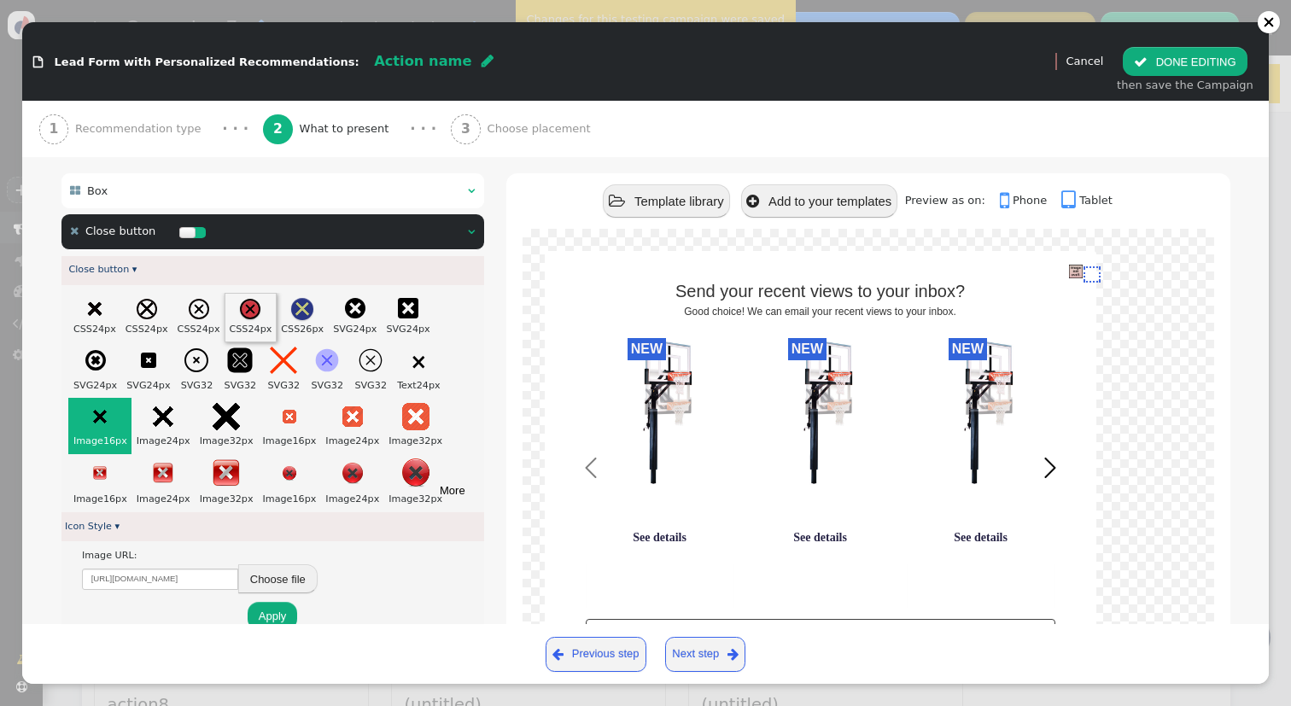
click at [255, 299] on div at bounding box center [250, 309] width 20 height 20
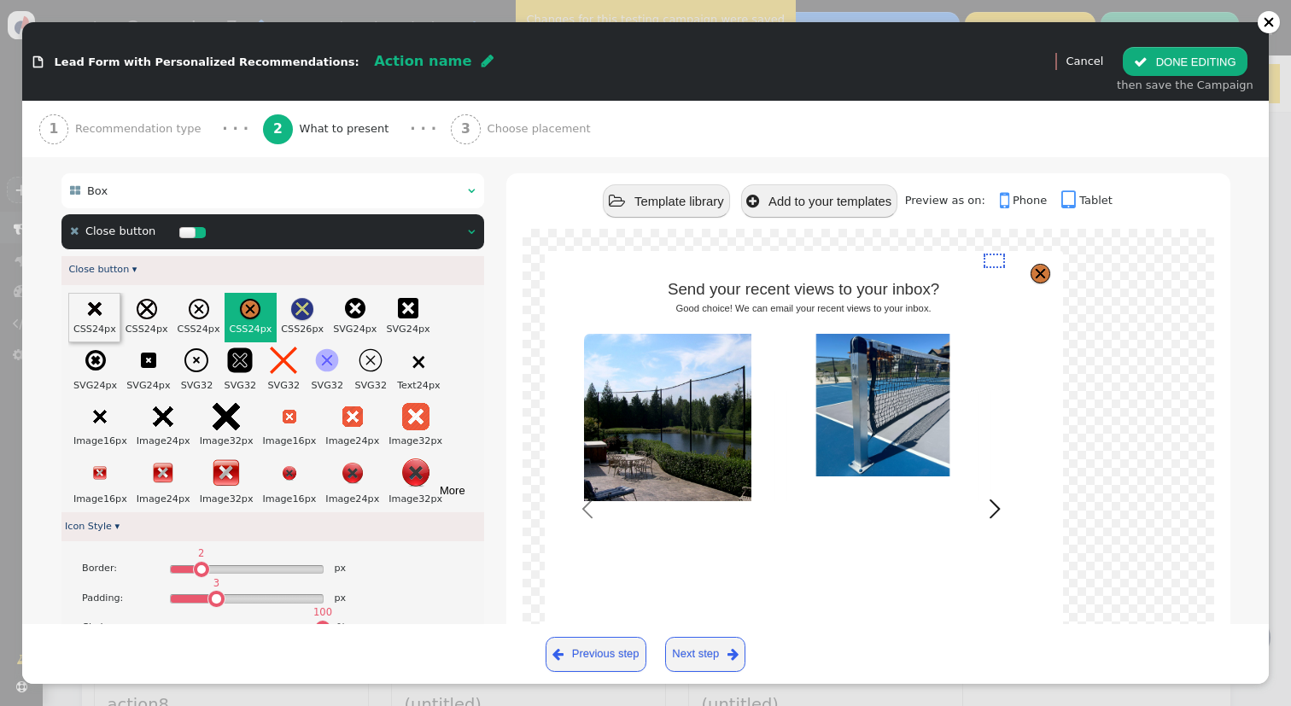
click at [110, 301] on div "CSS 24px" at bounding box center [94, 318] width 52 height 50
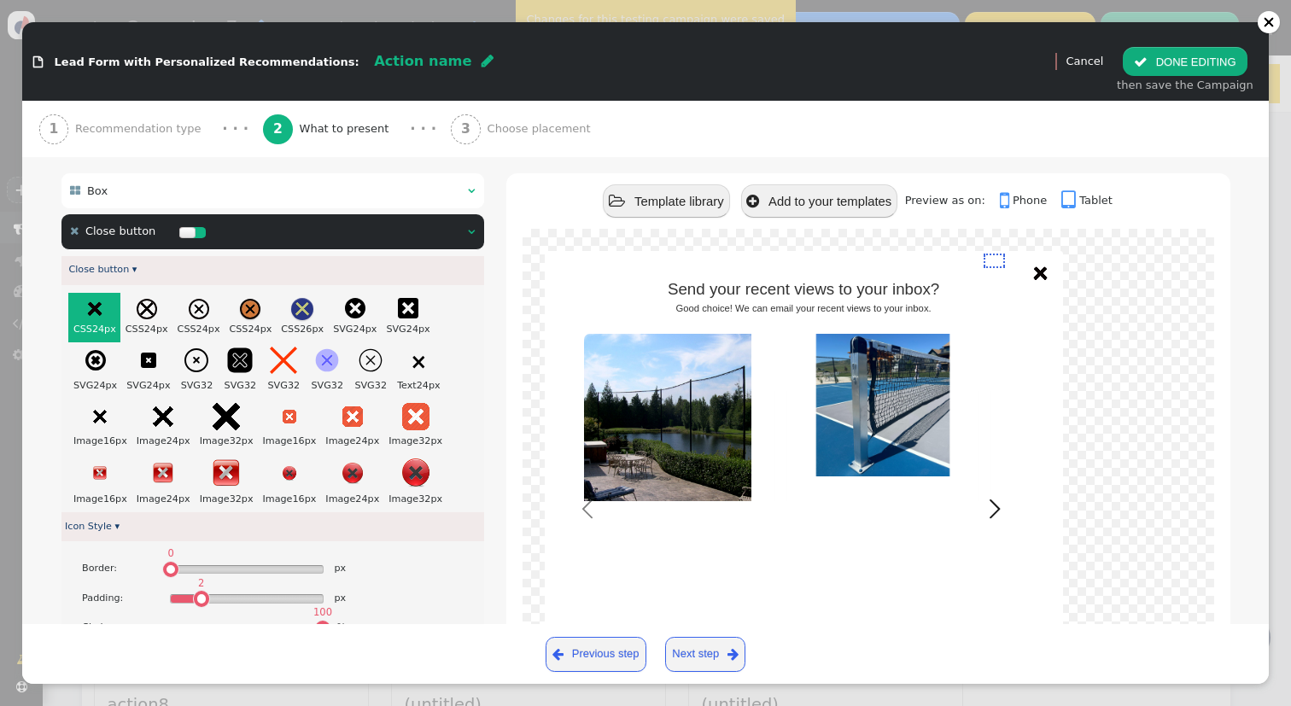
click at [470, 226] on span "" at bounding box center [471, 231] width 7 height 11
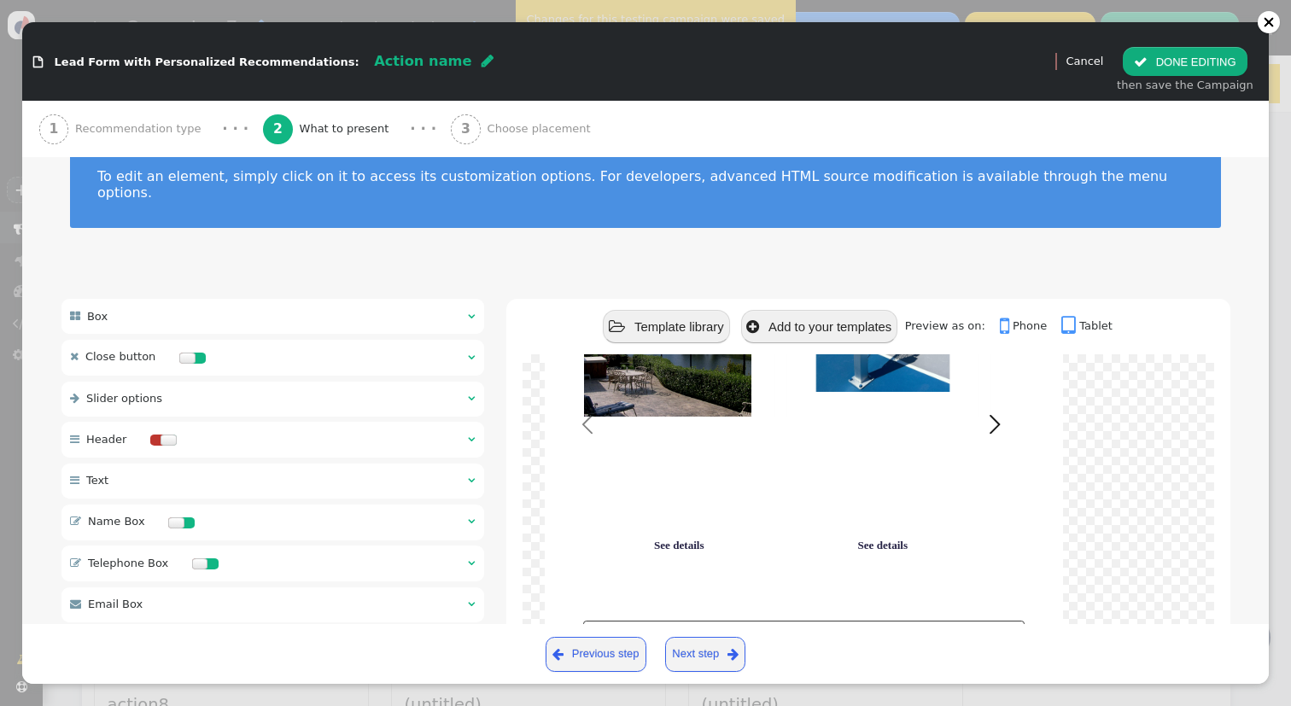
scroll to position [0, 0]
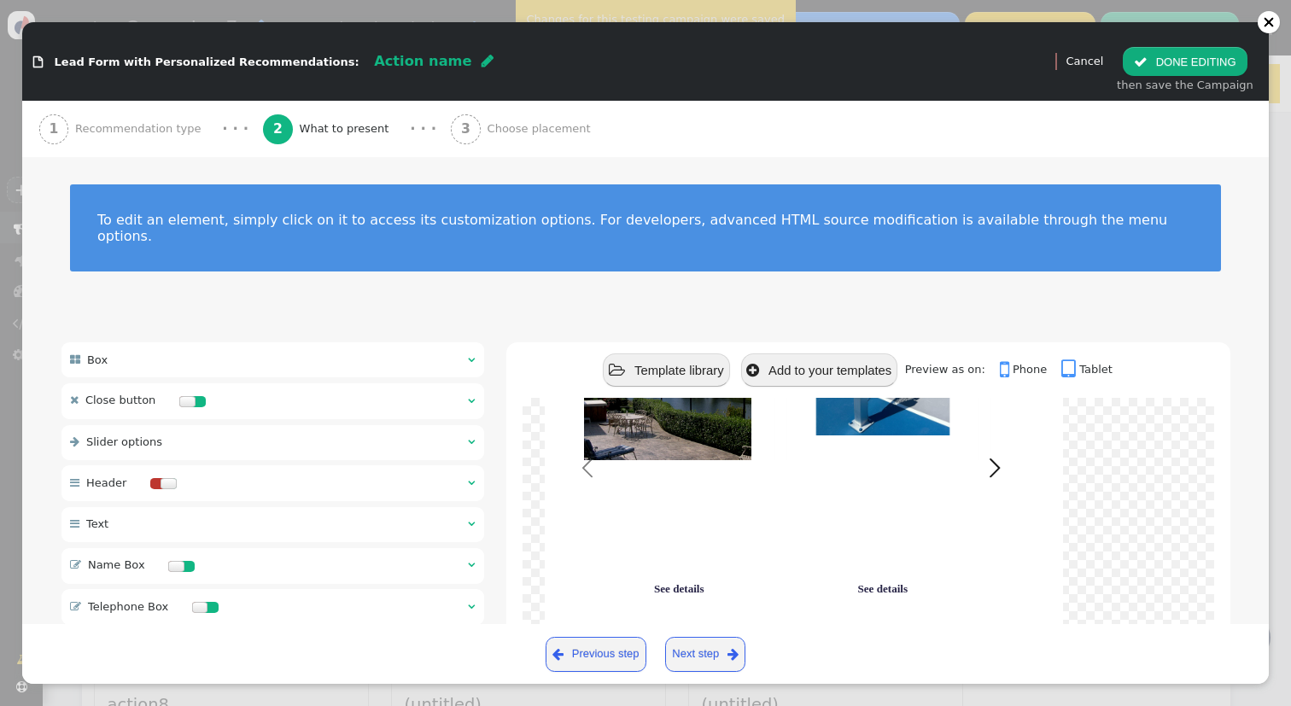
click at [164, 128] on span "Recommendation type" at bounding box center [141, 128] width 132 height 17
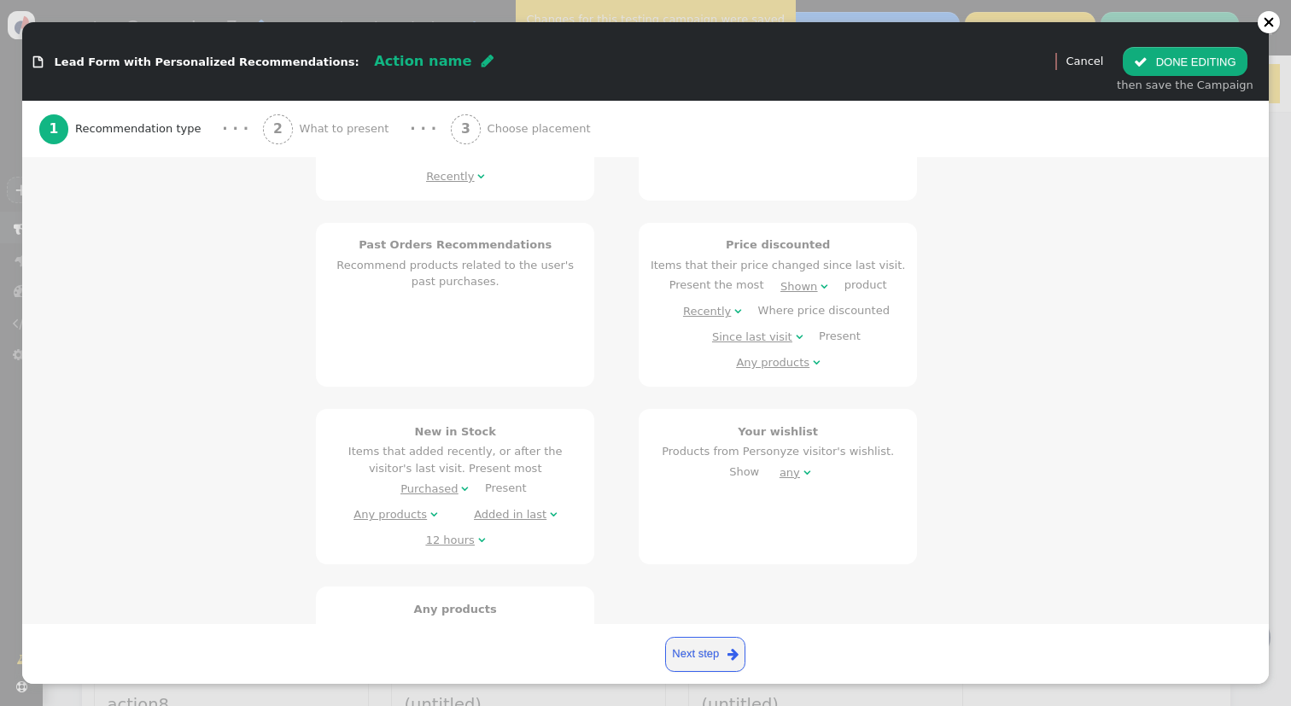
scroll to position [1058, 0]
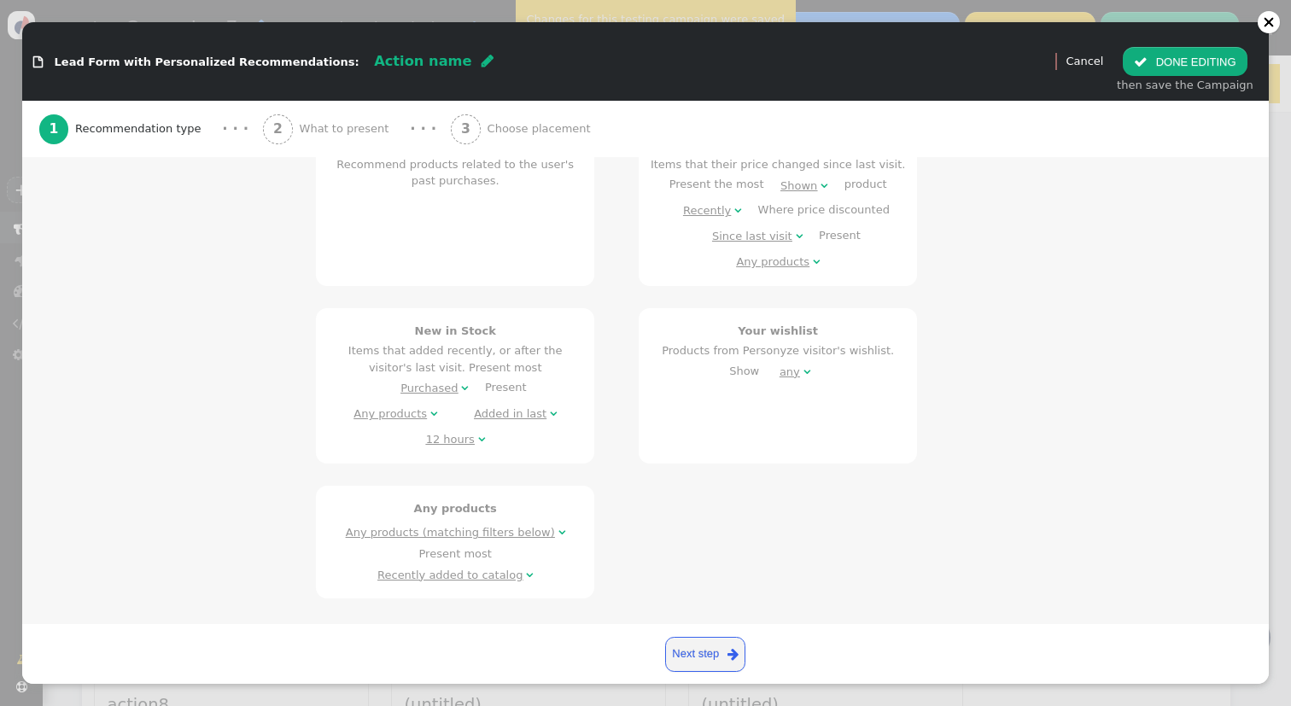
click at [557, 511] on div "Any products Any products (matching filters below)  Present most Recently adde…" at bounding box center [455, 544] width 256 height 88
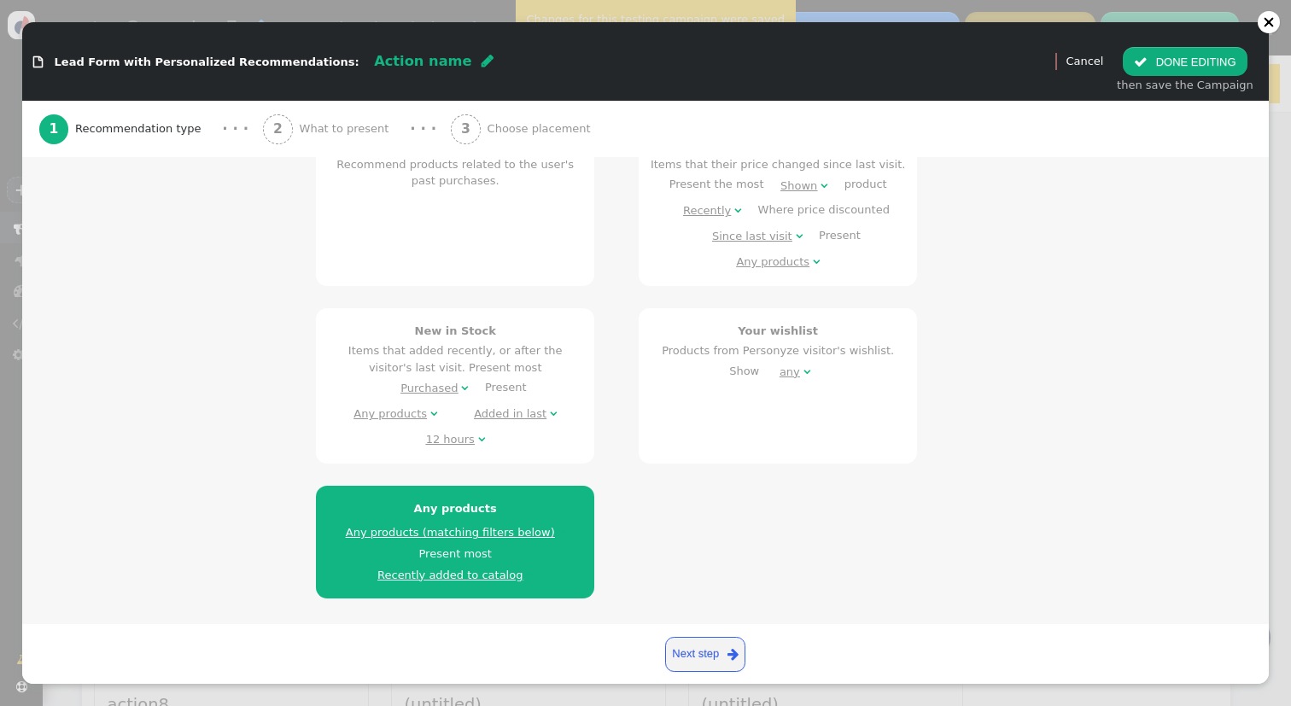
click at [359, 136] on span "What to present" at bounding box center [348, 128] width 97 height 17
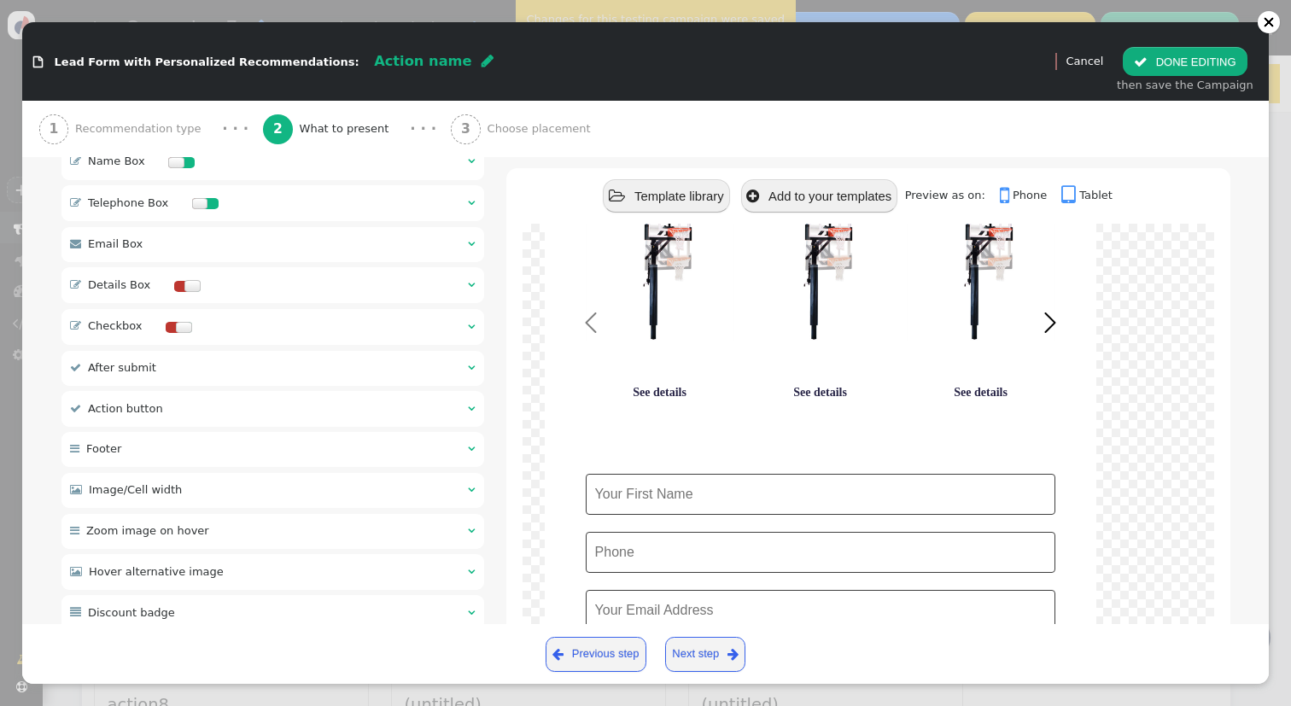
scroll to position [350, 0]
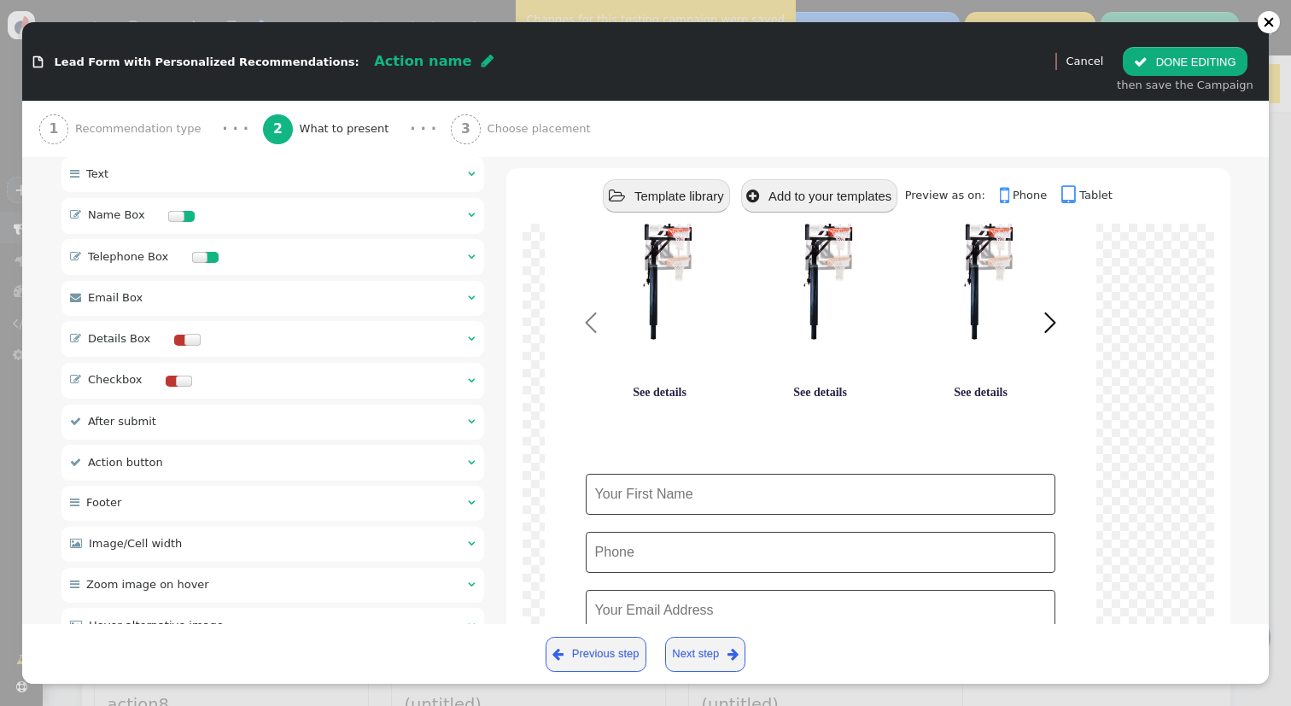
click at [483, 147] on div "3 Choose placement" at bounding box center [524, 129] width 146 height 56
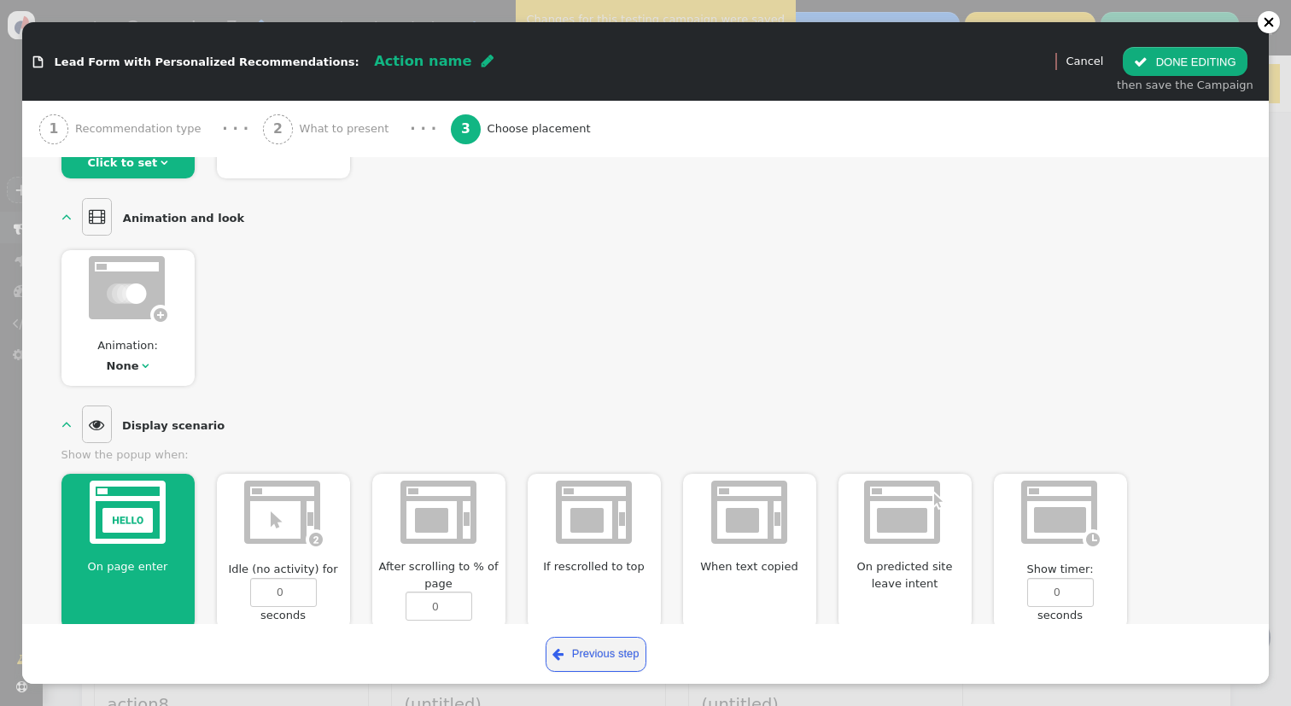
click at [186, 120] on span "Recommendation type" at bounding box center [141, 128] width 132 height 17
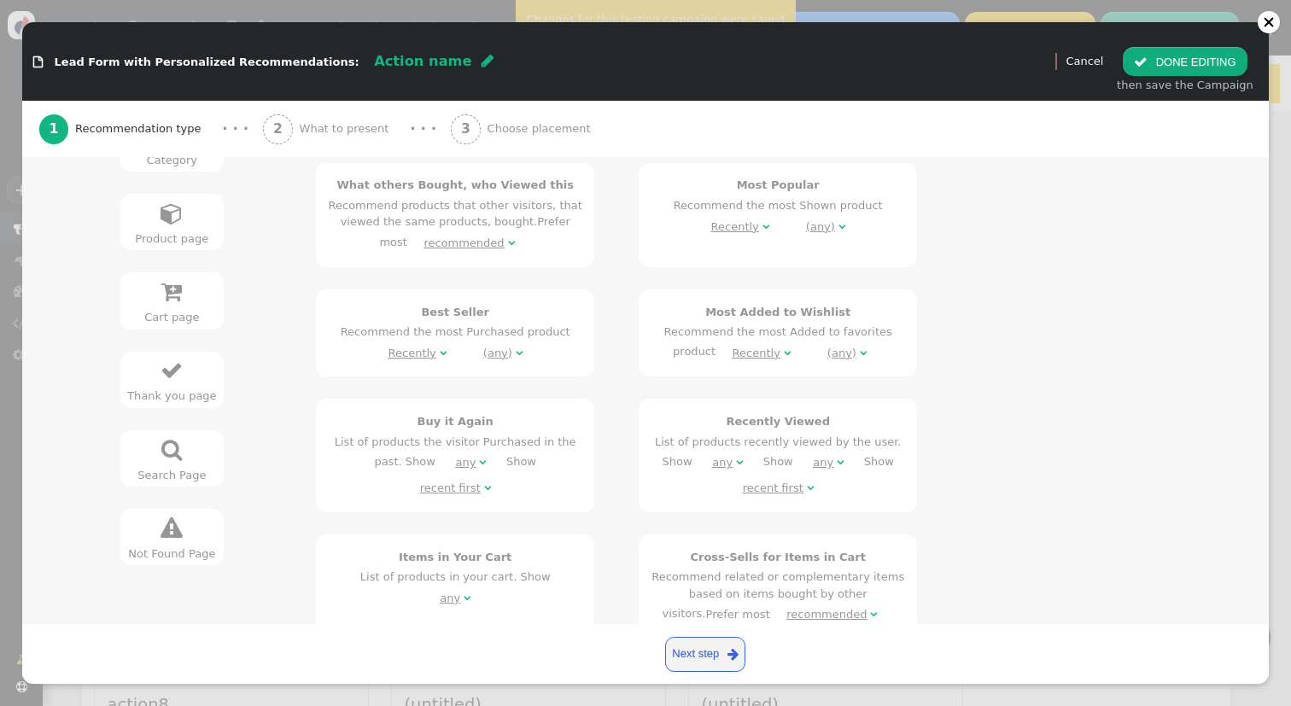
click at [330, 114] on div "2 What to present" at bounding box center [329, 129] width 132 height 56
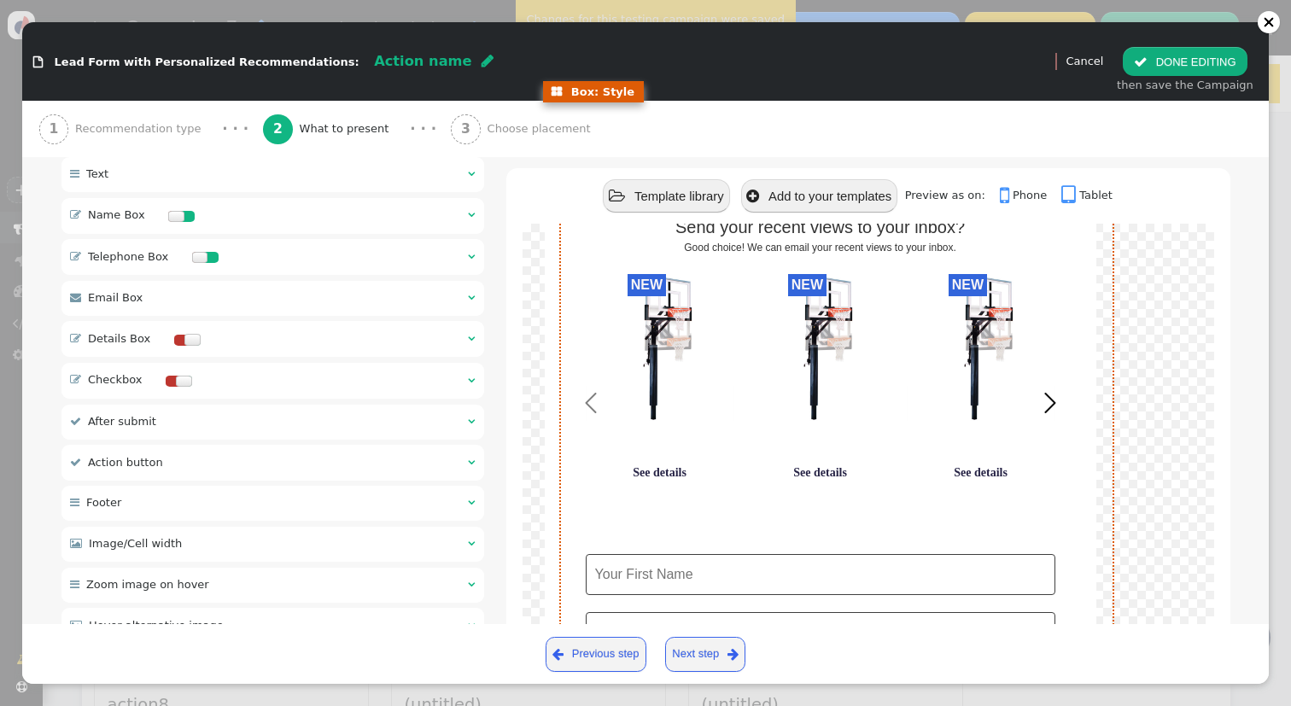
scroll to position [0, 0]
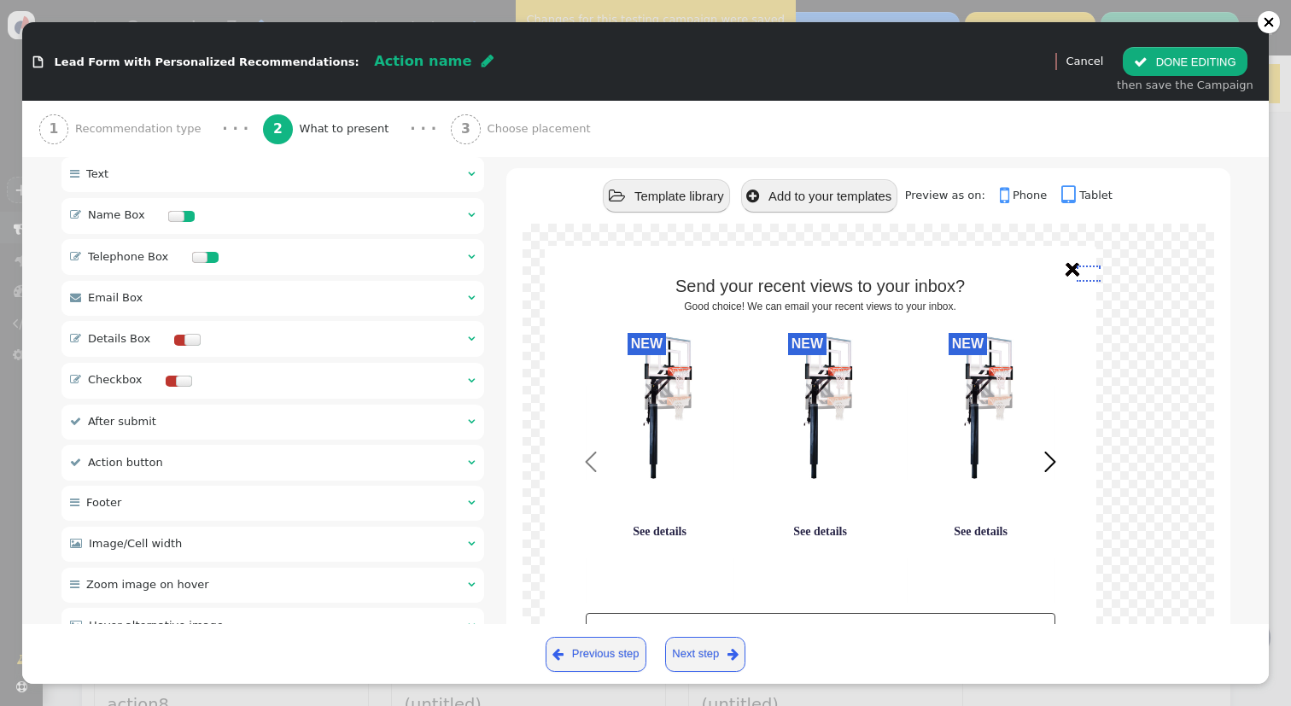
click at [488, 142] on div "3 Choose placement" at bounding box center [524, 129] width 146 height 56
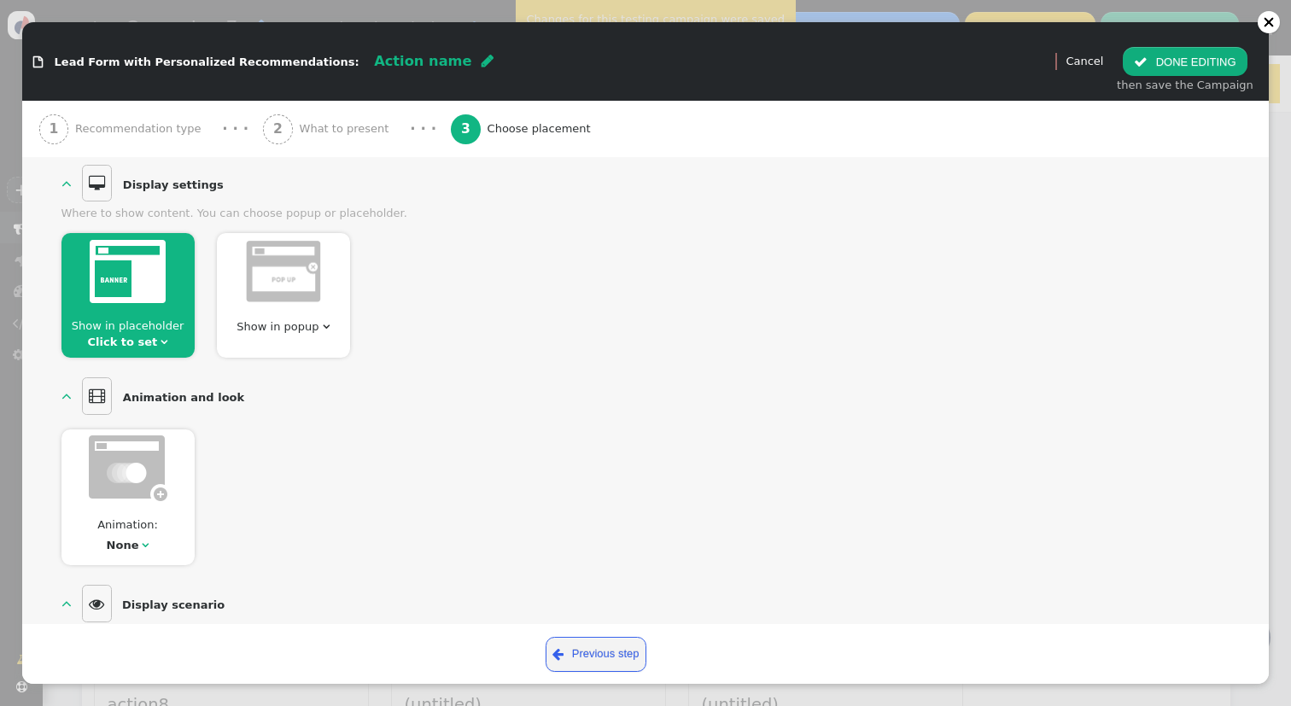
scroll to position [167, 0]
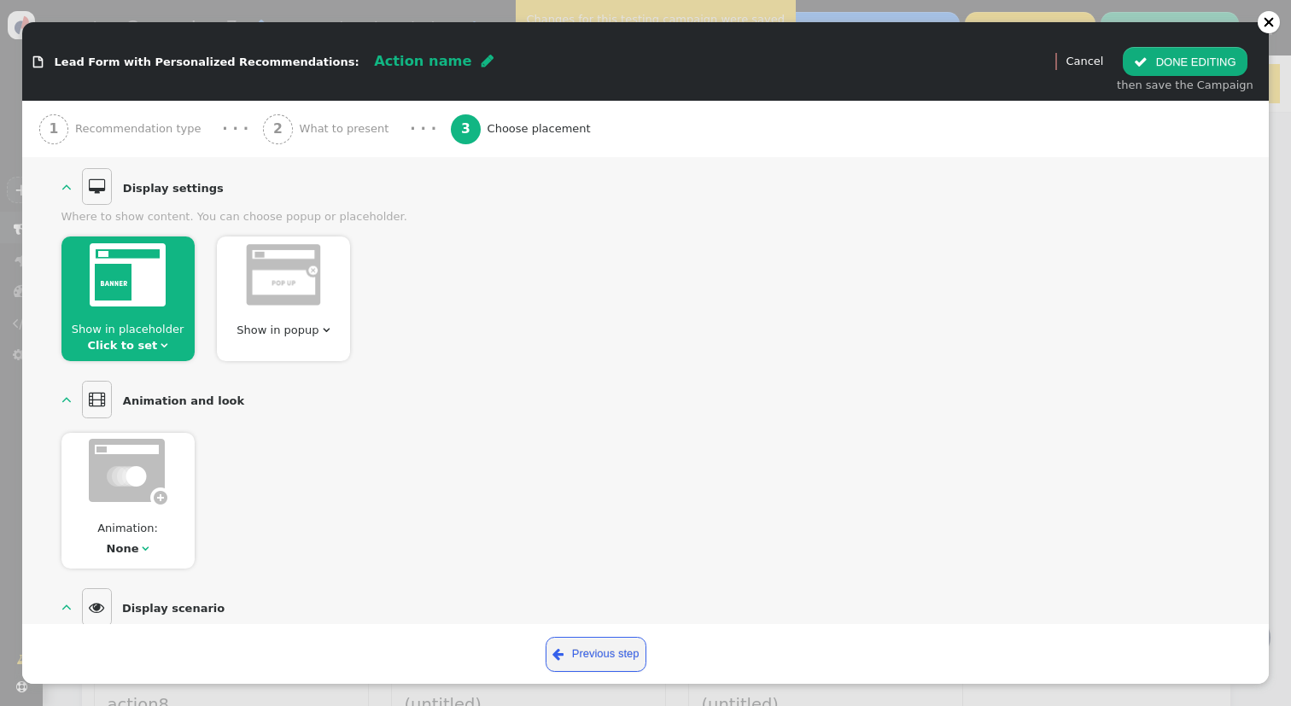
click at [282, 286] on img at bounding box center [283, 275] width 77 height 64
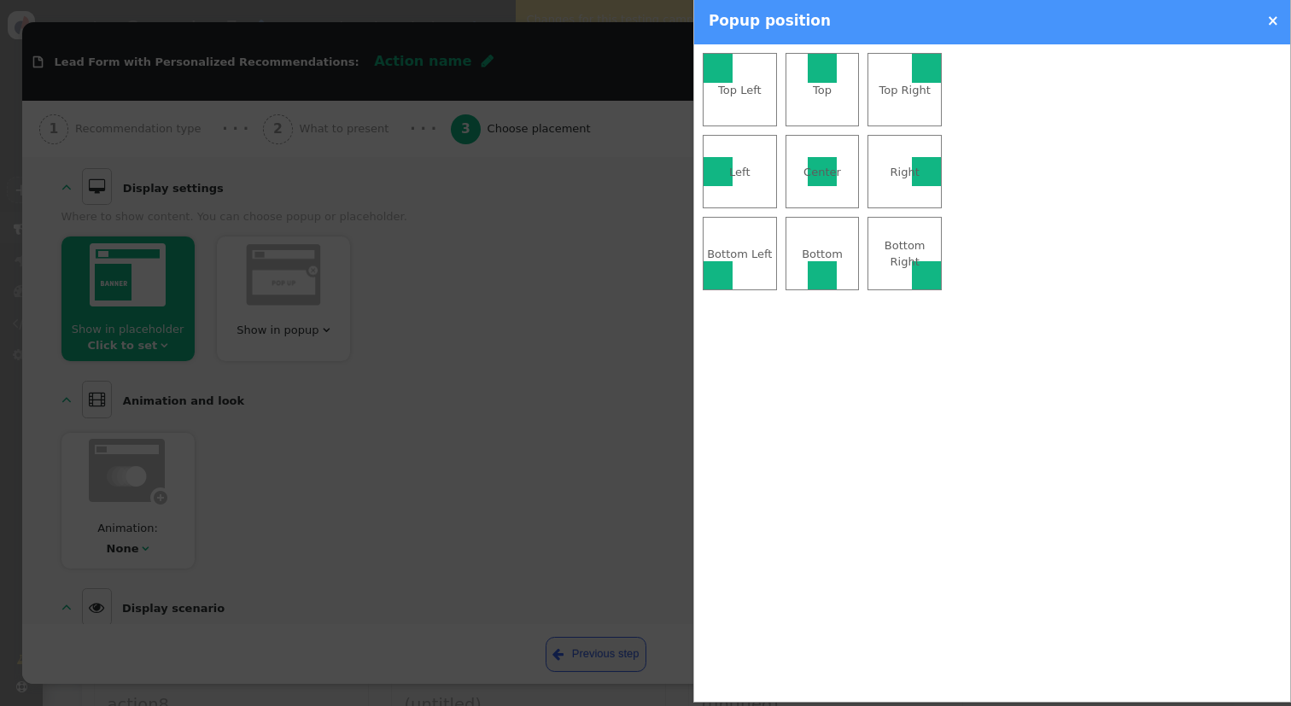
click at [825, 269] on div at bounding box center [822, 275] width 29 height 29
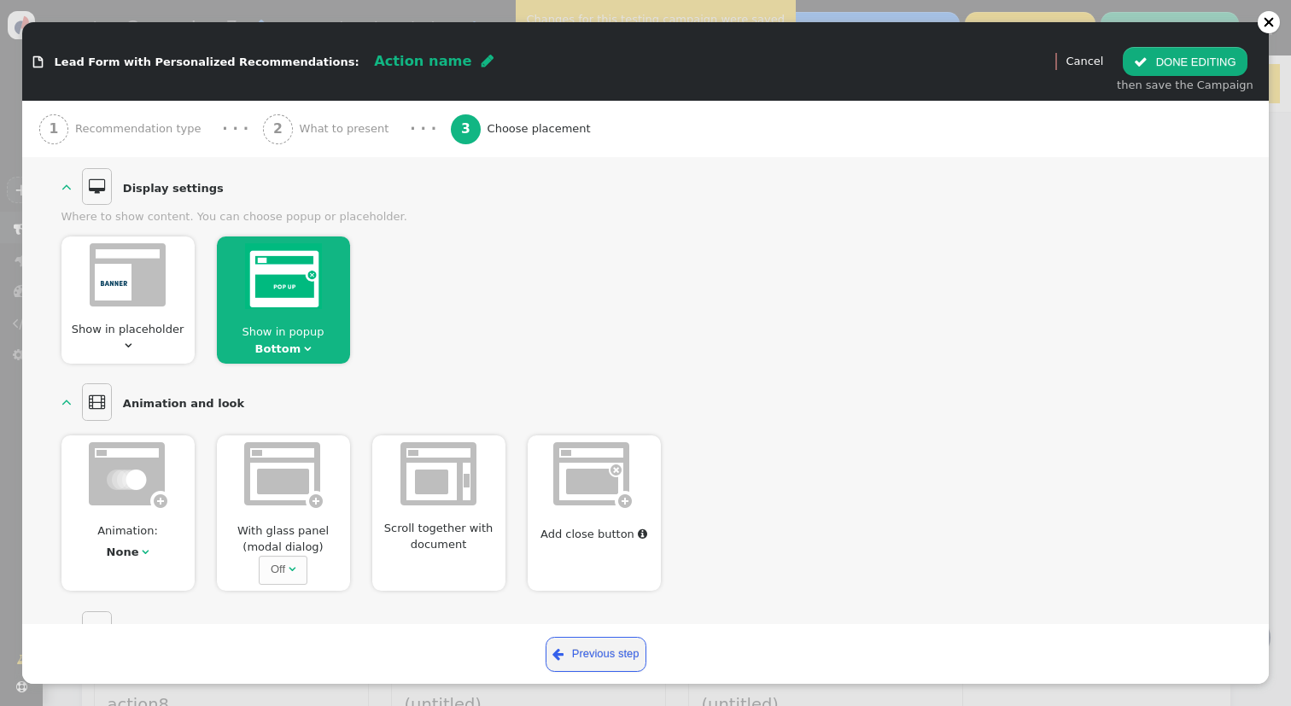
click at [160, 132] on span "Recommendation type" at bounding box center [141, 128] width 132 height 17
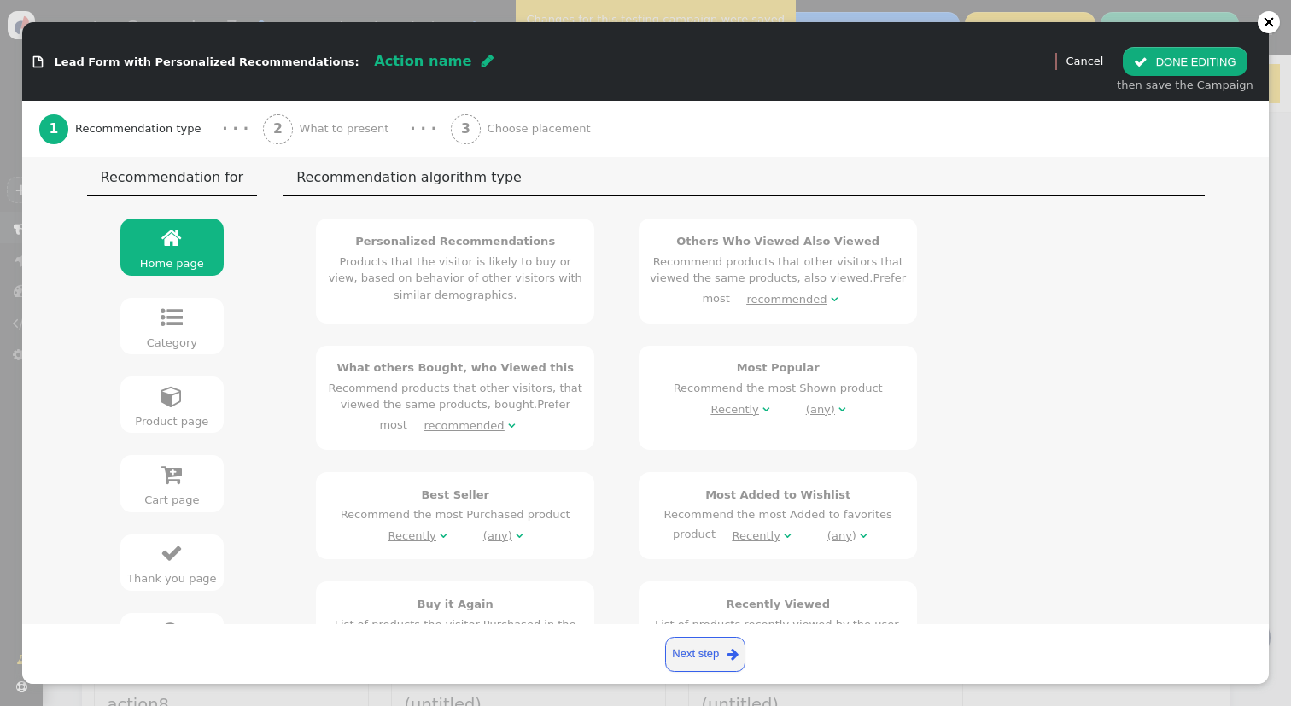
click at [341, 102] on div "2 What to present" at bounding box center [329, 129] width 132 height 56
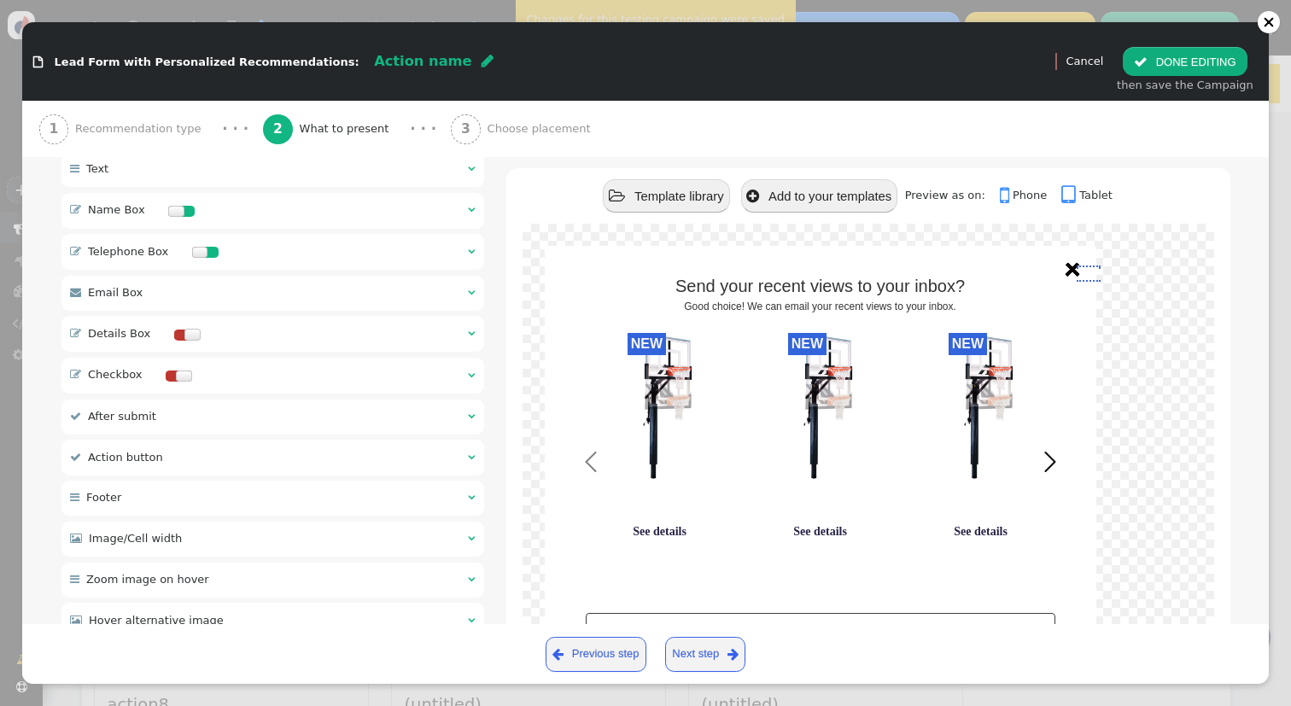
scroll to position [372, 0]
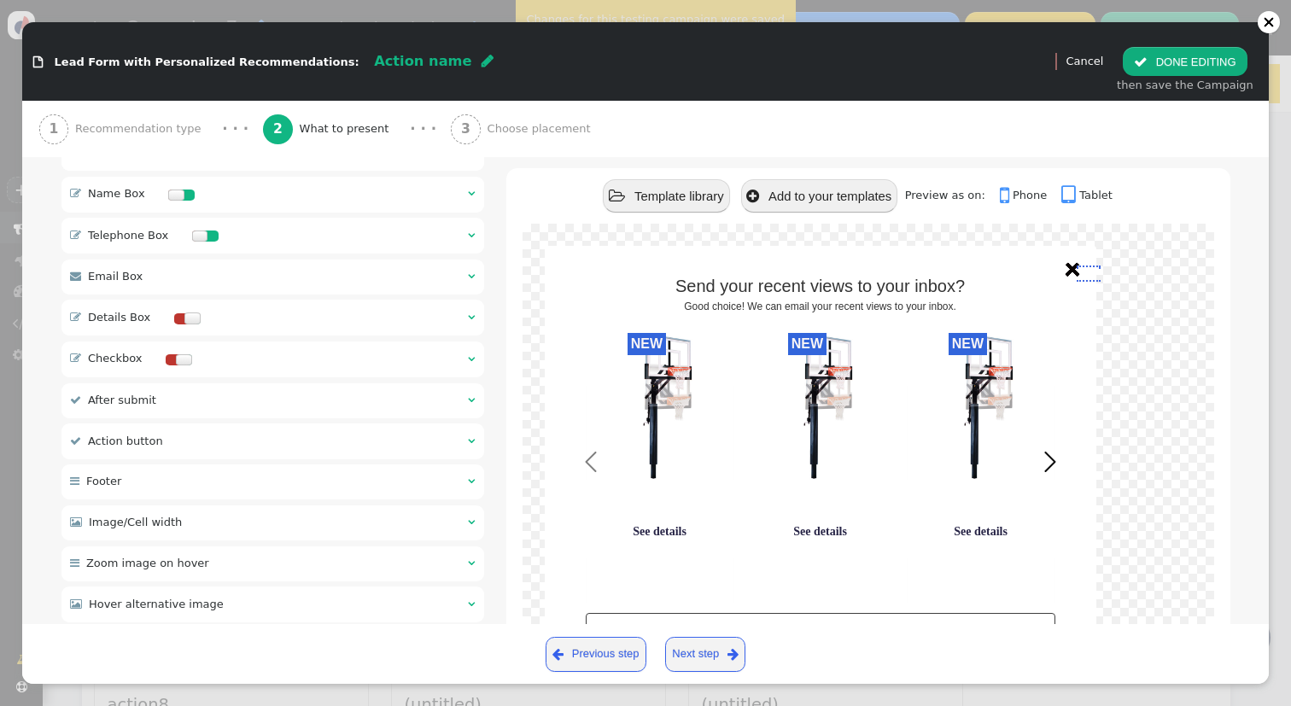
click at [278, 520] on div " Image/Cell width  " at bounding box center [272, 523] width 423 height 35
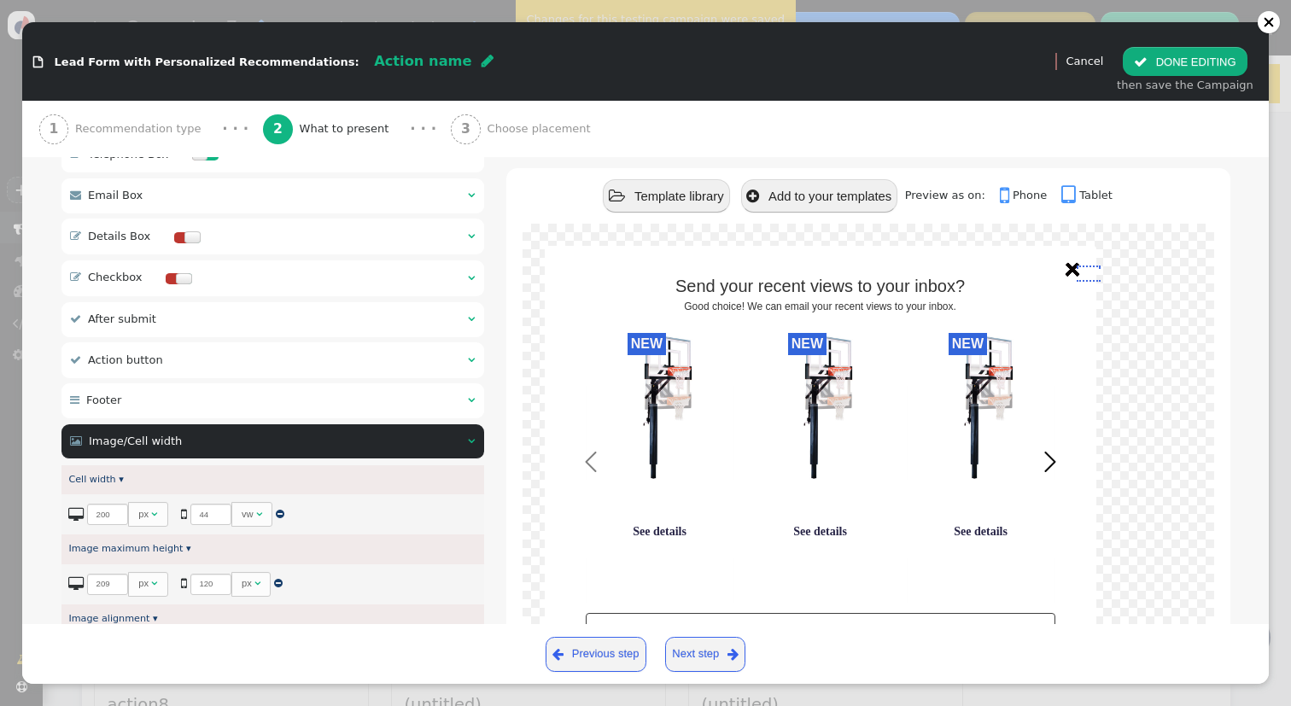
type input "${p->image_big_url}"
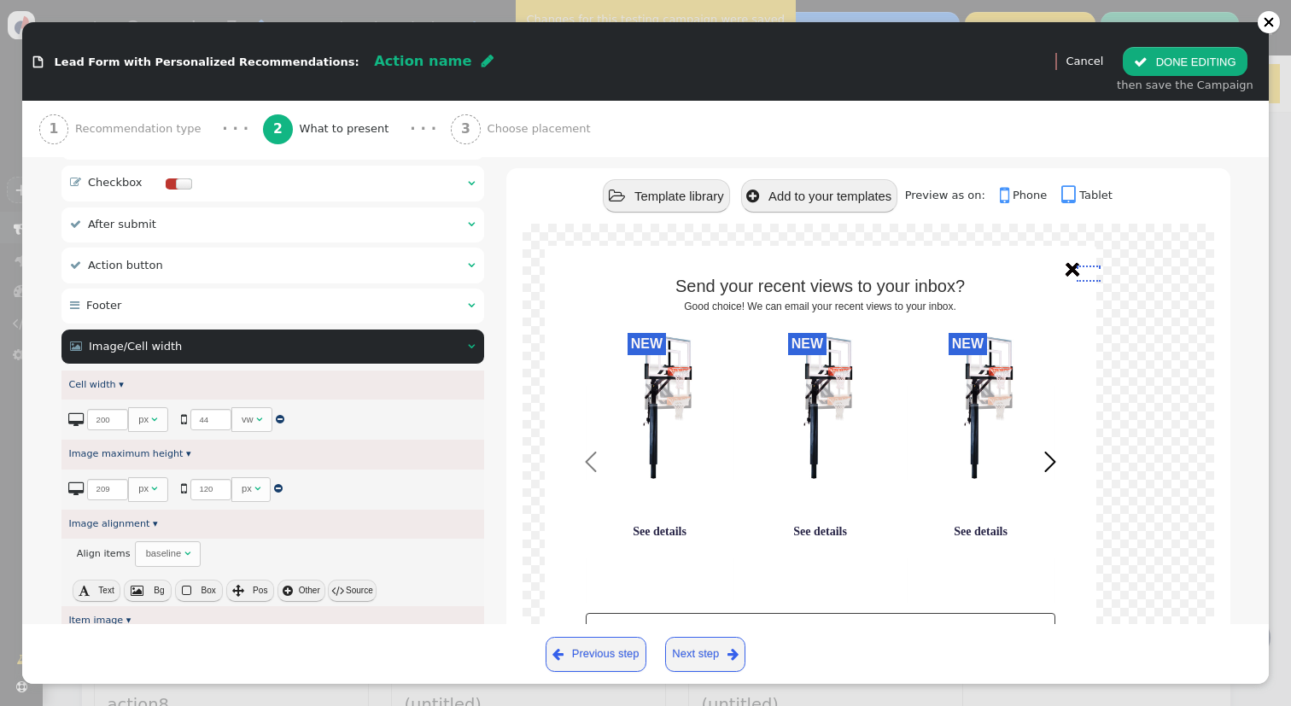
scroll to position [714, 0]
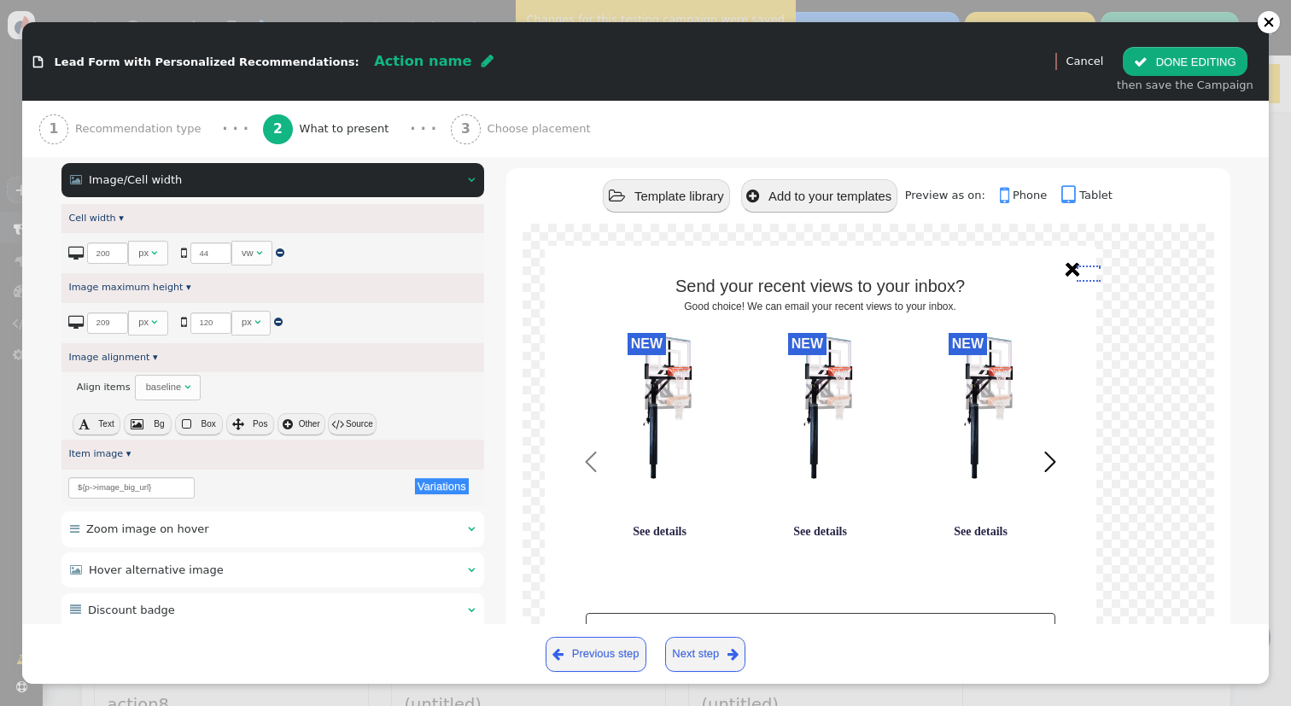
click at [1177, 69] on button " DONE EDITING" at bounding box center [1185, 61] width 124 height 29
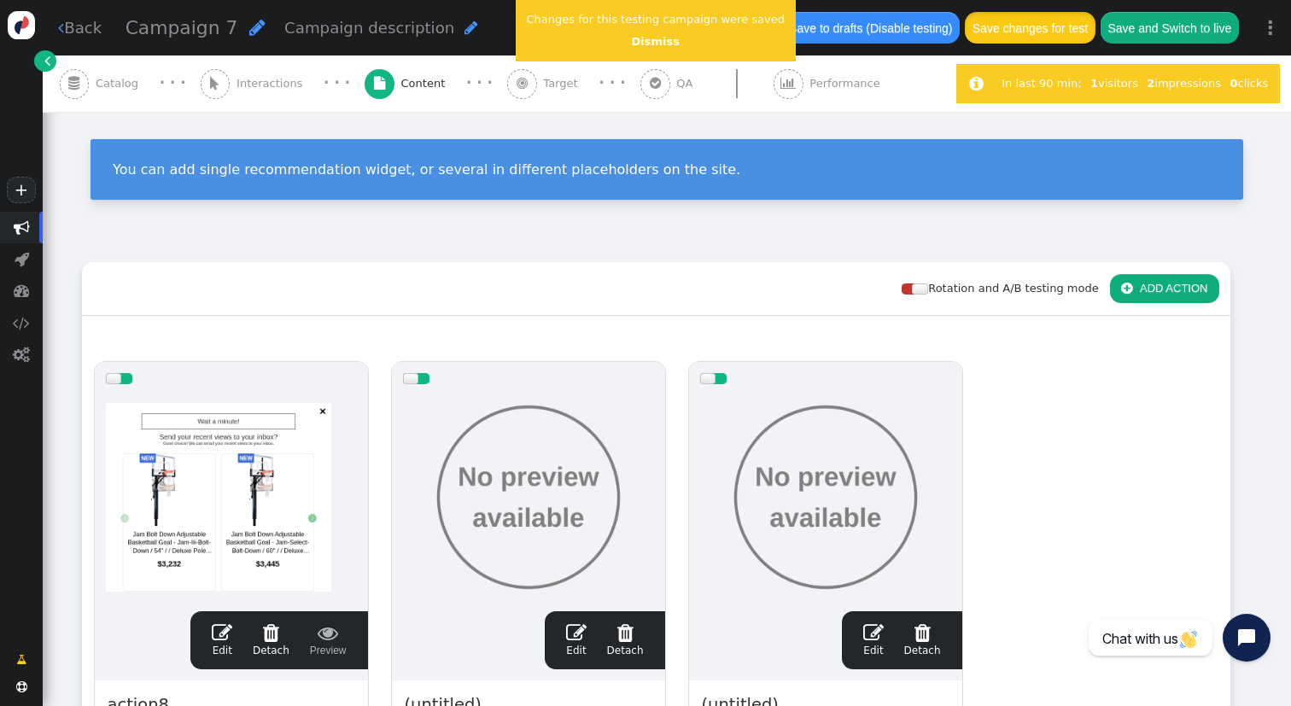
click at [1078, 35] on button "Save changes for test" at bounding box center [1030, 27] width 130 height 31
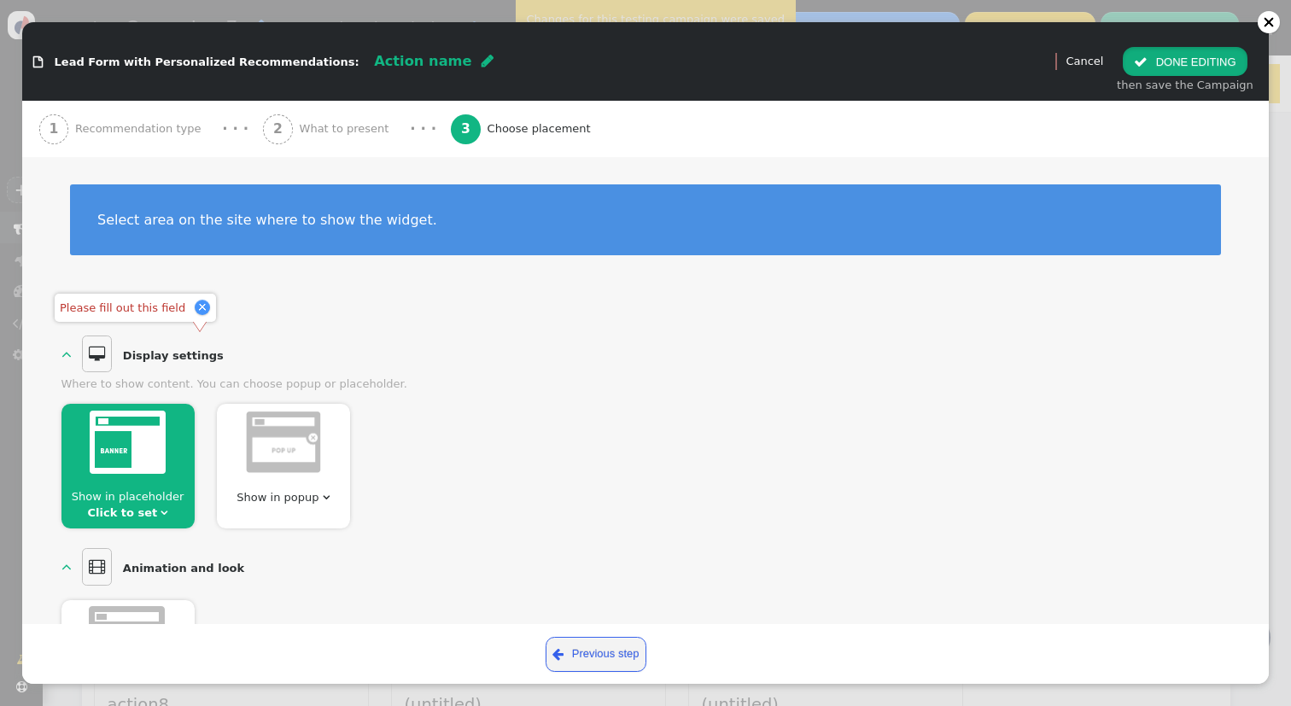
click at [1216, 61] on button " DONE EDITING" at bounding box center [1185, 61] width 124 height 29
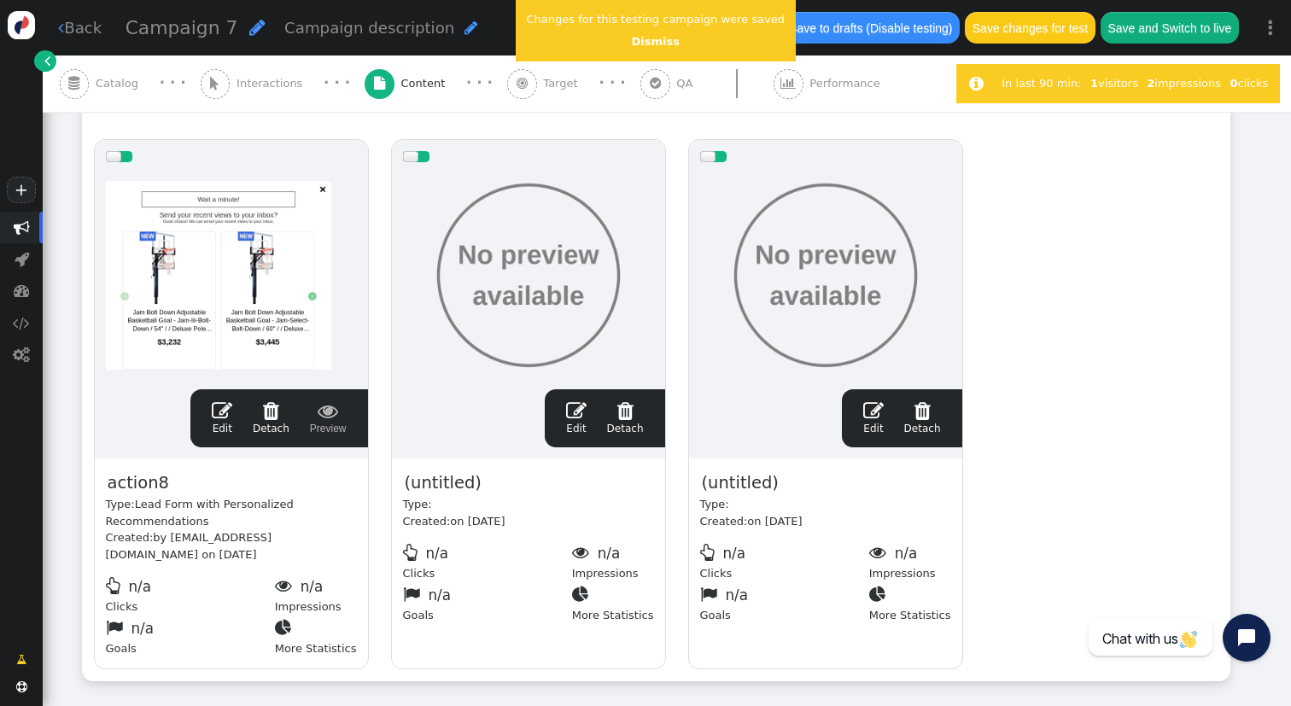
scroll to position [277, 0]
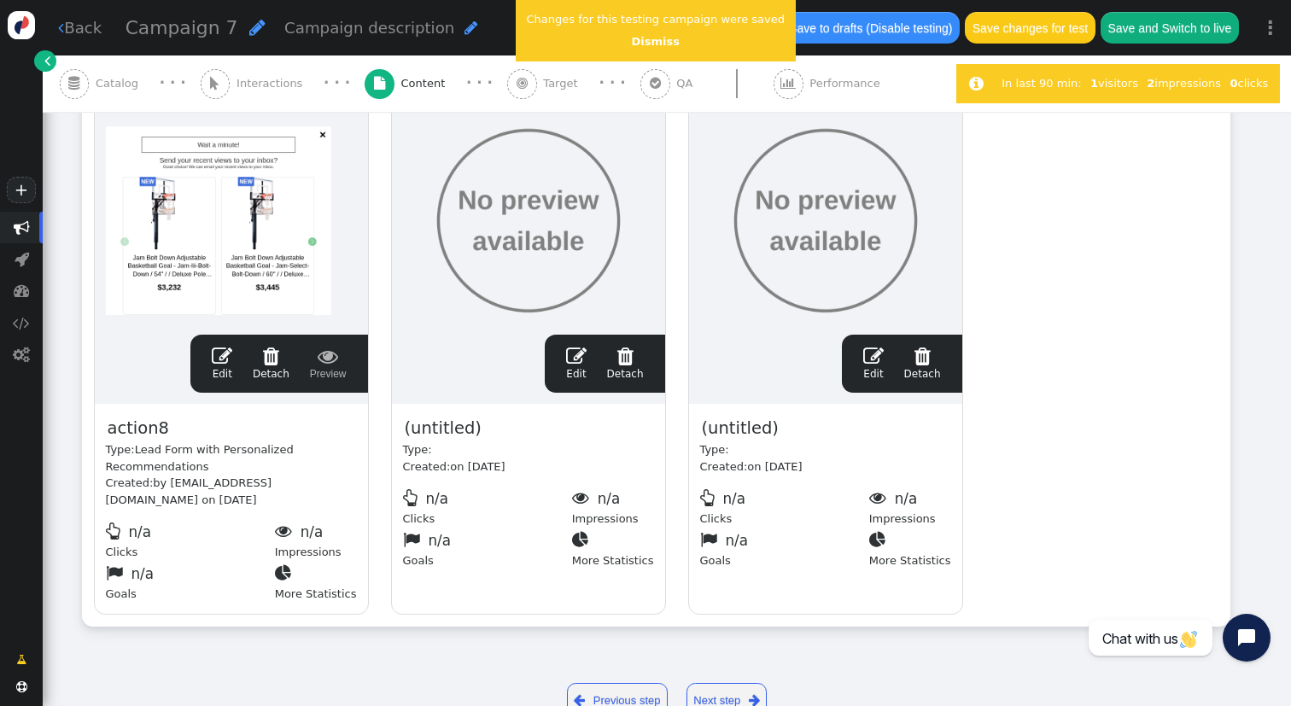
click at [624, 365] on span "" at bounding box center [625, 356] width 37 height 20
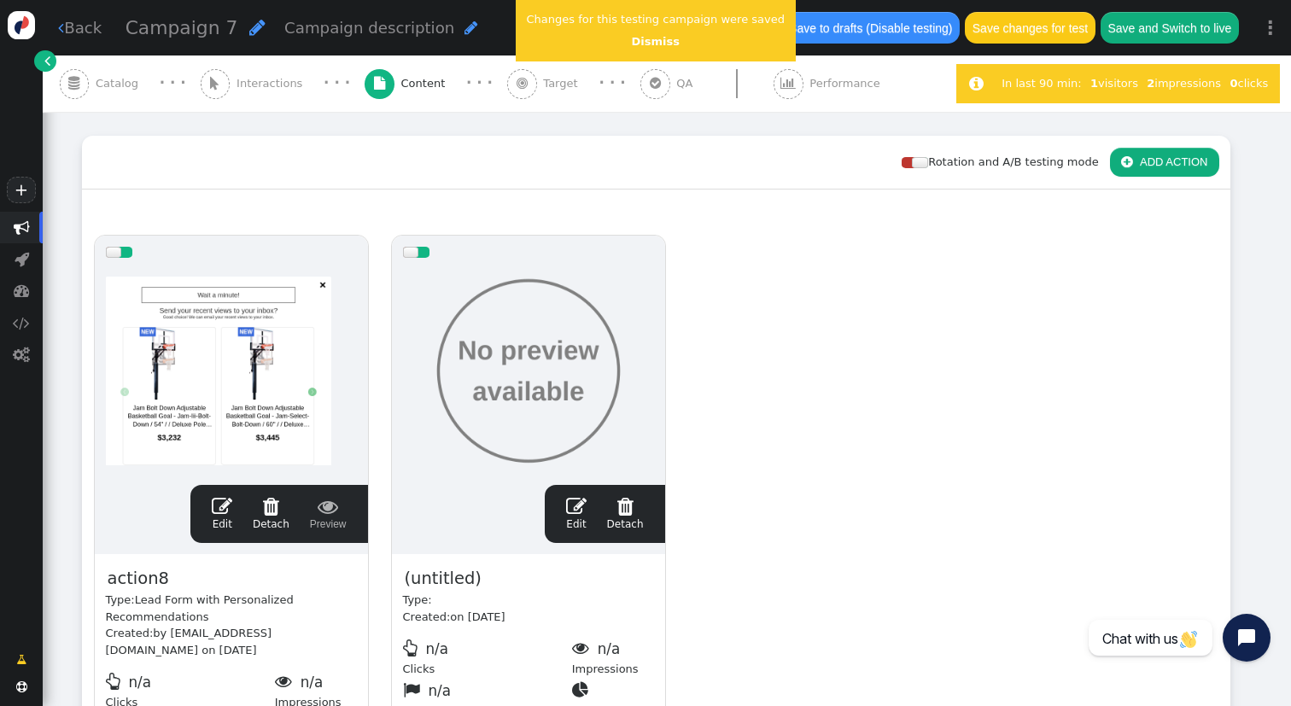
scroll to position [121, 0]
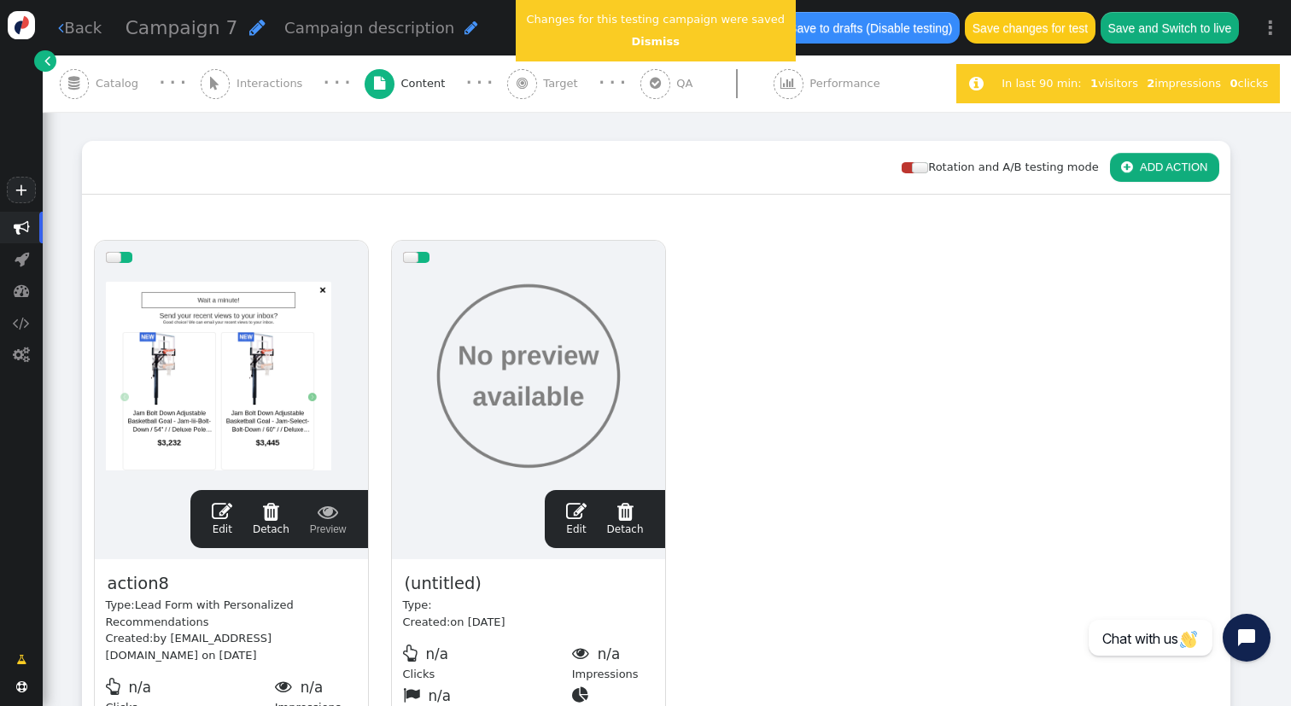
click at [108, 257] on div at bounding box center [114, 257] width 16 height 11
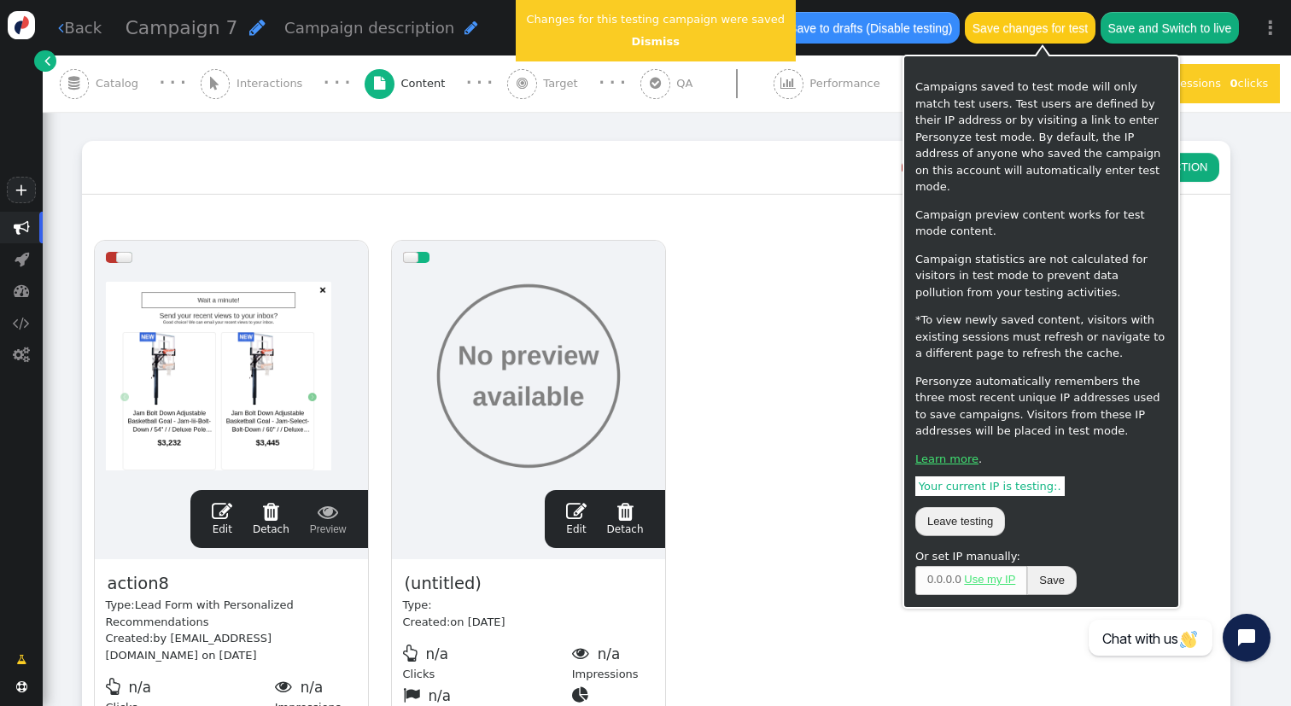
click at [1075, 23] on button "Save changes for test" at bounding box center [1030, 27] width 130 height 31
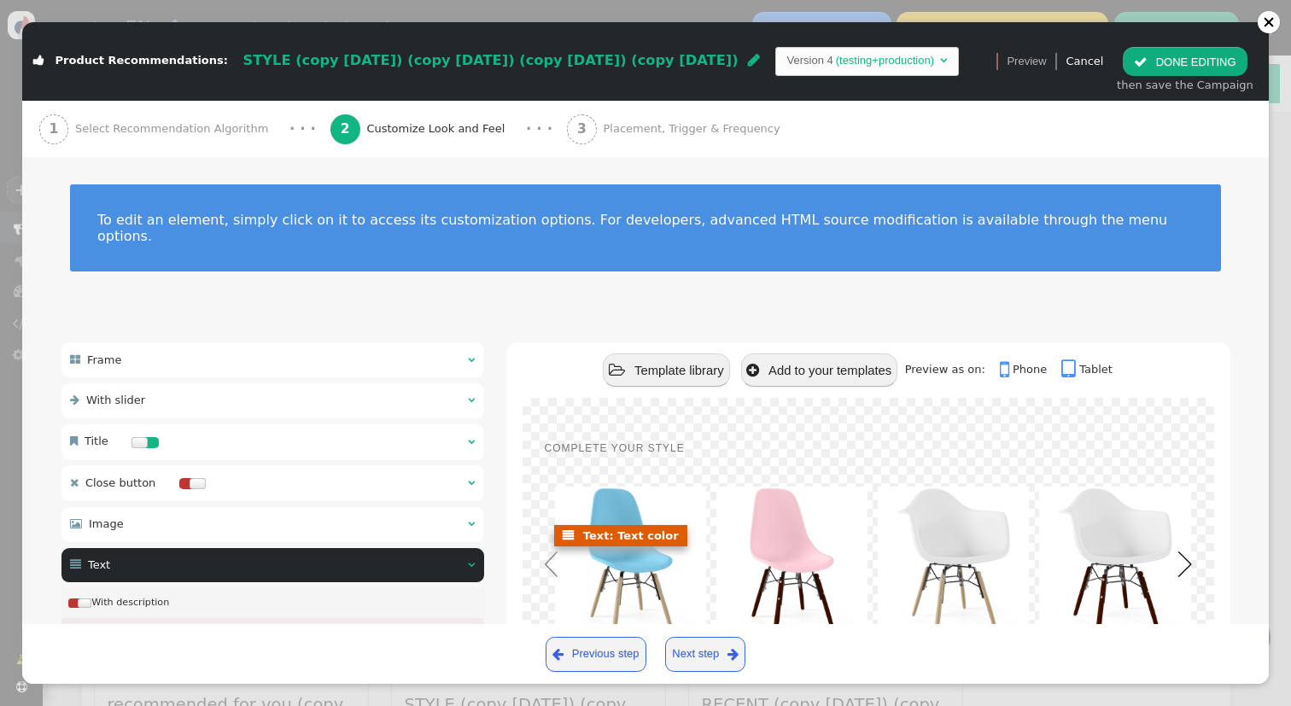
scroll to position [1189, 0]
